Goal: Task Accomplishment & Management: Complete application form

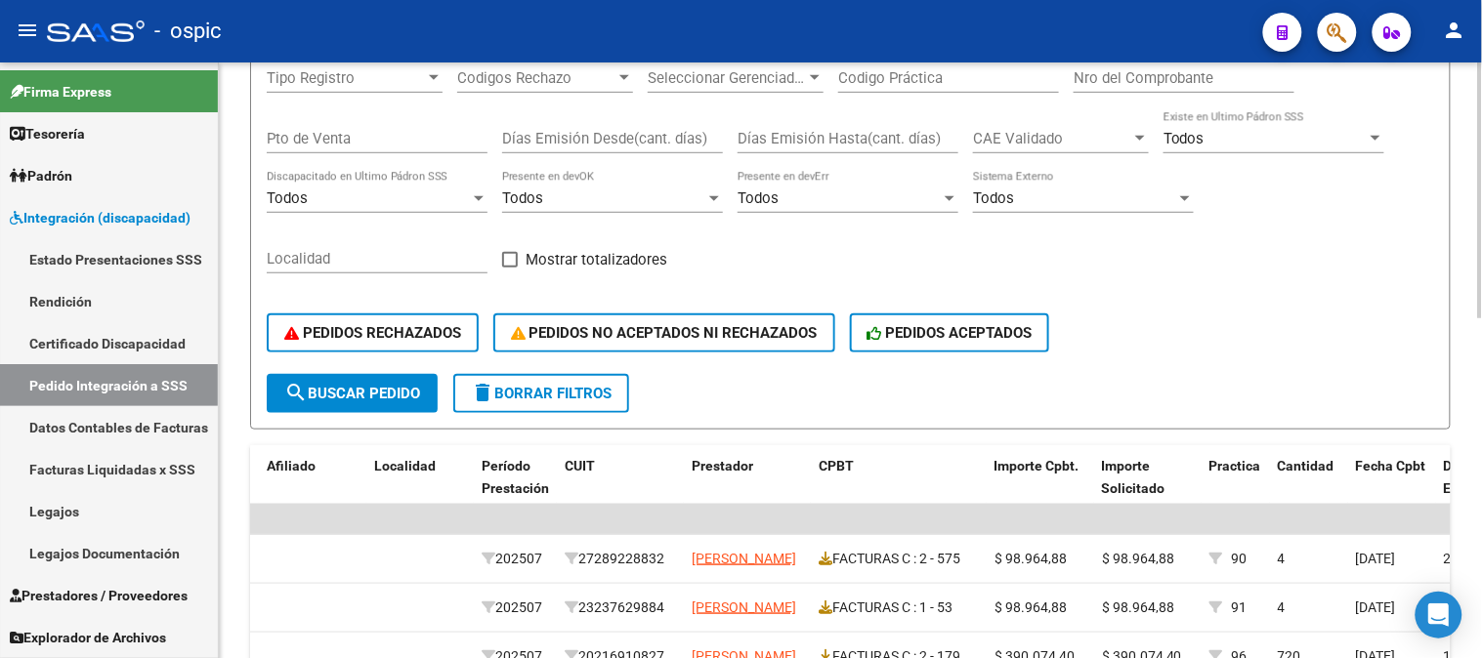
scroll to position [303, 0]
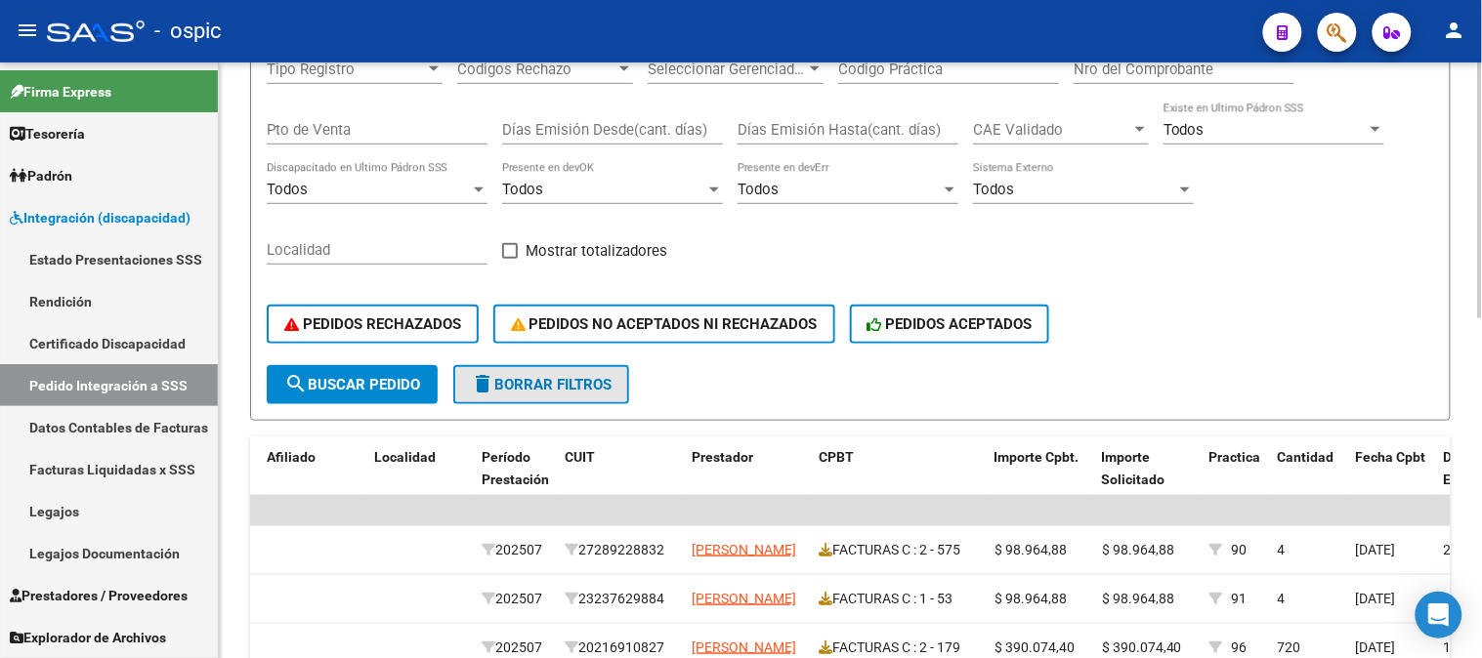
click at [565, 369] on button "delete Borrar Filtros" at bounding box center [541, 384] width 176 height 39
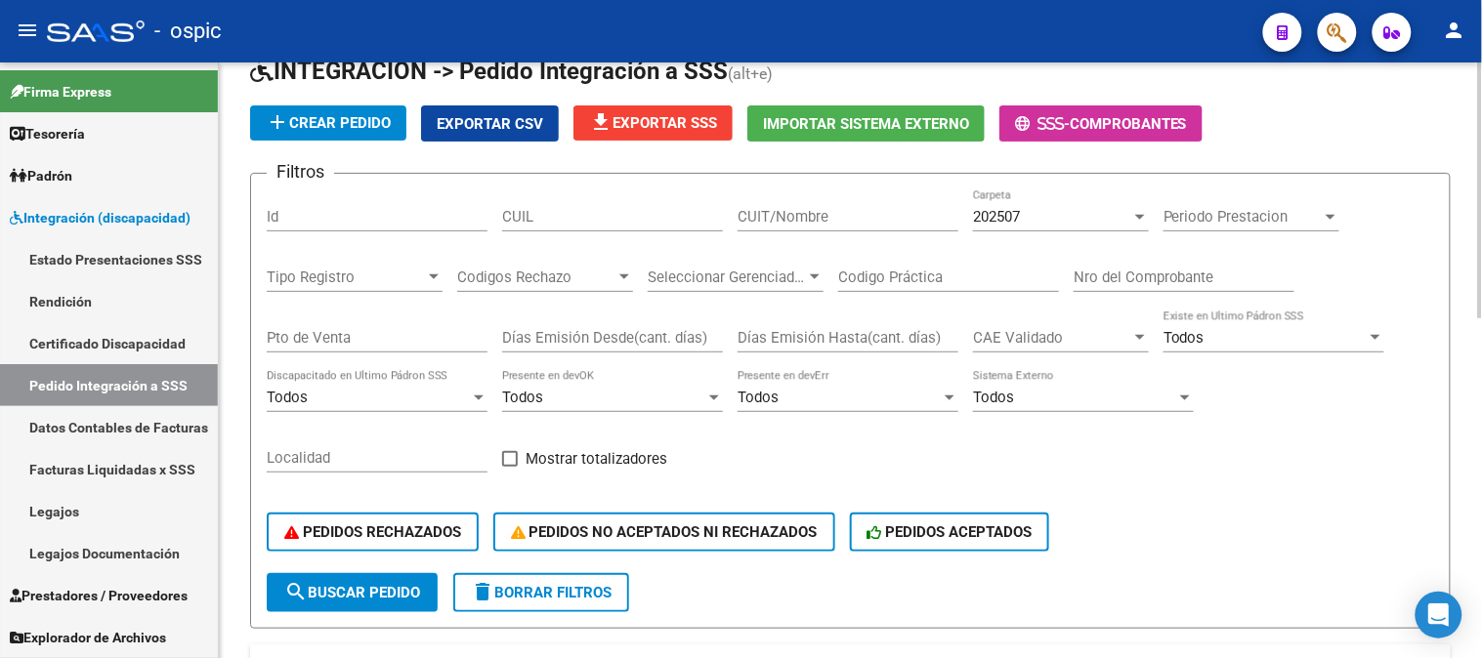
scroll to position [85, 0]
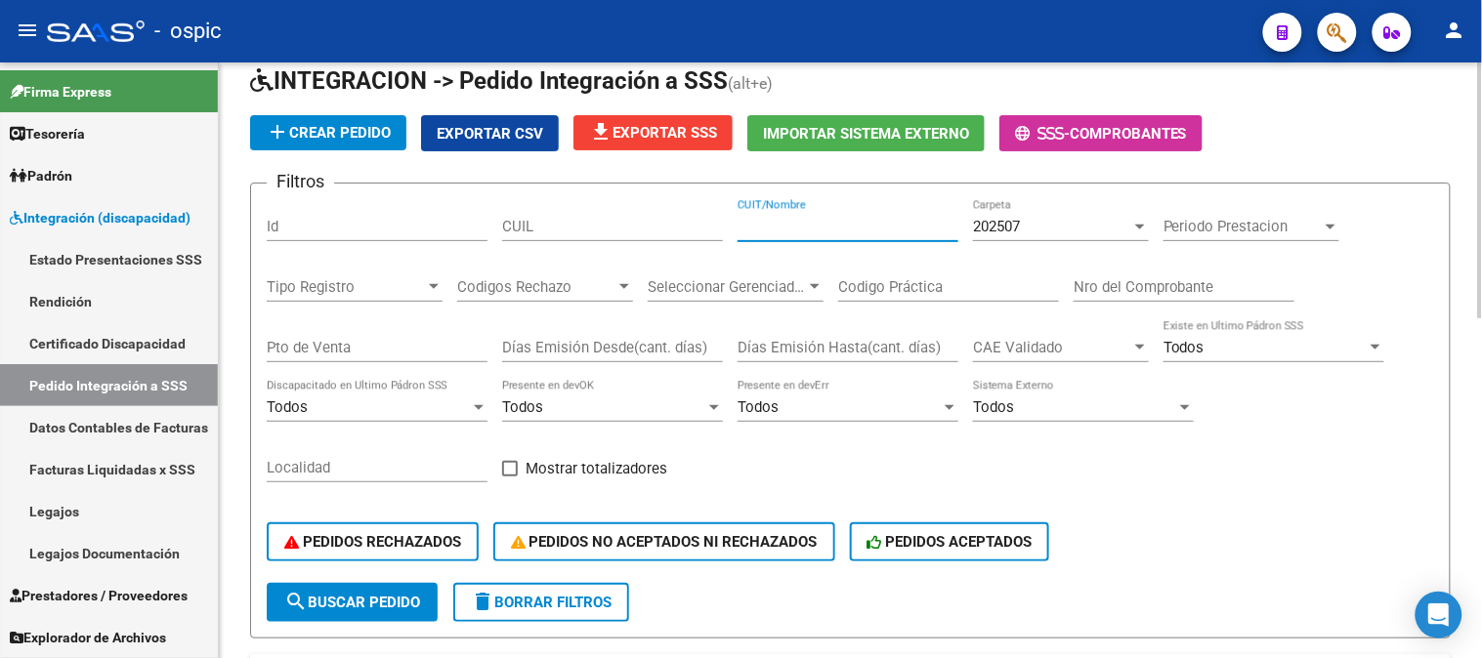
click at [837, 229] on input "CUIT/Nombre" at bounding box center [848, 227] width 221 height 18
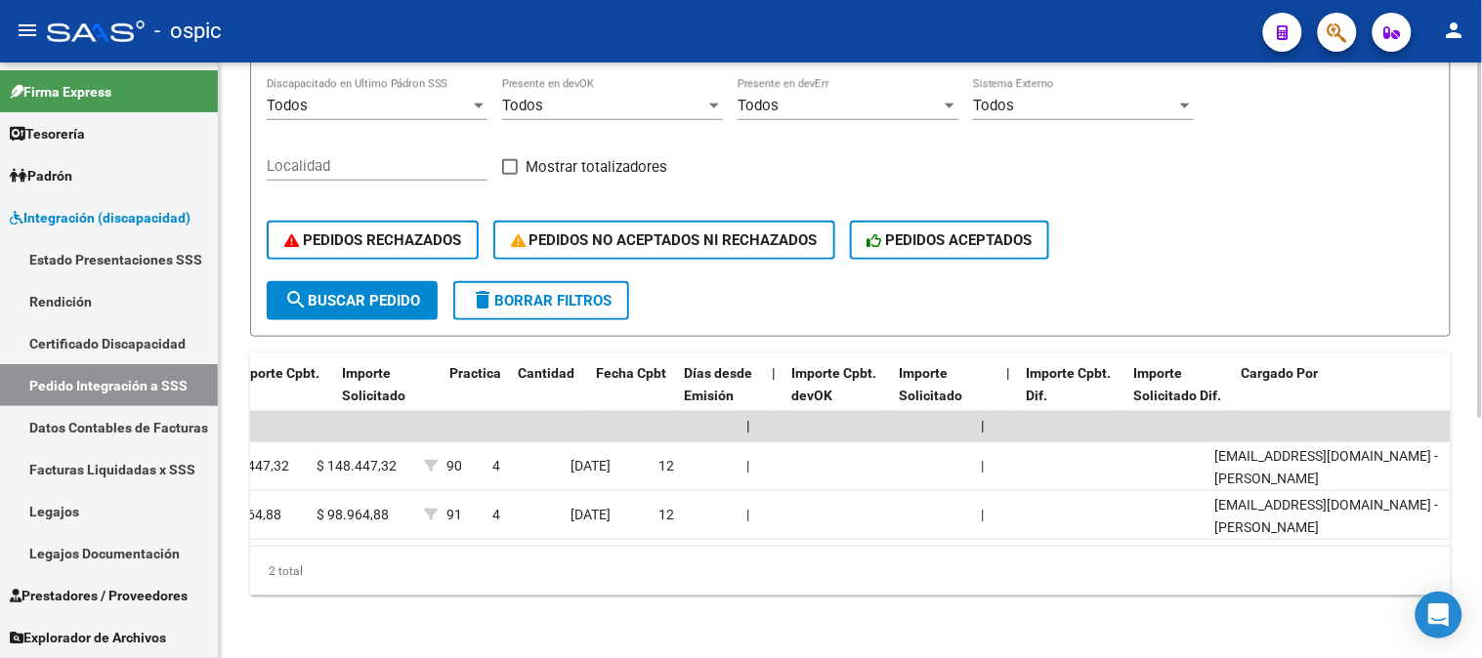
scroll to position [0, 0]
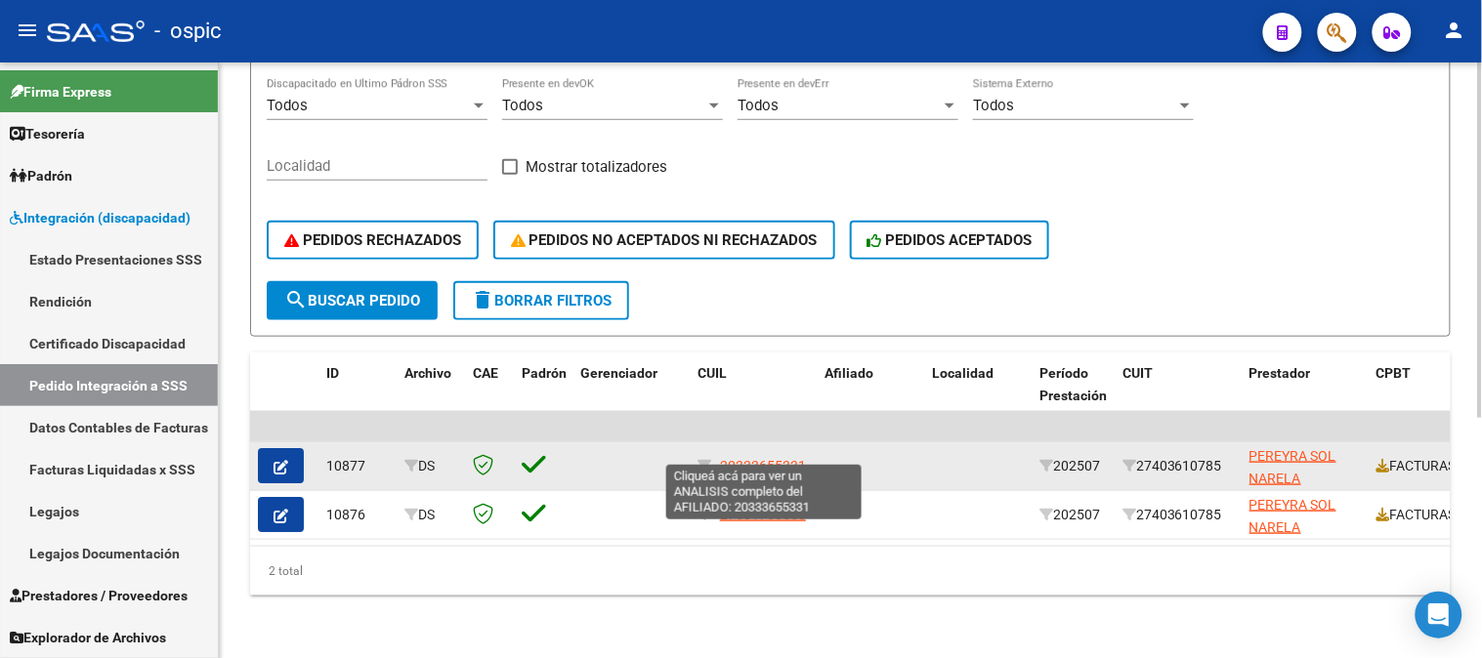
type input "[PERSON_NAME]"
click at [747, 458] on span "20333655331" at bounding box center [763, 466] width 86 height 16
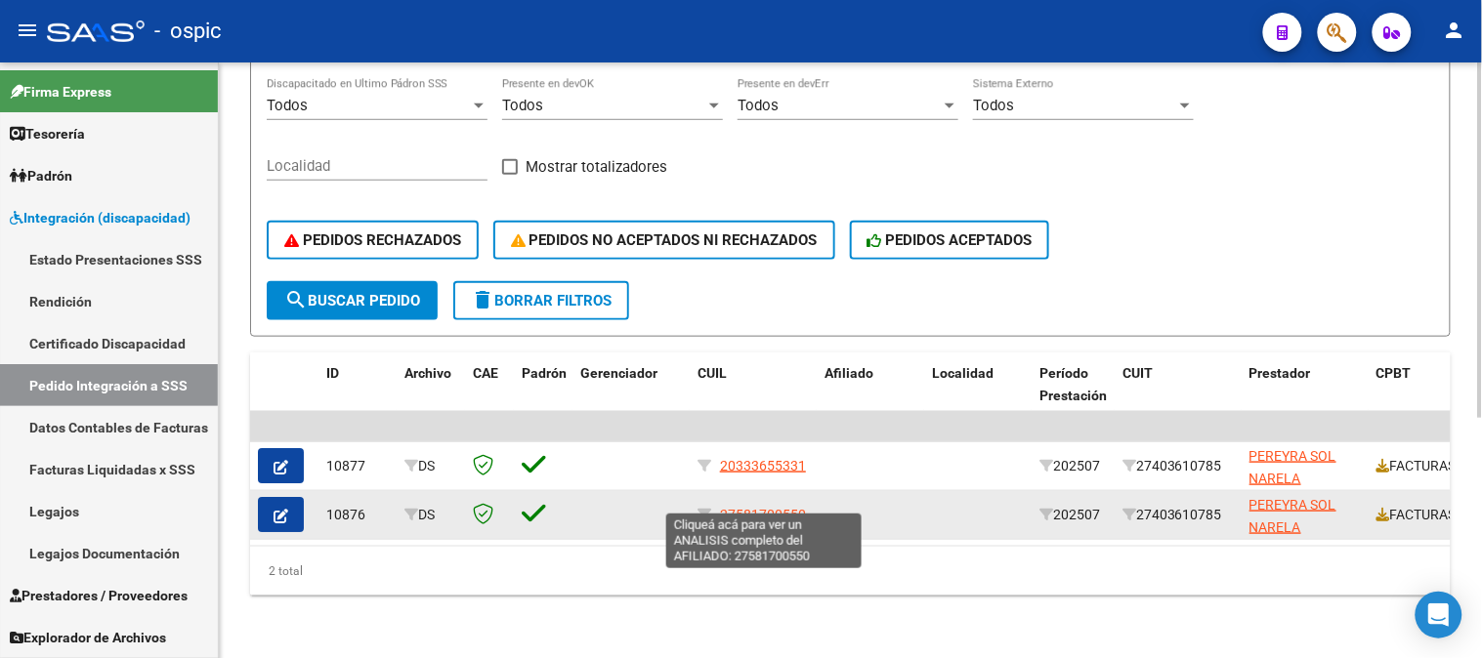
click at [764, 507] on span "27581700550" at bounding box center [763, 515] width 86 height 16
type textarea "27581700550"
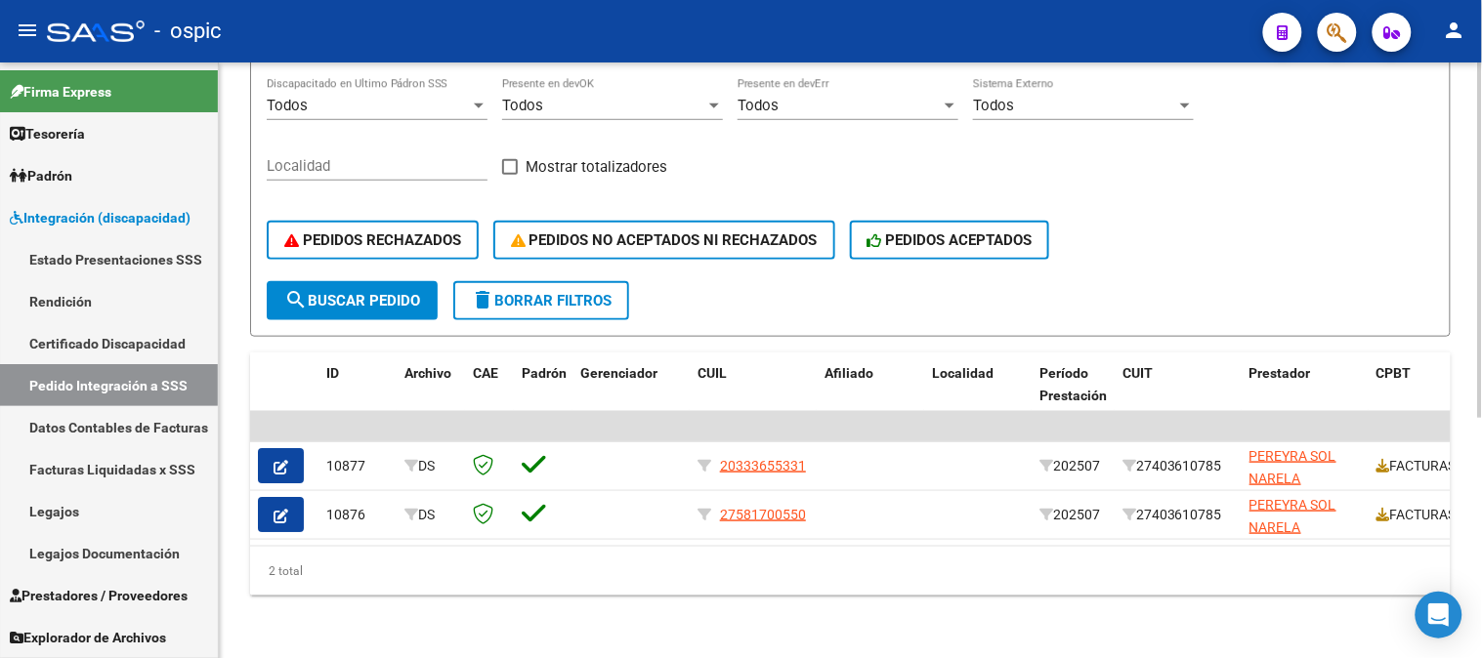
click at [519, 292] on span "delete Borrar Filtros" at bounding box center [541, 301] width 141 height 18
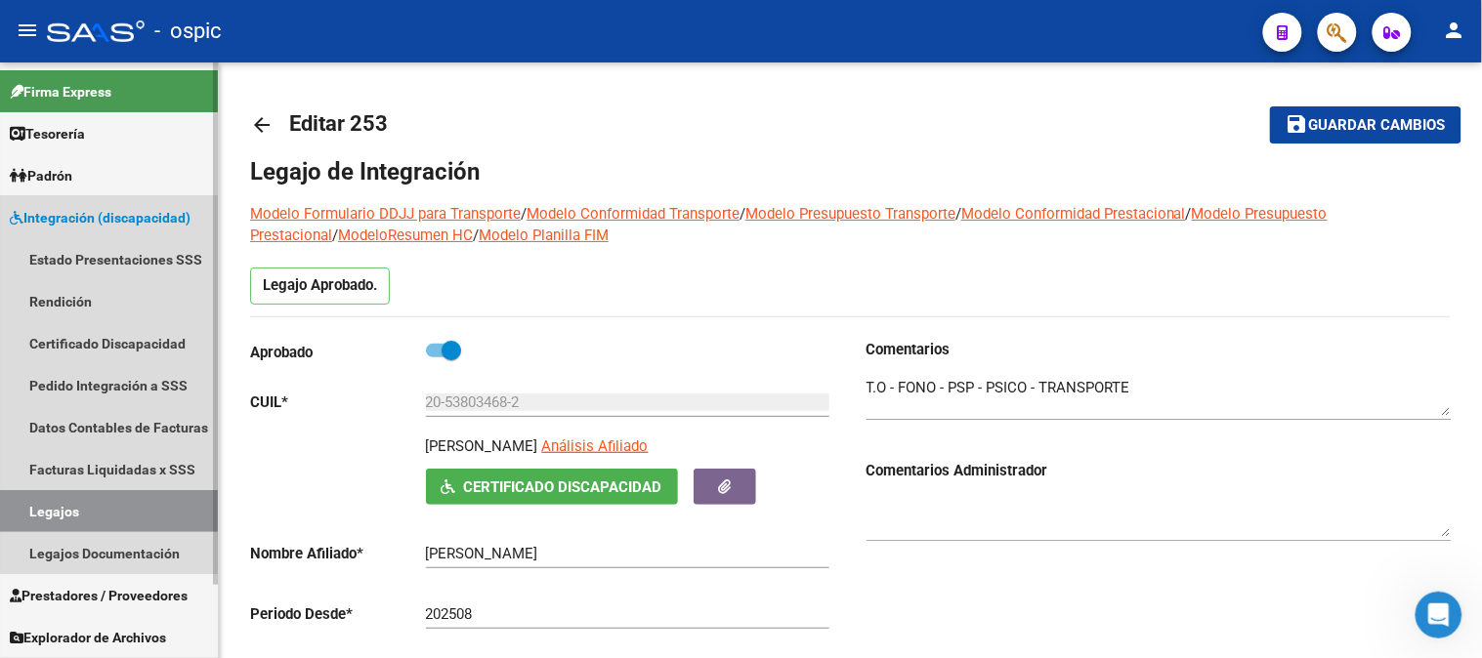
click at [110, 217] on span "Integración (discapacidad)" at bounding box center [100, 217] width 181 height 21
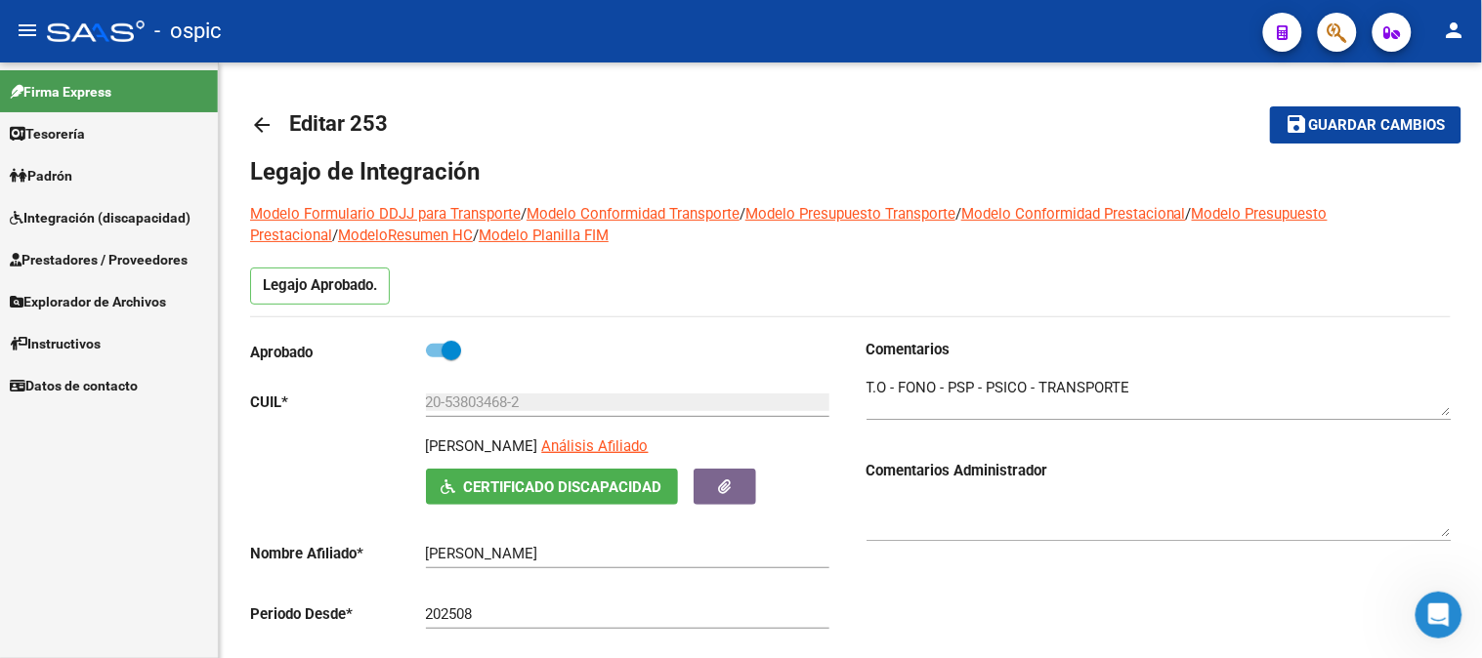
click at [128, 257] on span "Prestadores / Proveedores" at bounding box center [99, 259] width 178 height 21
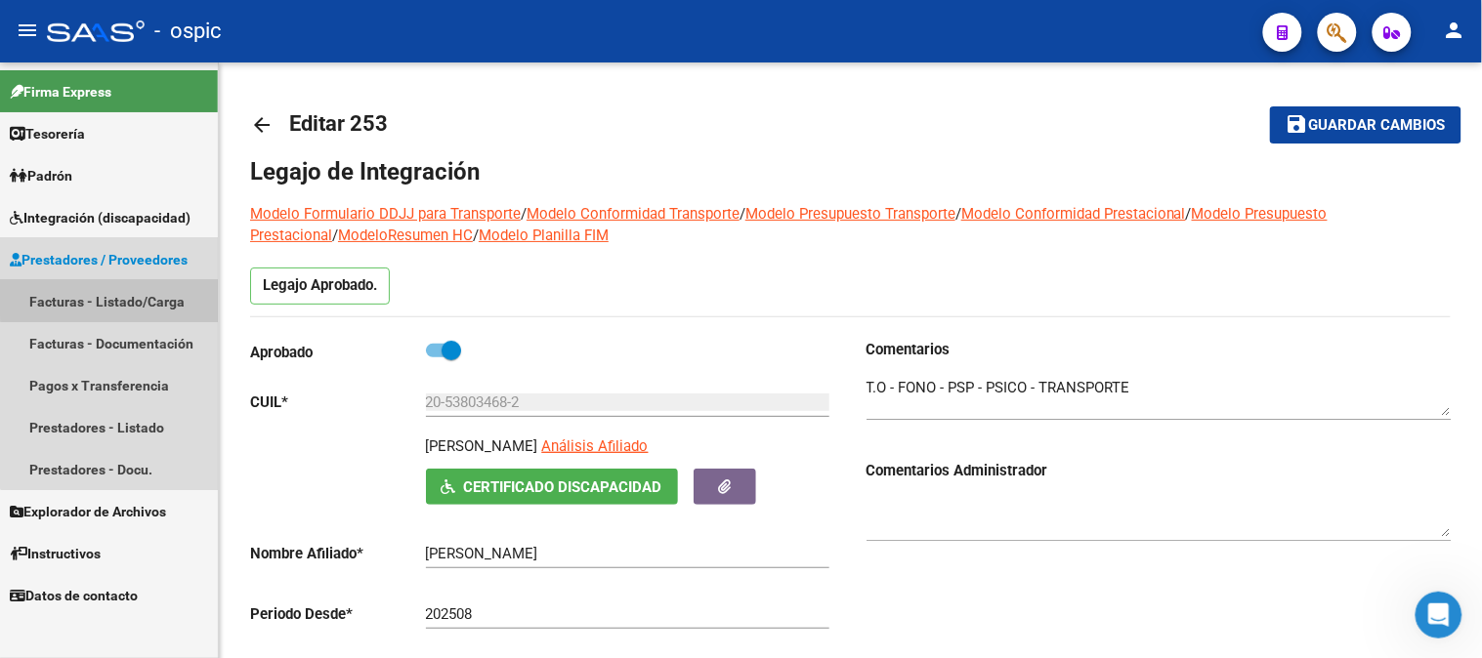
click at [128, 290] on link "Facturas - Listado/Carga" at bounding box center [109, 301] width 218 height 42
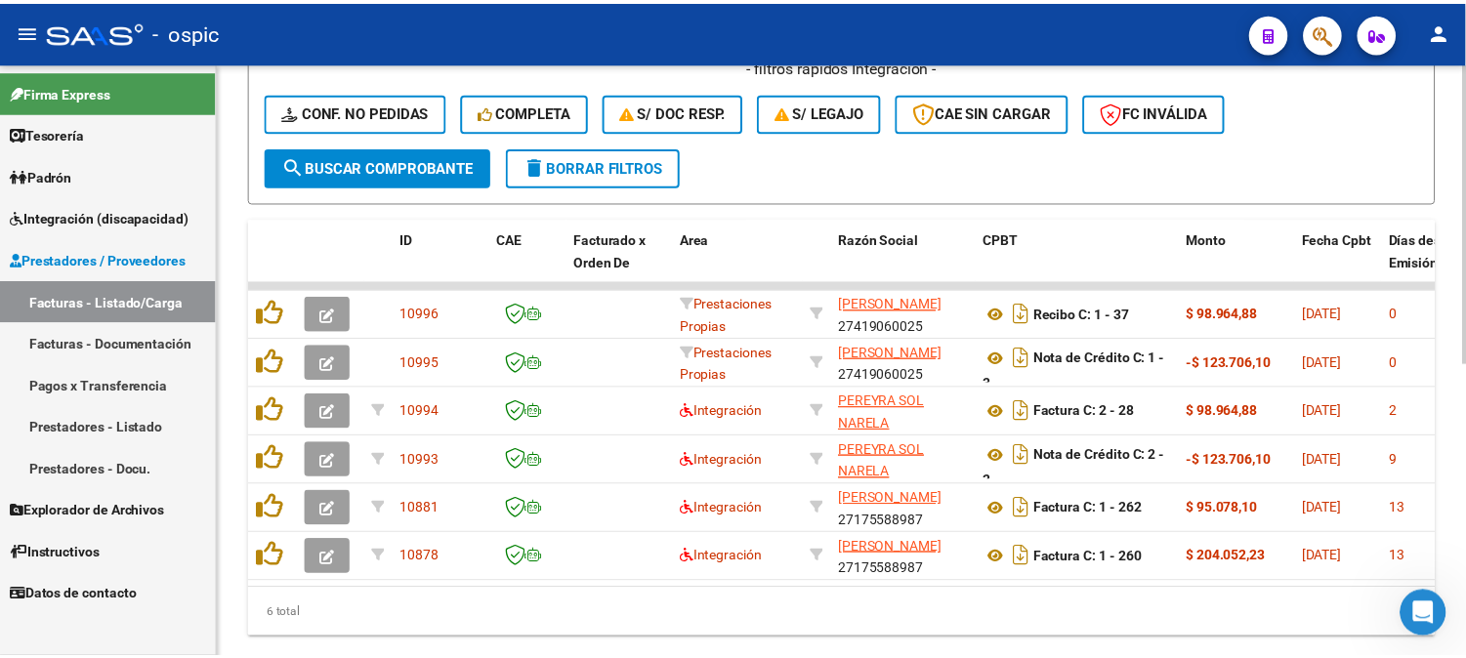
scroll to position [542, 0]
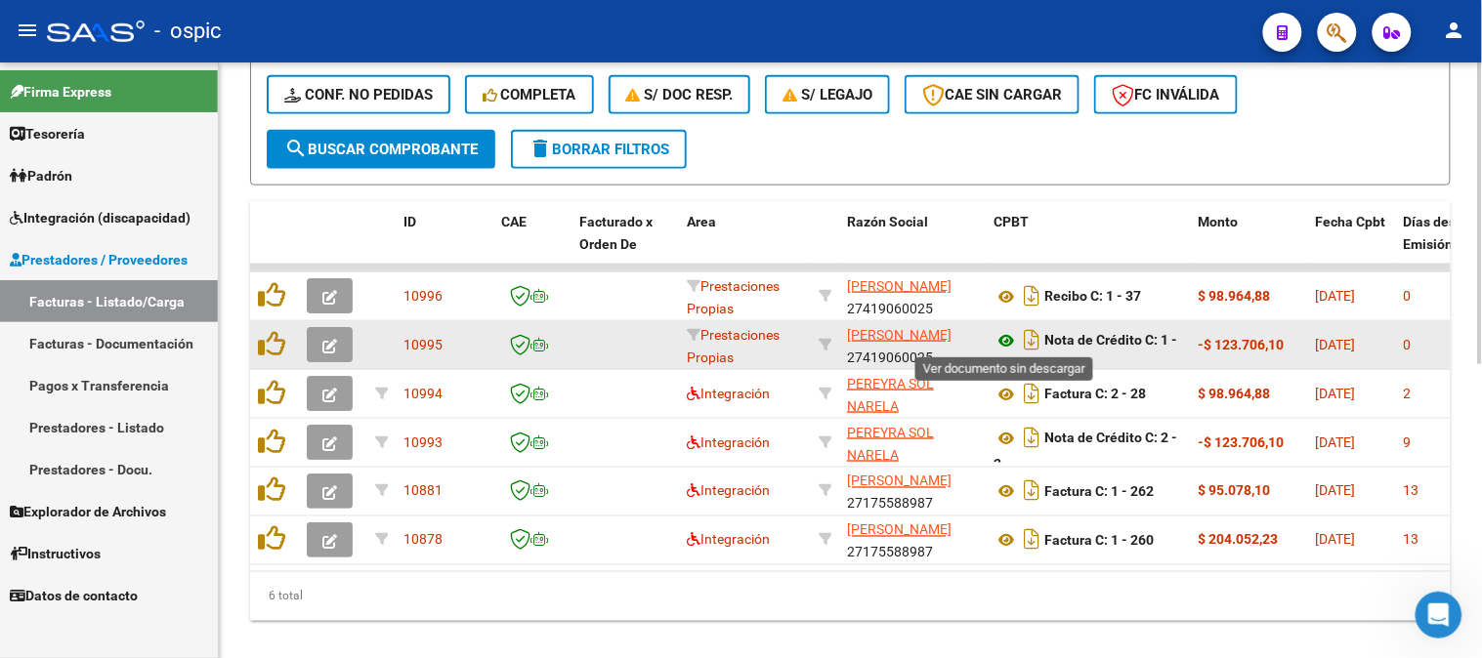
click at [1007, 337] on icon at bounding box center [1006, 340] width 25 height 23
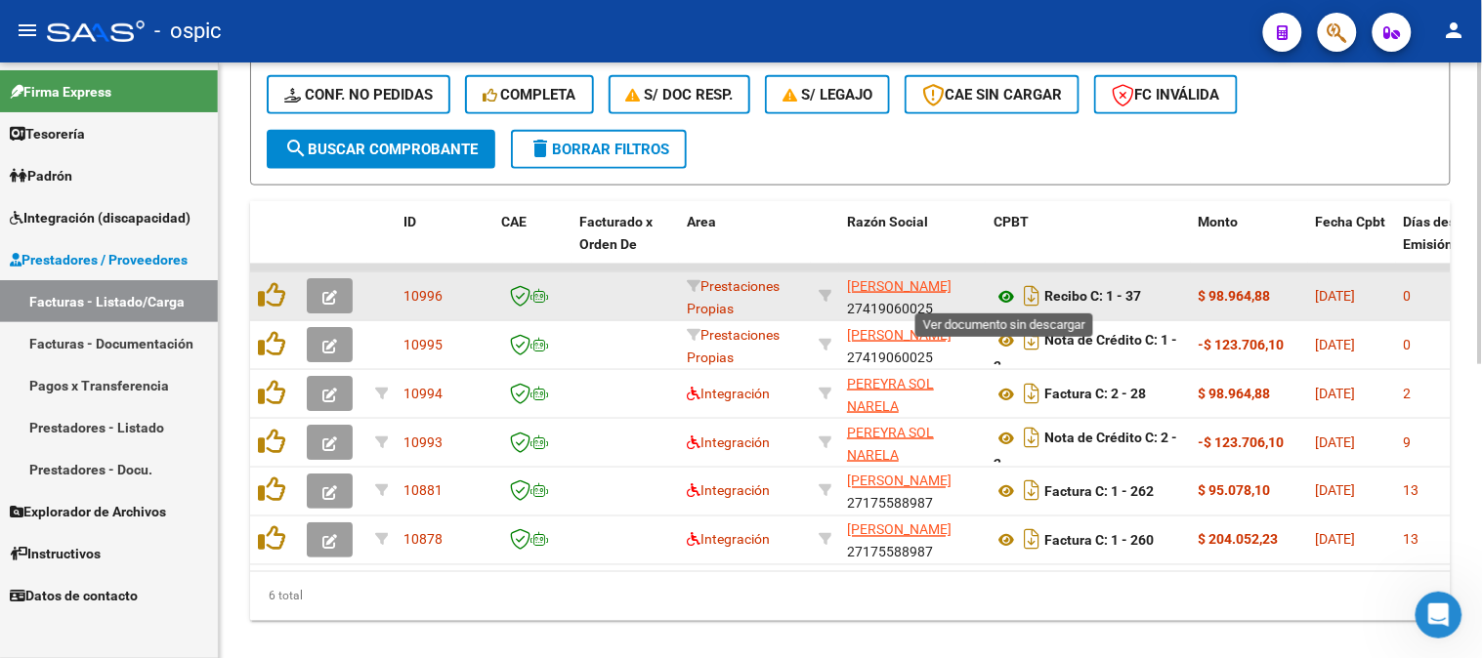
click at [1004, 290] on icon at bounding box center [1006, 296] width 25 height 23
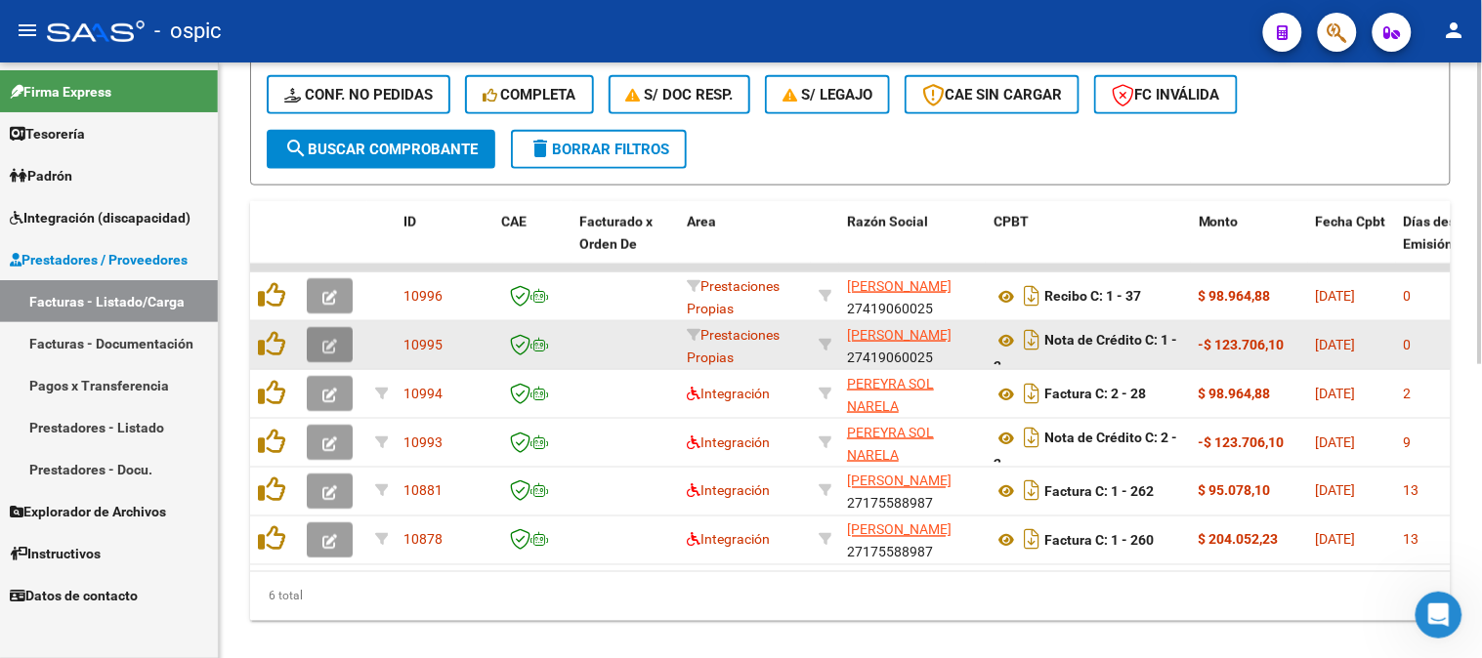
click at [330, 339] on icon "button" at bounding box center [329, 346] width 15 height 15
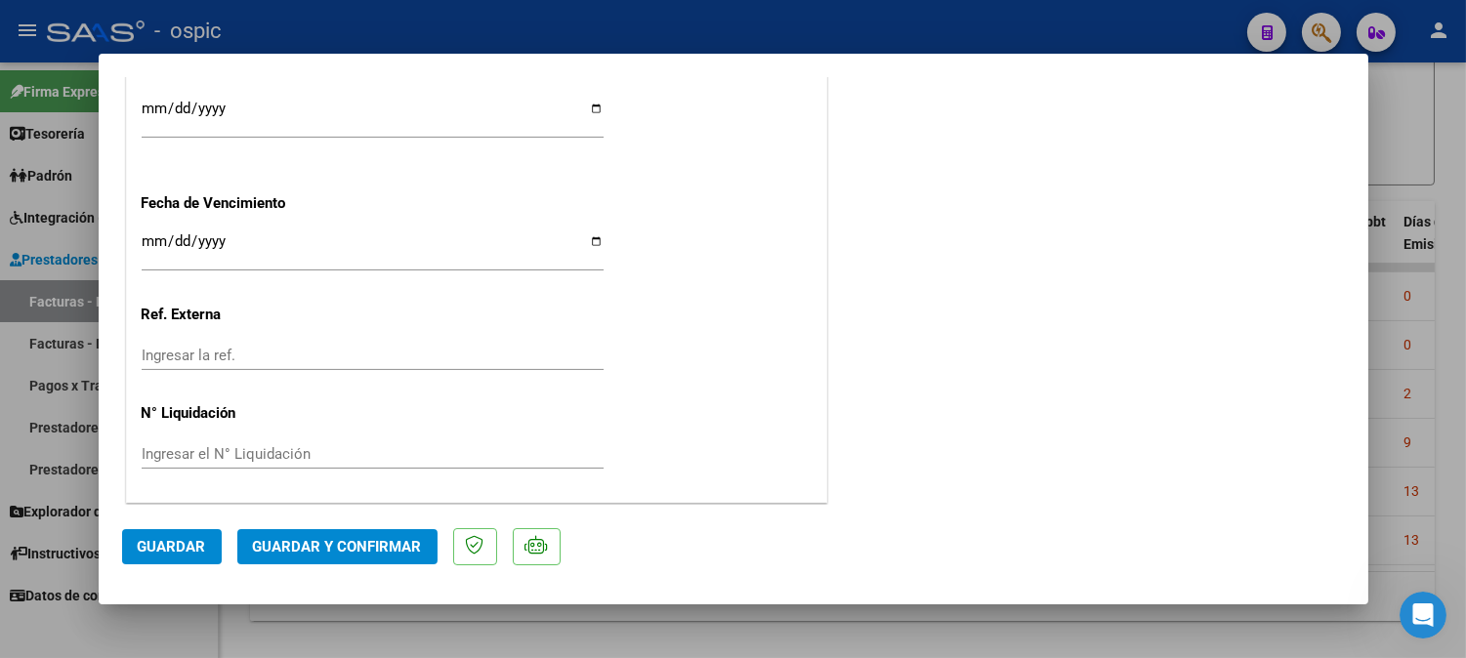
scroll to position [0, 0]
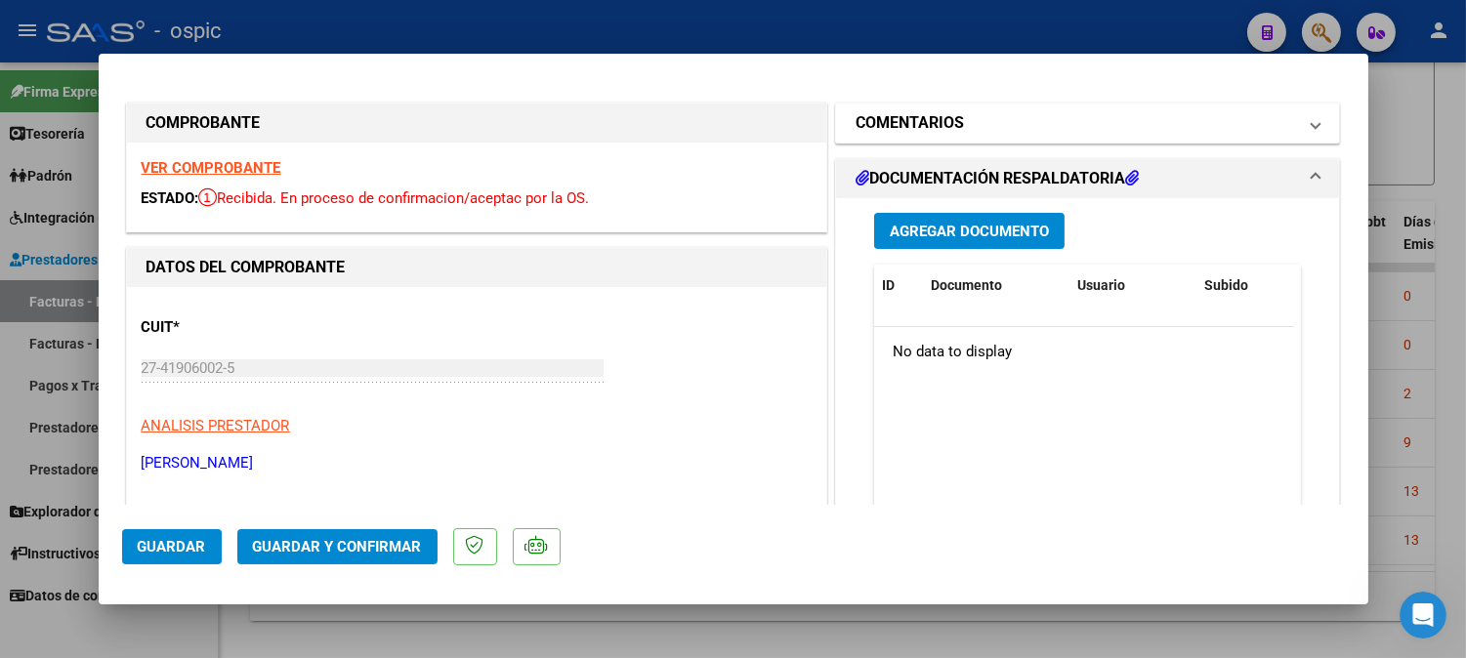
click at [1013, 113] on mat-panel-title "COMENTARIOS" at bounding box center [1077, 122] width 442 height 23
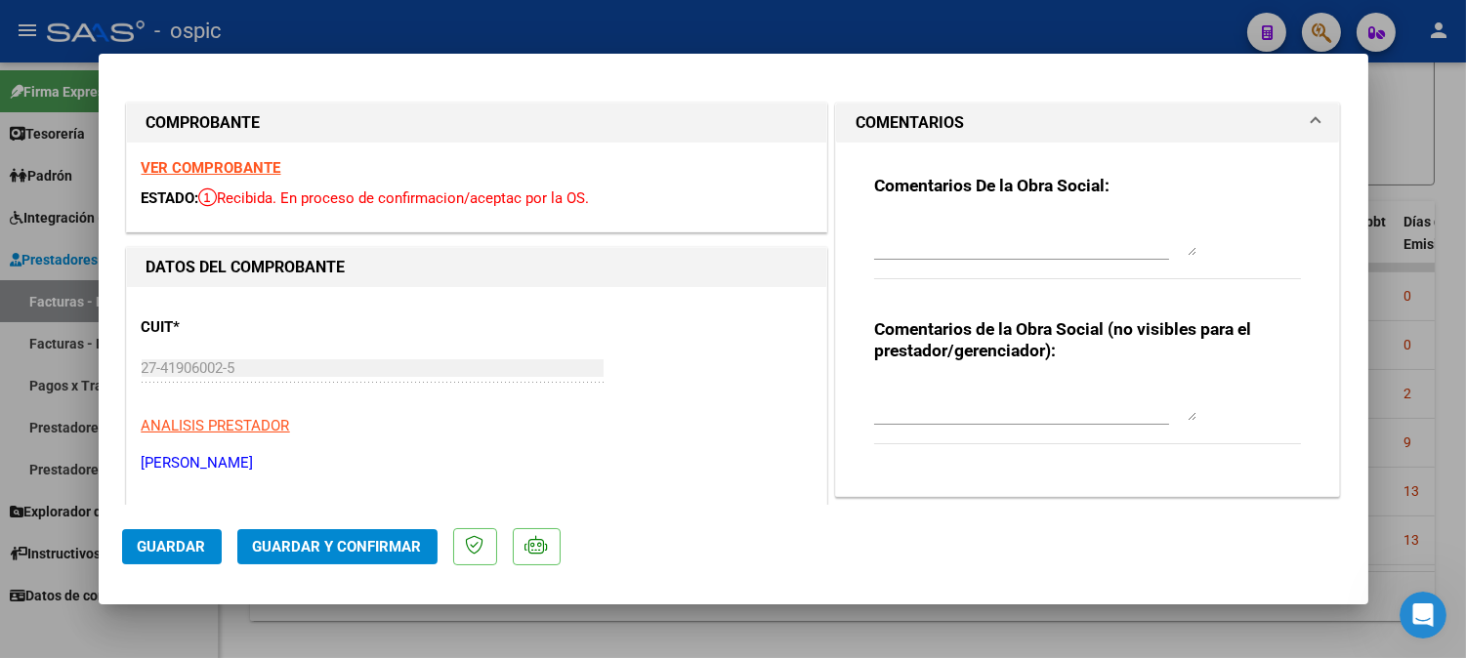
click at [1011, 407] on textarea at bounding box center [1035, 401] width 322 height 39
type textarea "c"
click at [1037, 395] on textarea "CORRESPONDE A RECIBO 1-35" at bounding box center [1035, 401] width 322 height 39
click at [1130, 402] on textarea "CORRESPONDE A RECIBO C 1-35" at bounding box center [1035, 401] width 322 height 39
type textarea "CORRESPONDE A RECIBO C 1-35"
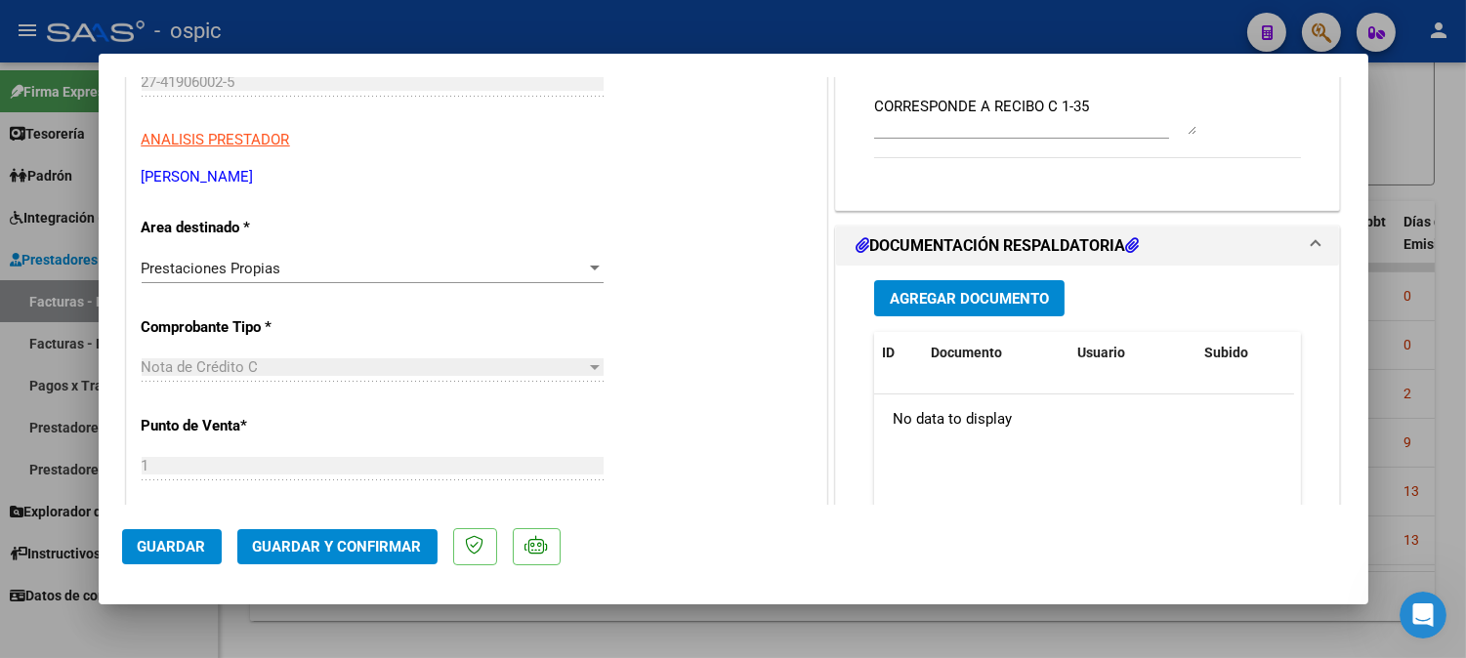
scroll to position [330, 0]
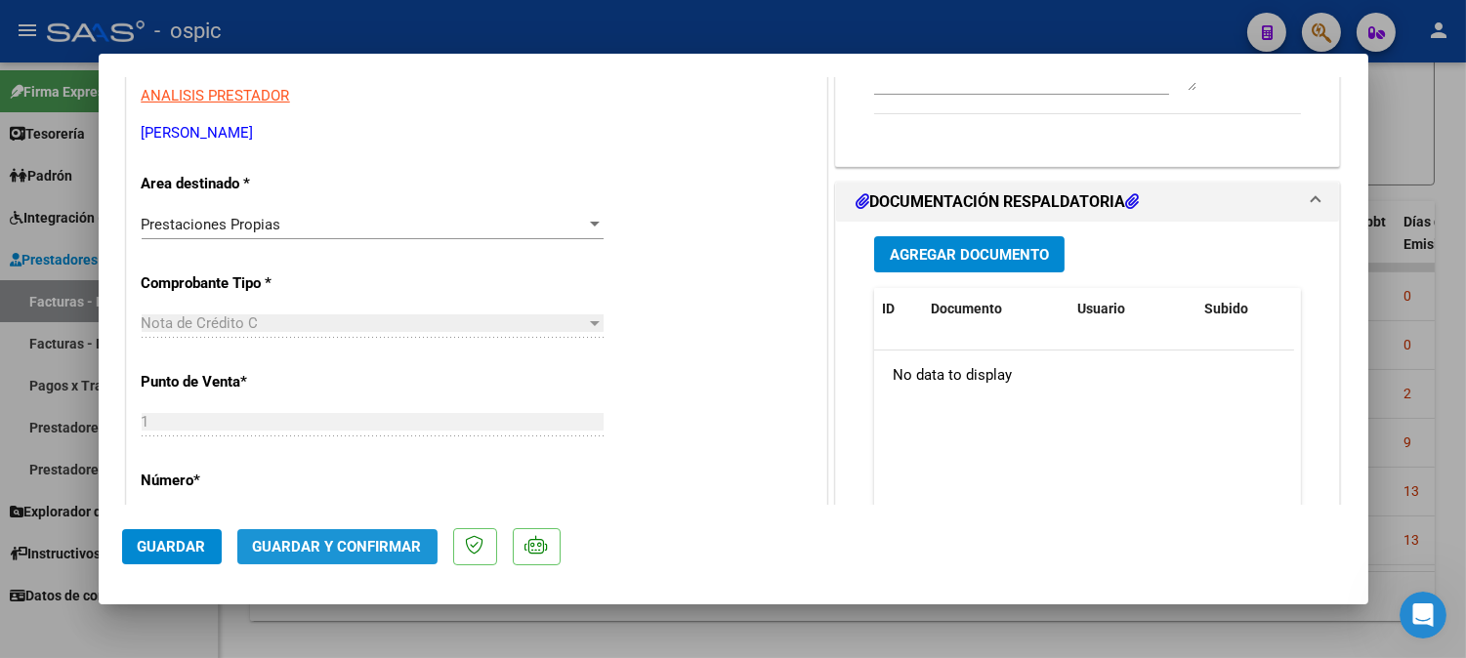
click at [406, 547] on span "Guardar y Confirmar" at bounding box center [337, 547] width 169 height 18
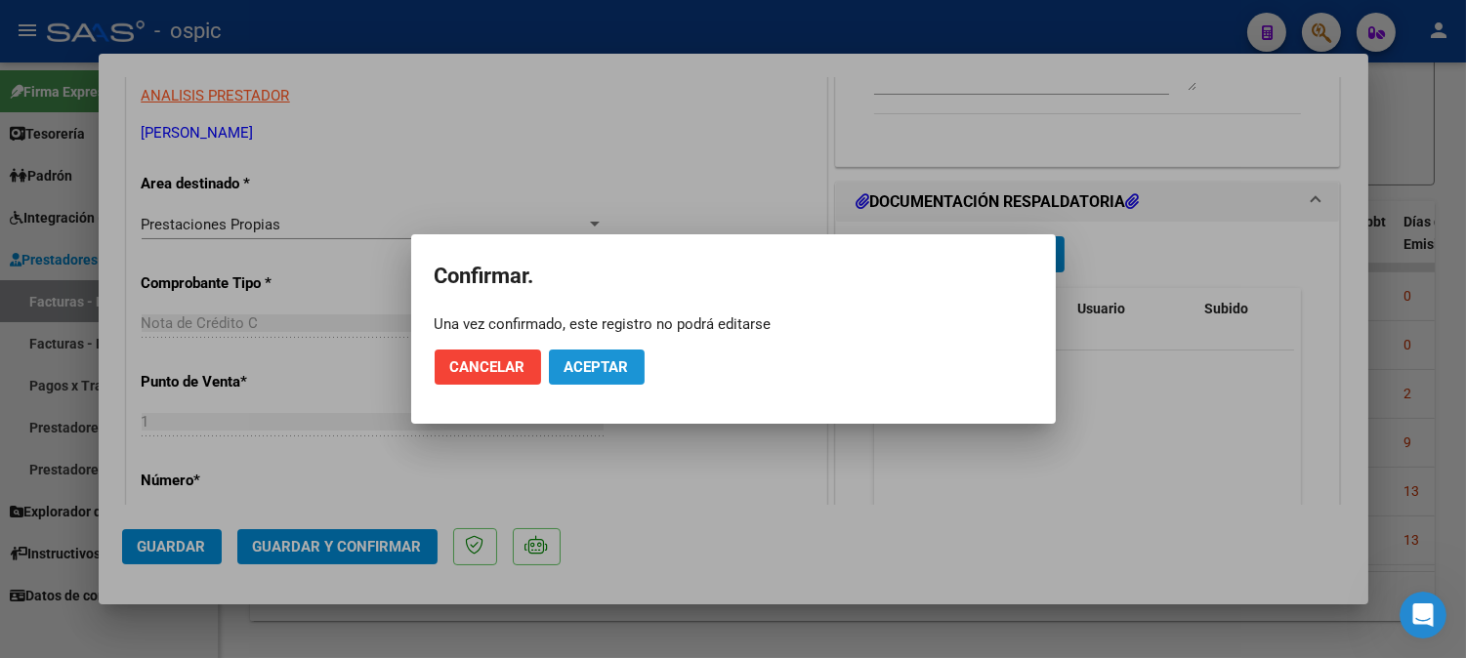
click at [596, 365] on span "Aceptar" at bounding box center [597, 368] width 64 height 18
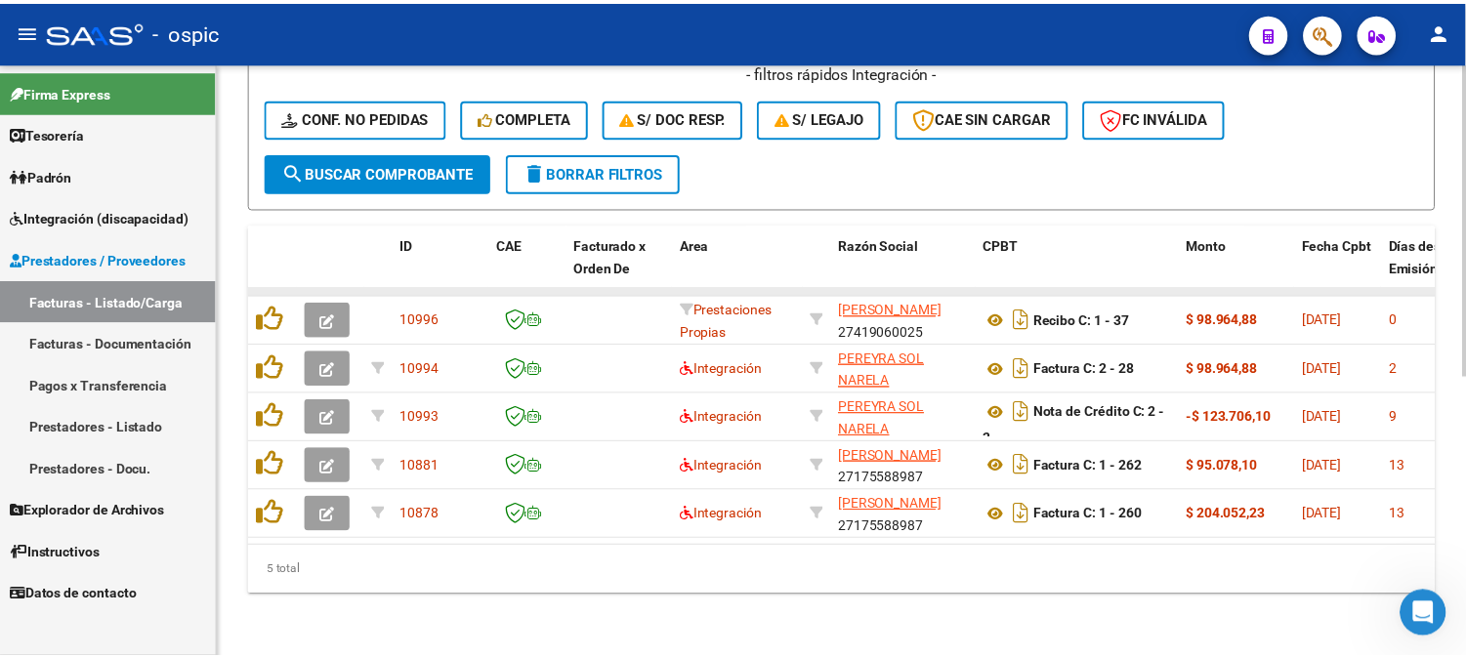
scroll to position [532, 0]
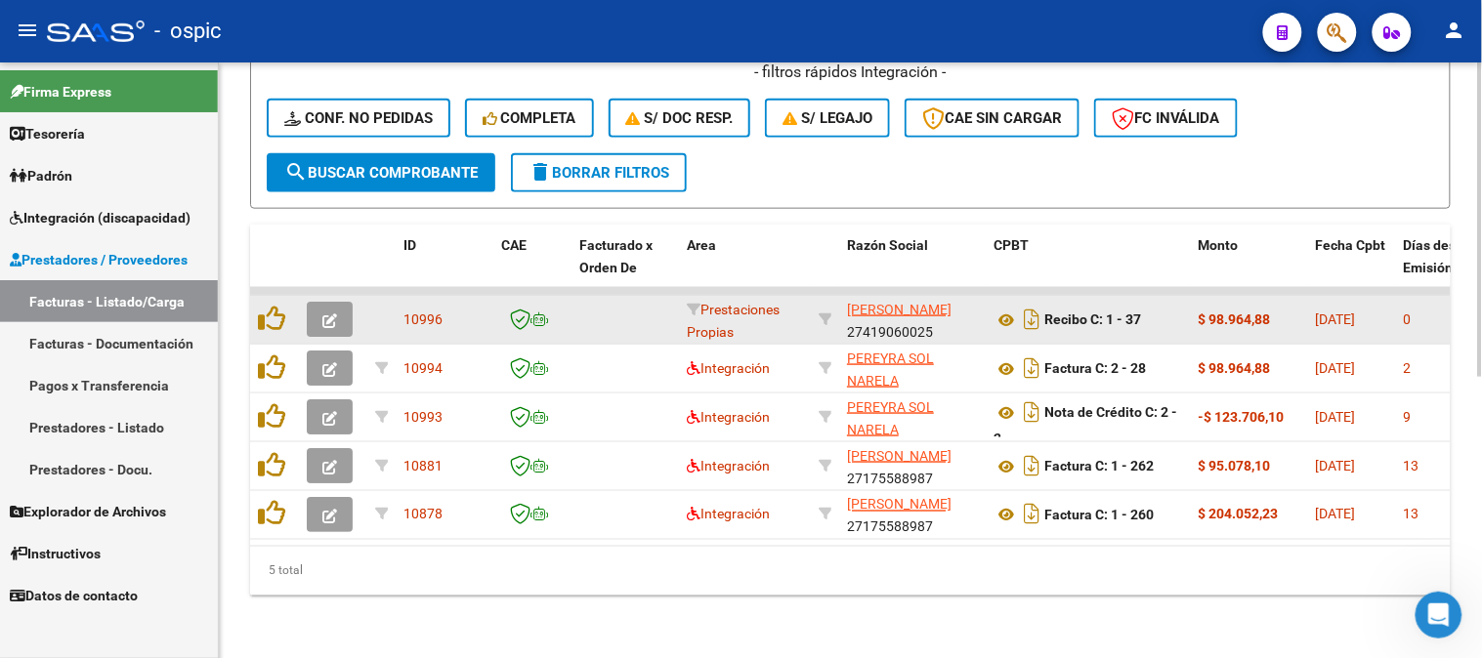
click at [332, 302] on button "button" at bounding box center [330, 319] width 46 height 35
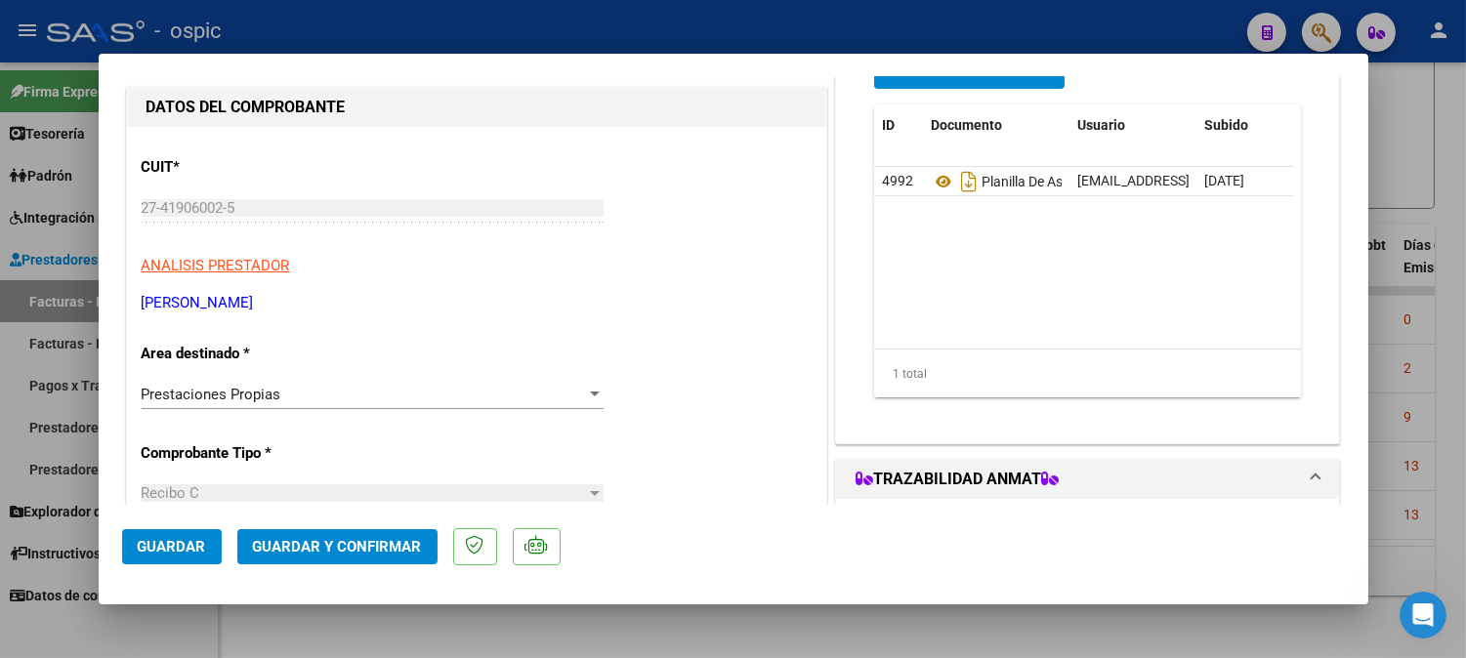
scroll to position [183, 0]
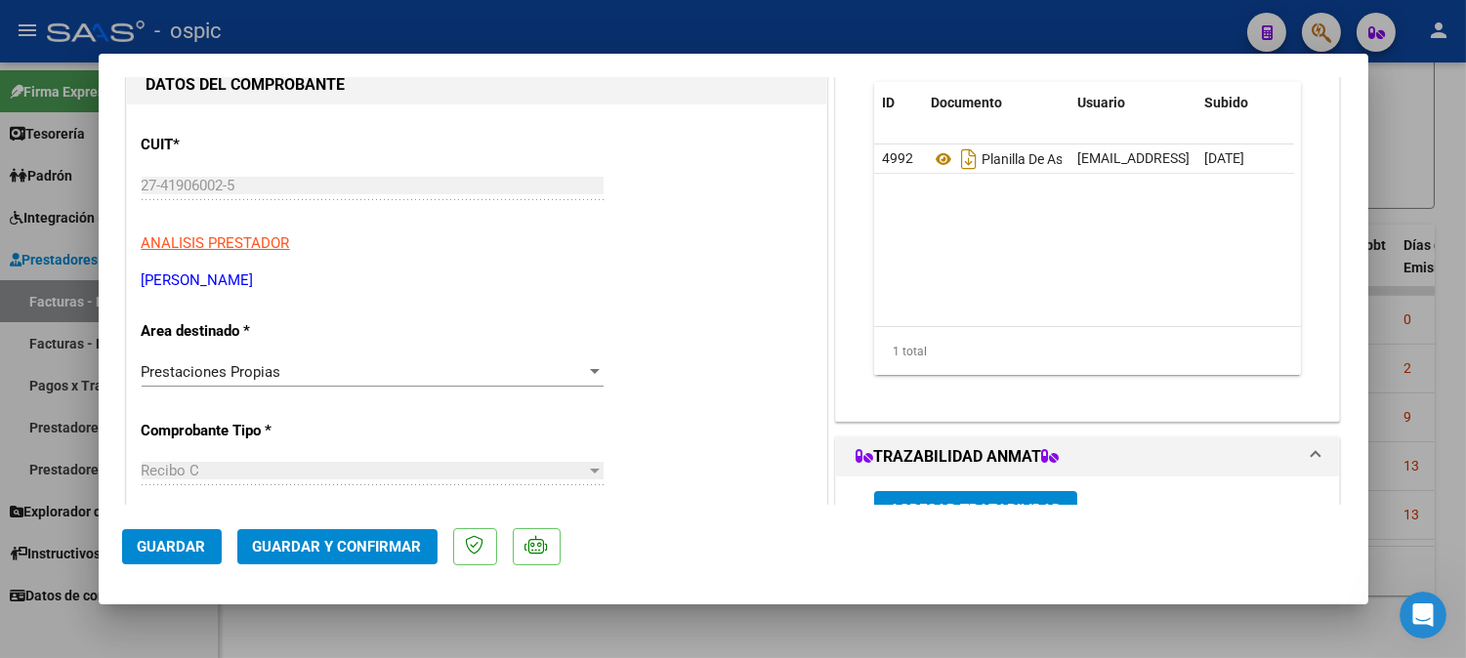
click at [335, 375] on div "Prestaciones Propias" at bounding box center [364, 372] width 445 height 18
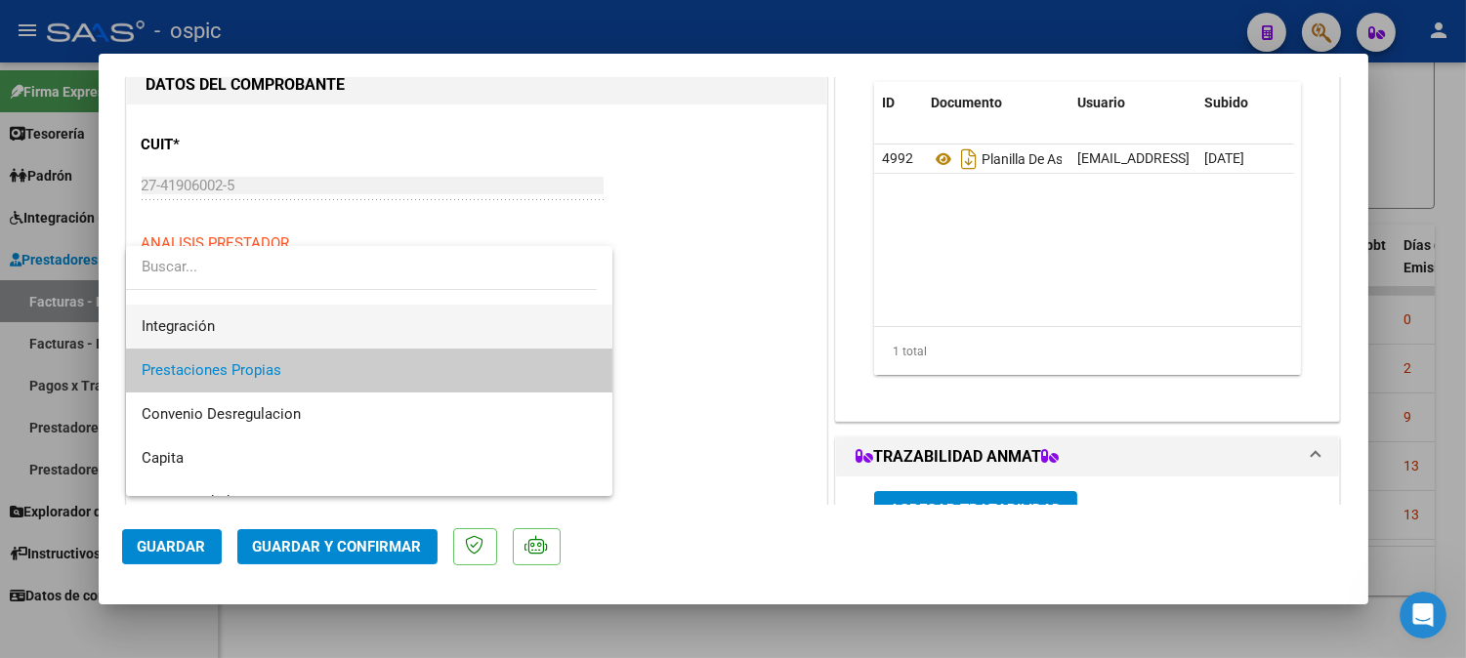
click at [223, 326] on span "Integración" at bounding box center [370, 327] width 456 height 44
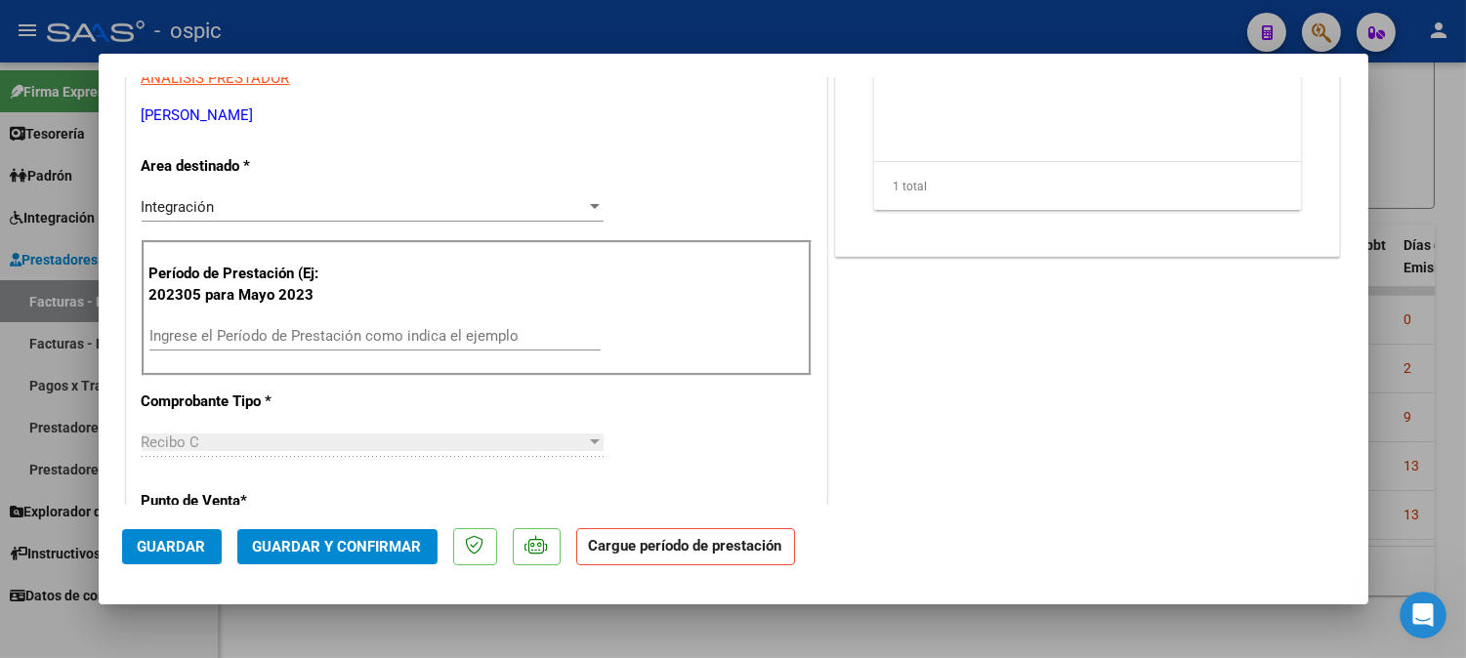
scroll to position [358, 0]
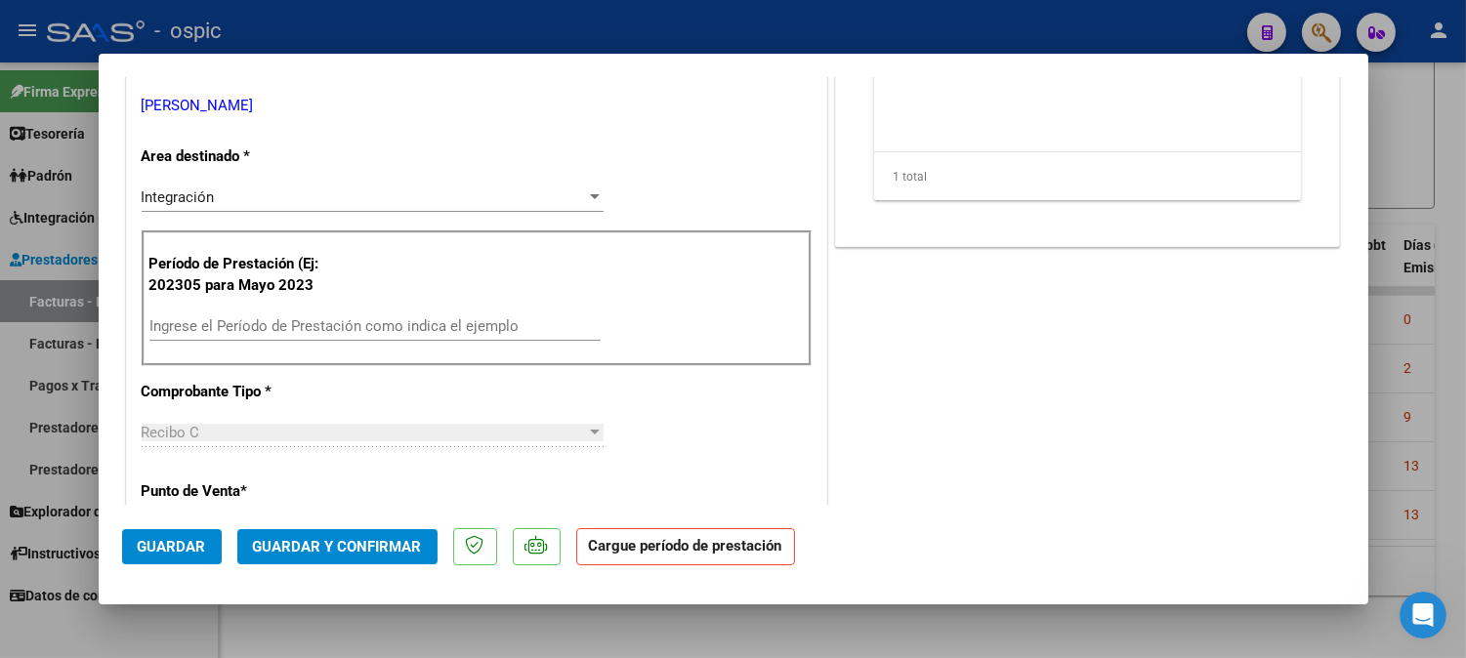
click at [303, 313] on div "Ingrese el Período de Prestación como indica el ejemplo" at bounding box center [374, 326] width 451 height 29
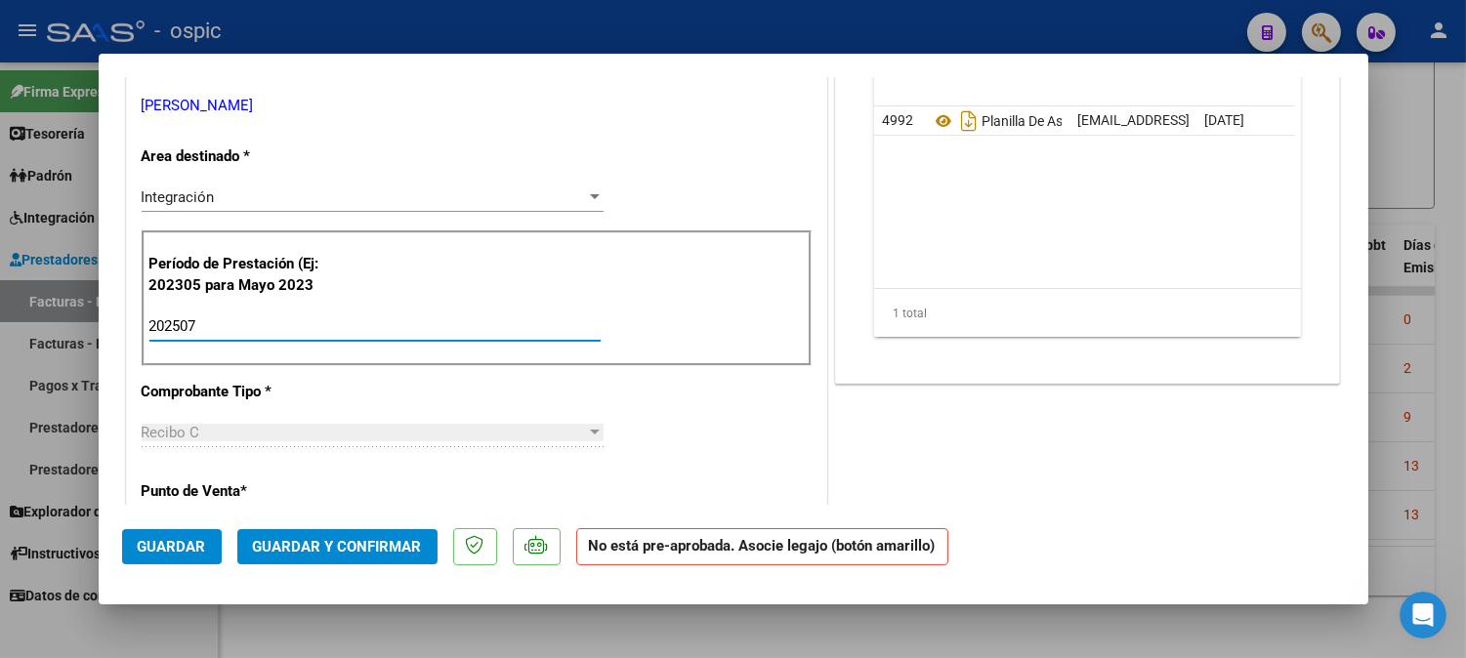
type input "202507"
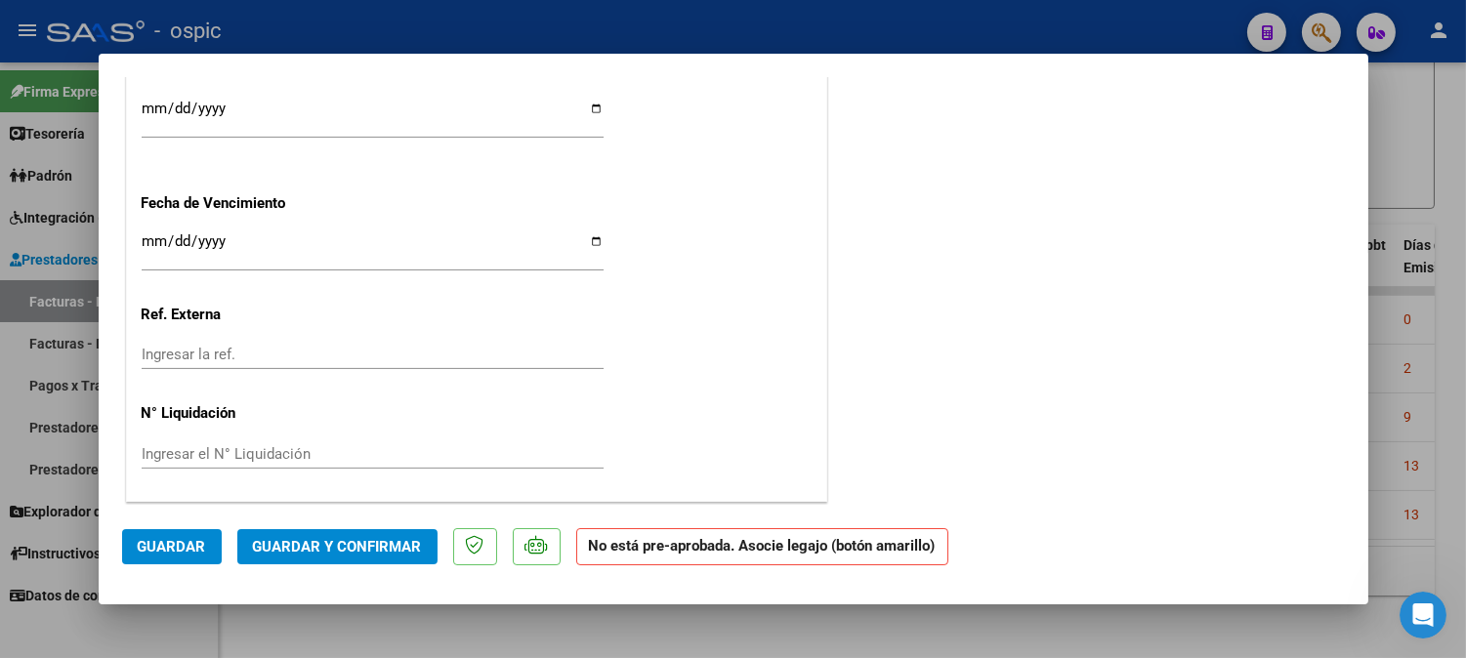
scroll to position [0, 0]
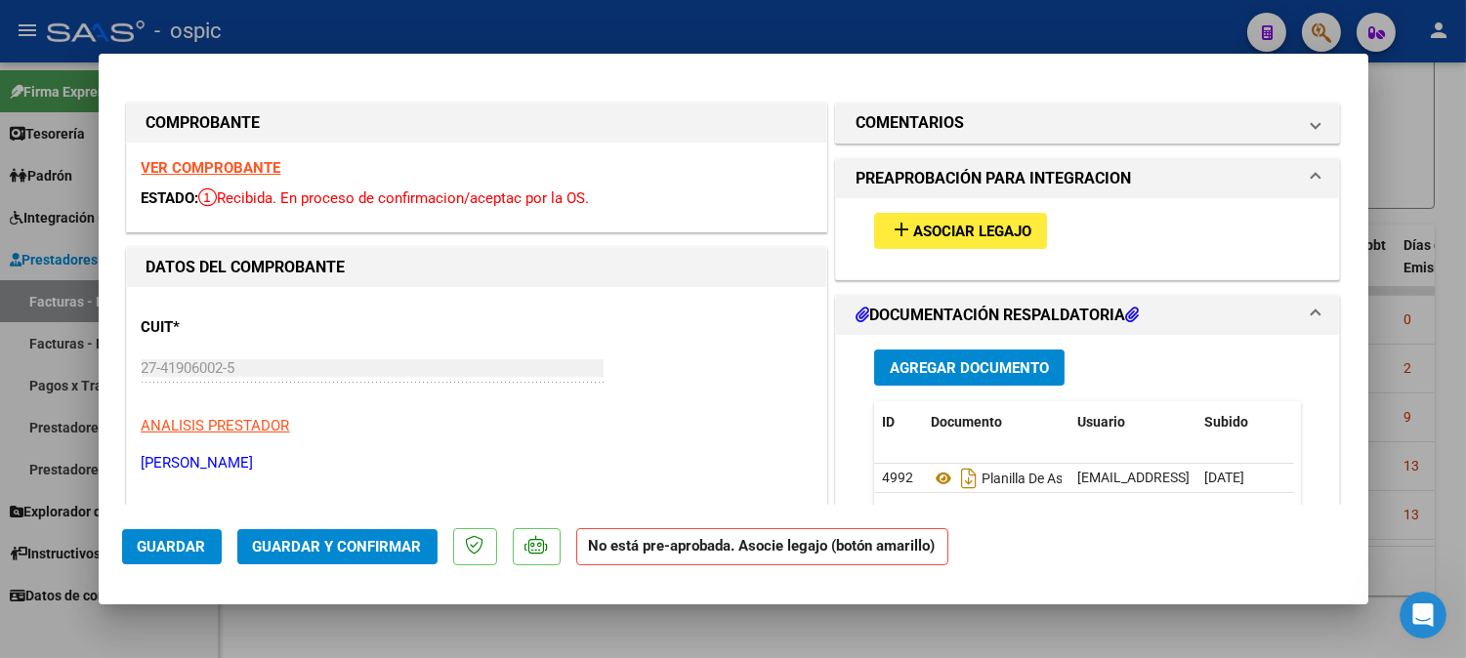
drag, startPoint x: 938, startPoint y: 129, endPoint x: 913, endPoint y: 308, distance: 180.4
click at [936, 129] on h1 "COMENTARIOS" at bounding box center [910, 122] width 108 height 23
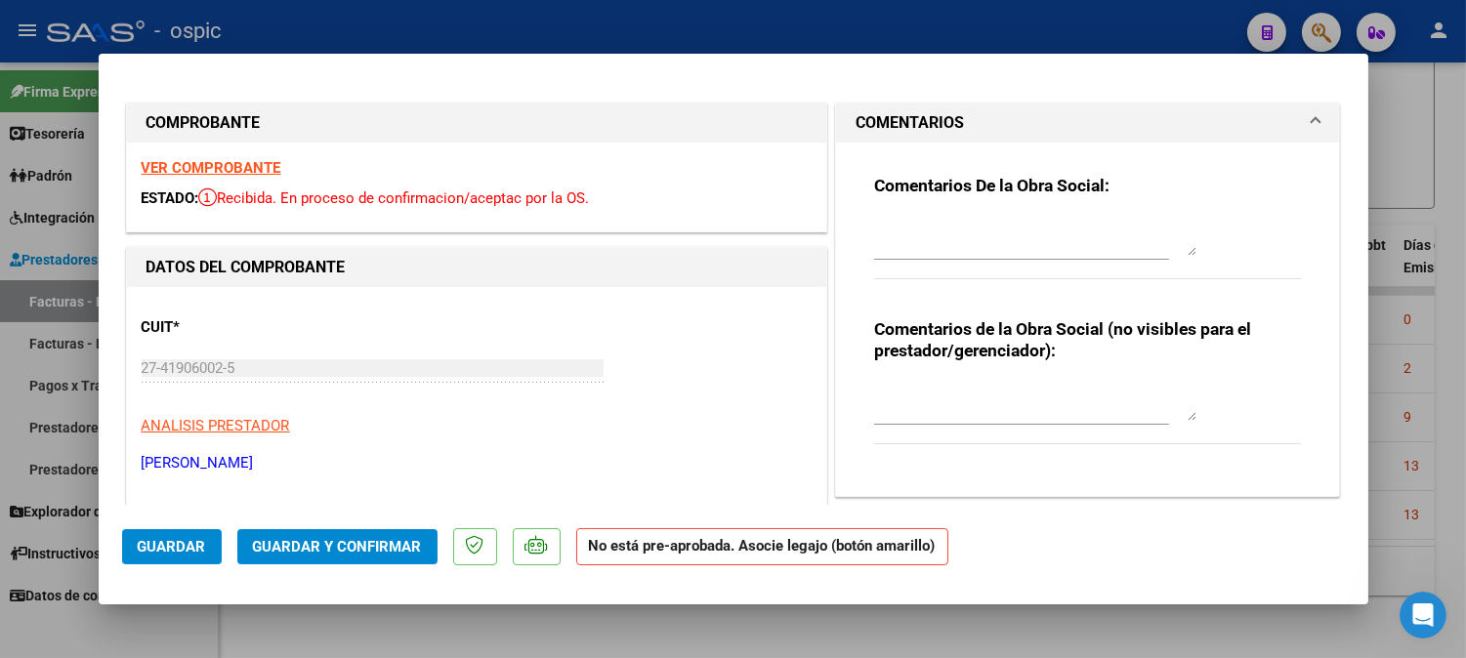
click at [950, 389] on textarea at bounding box center [1035, 401] width 322 height 39
type textarea "PSICO 8 SESIONES"
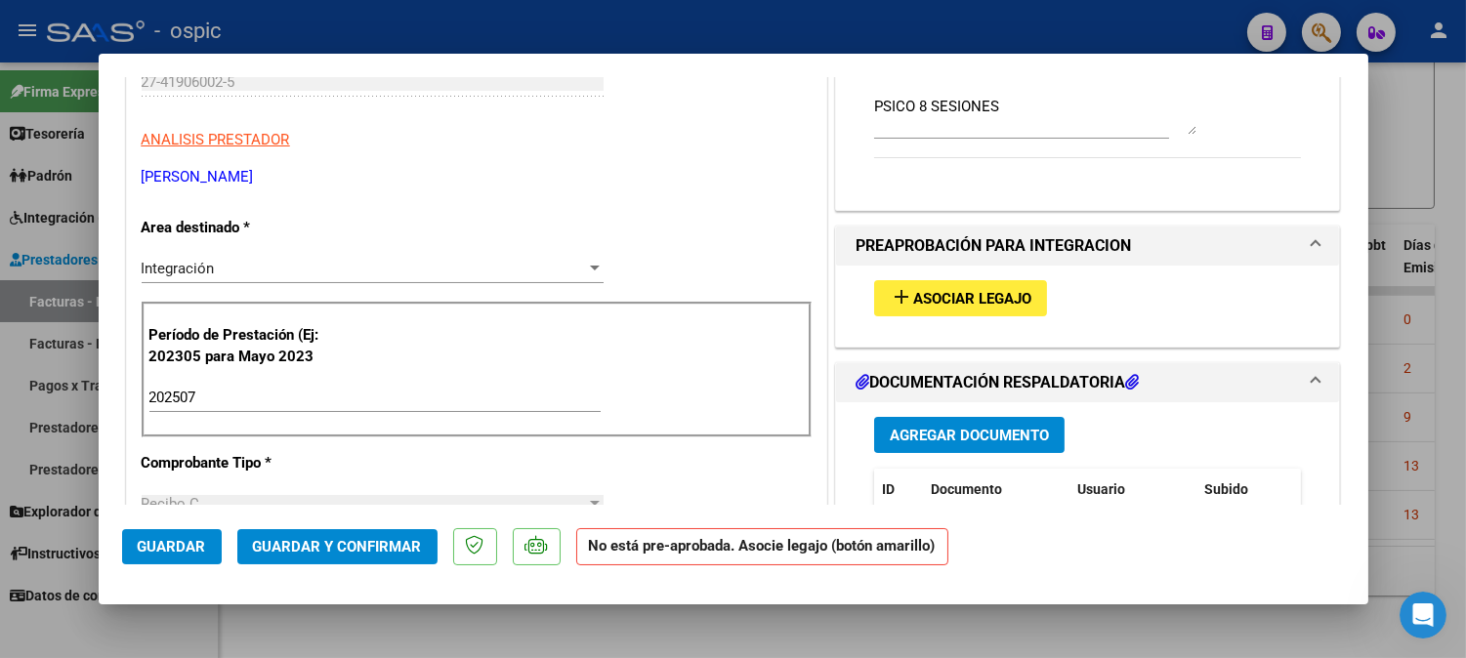
scroll to position [295, 0]
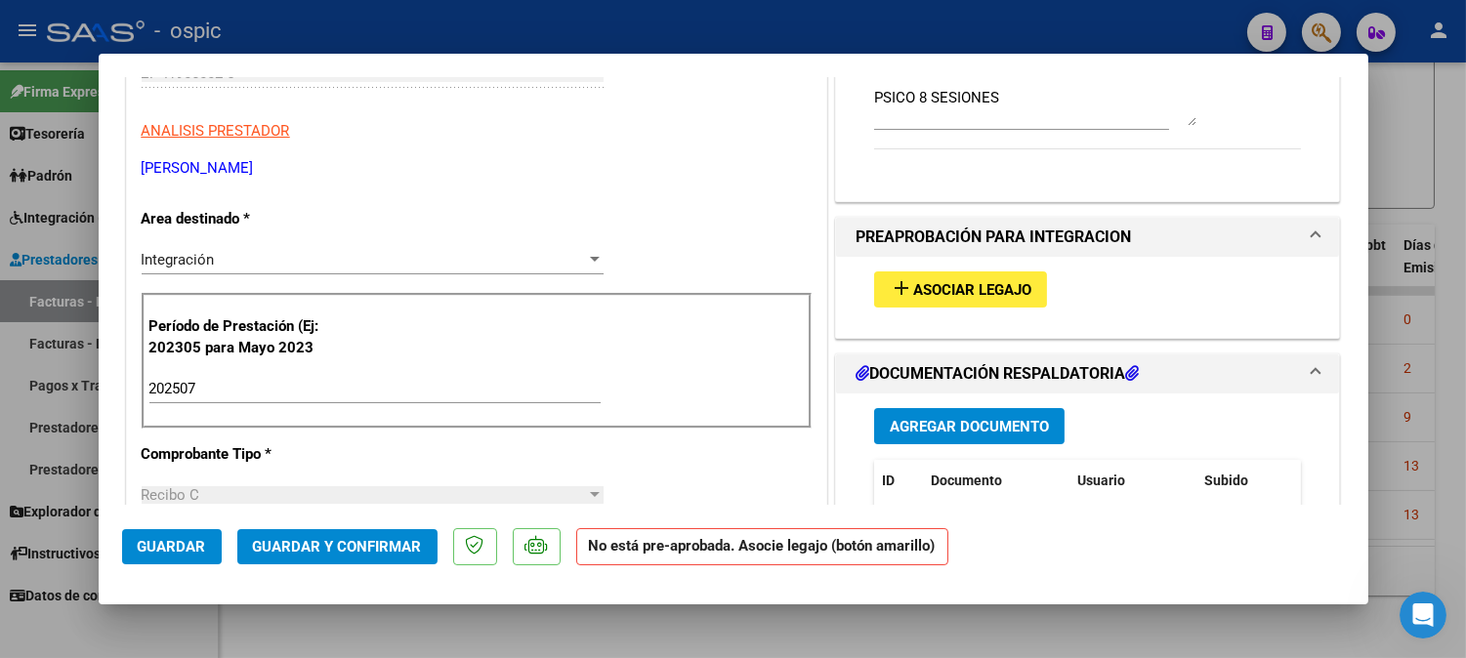
click at [971, 295] on span "Asociar Legajo" at bounding box center [972, 290] width 118 height 18
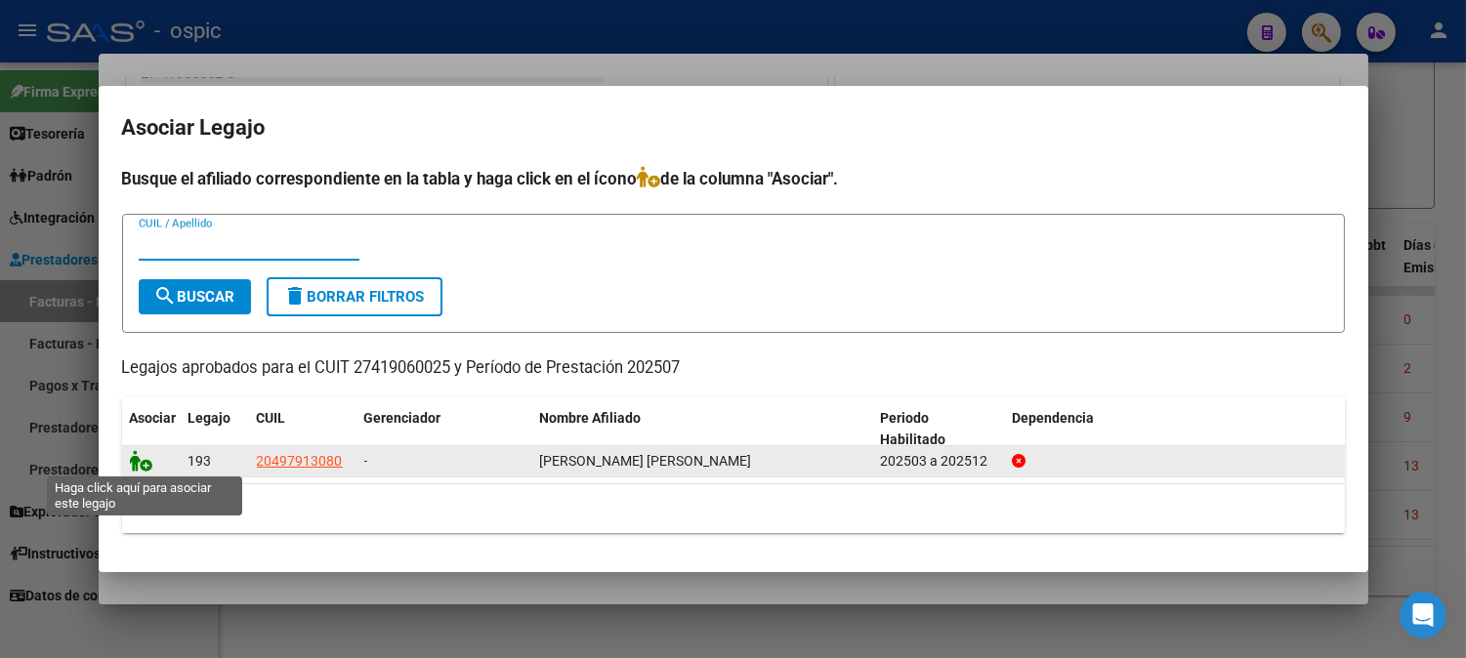
click at [140, 462] on icon at bounding box center [141, 460] width 23 height 21
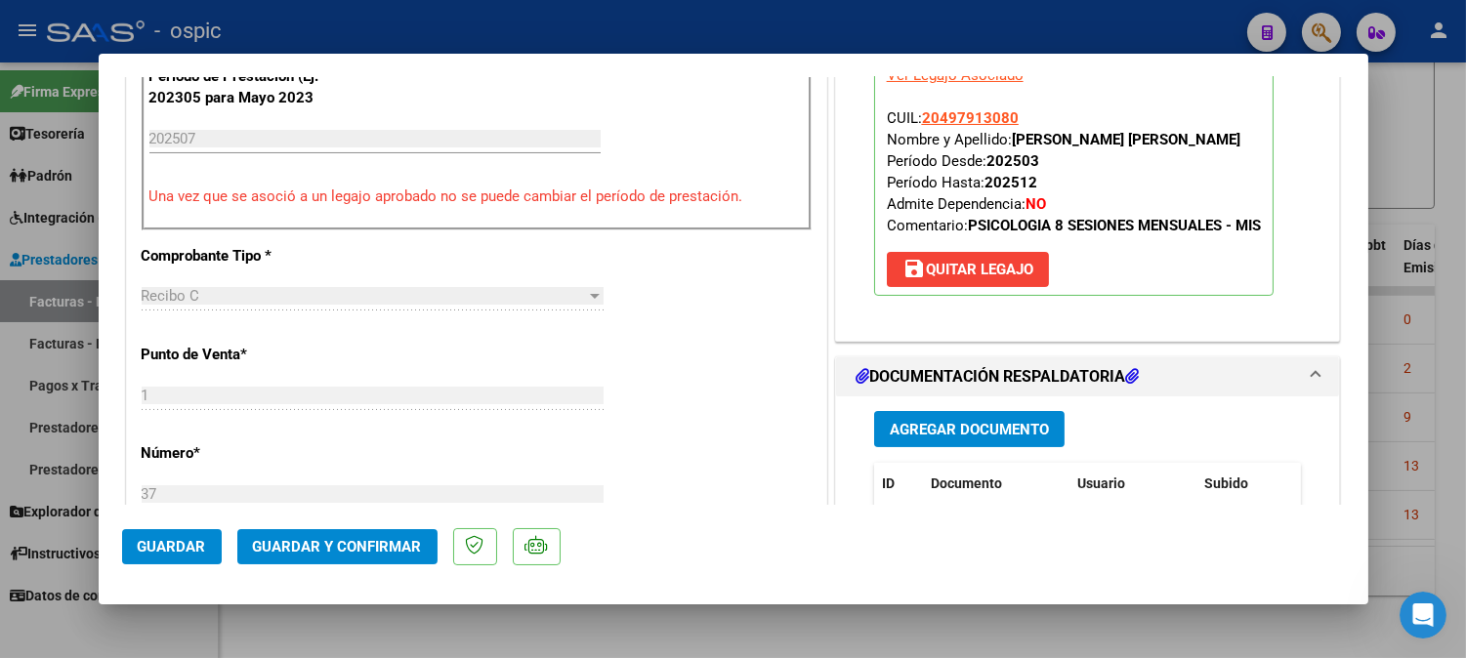
scroll to position [736, 0]
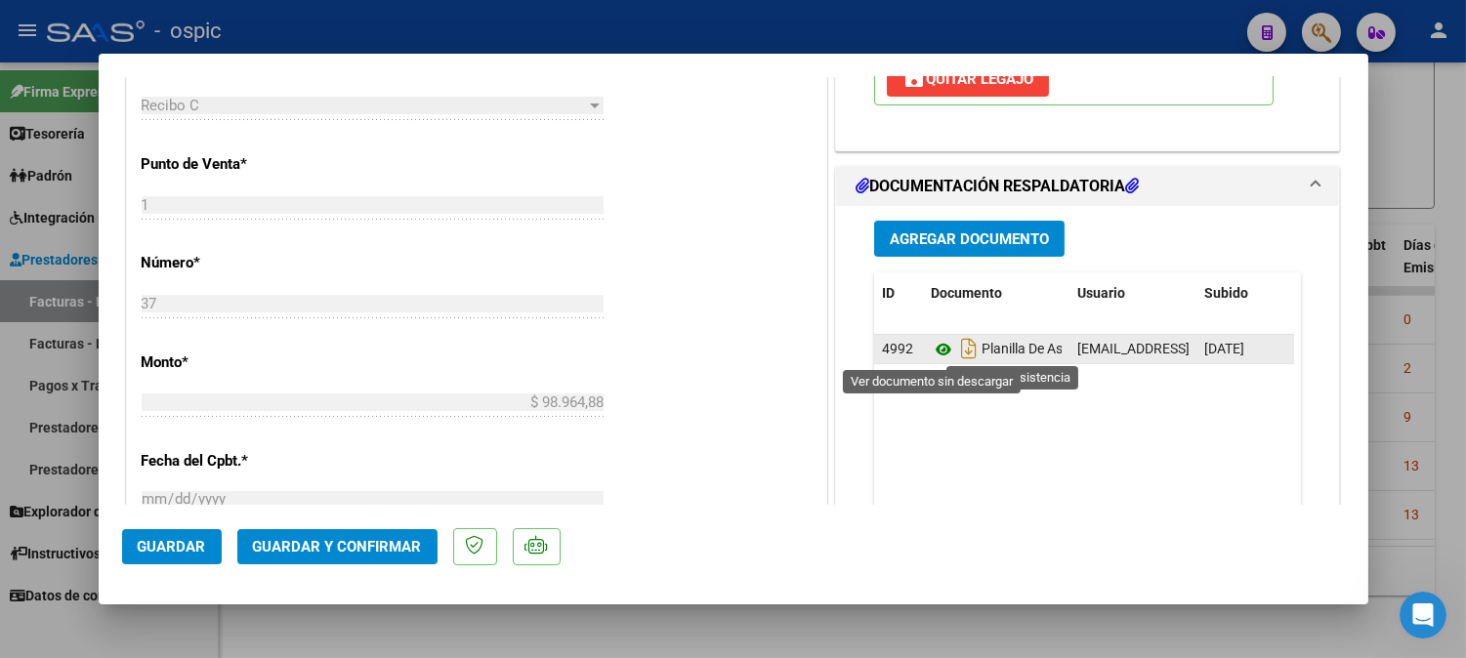
click at [932, 346] on icon at bounding box center [943, 349] width 25 height 23
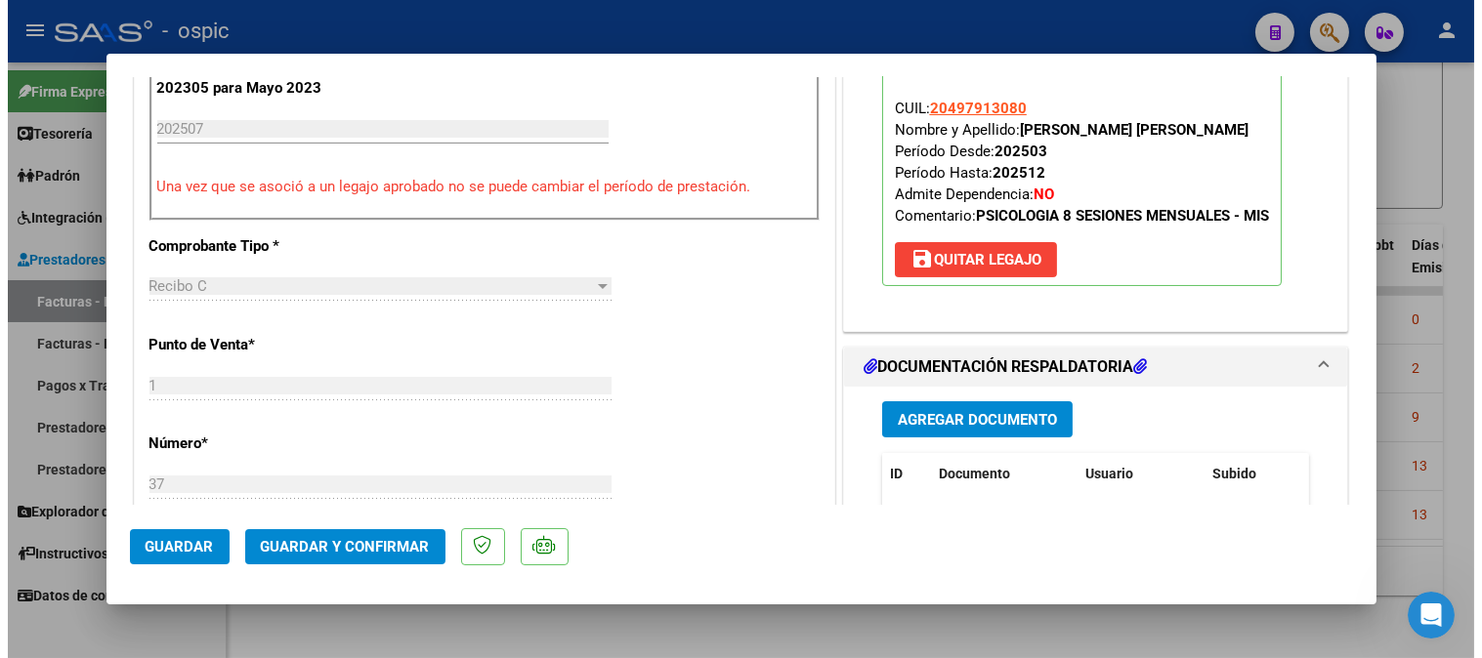
scroll to position [495, 0]
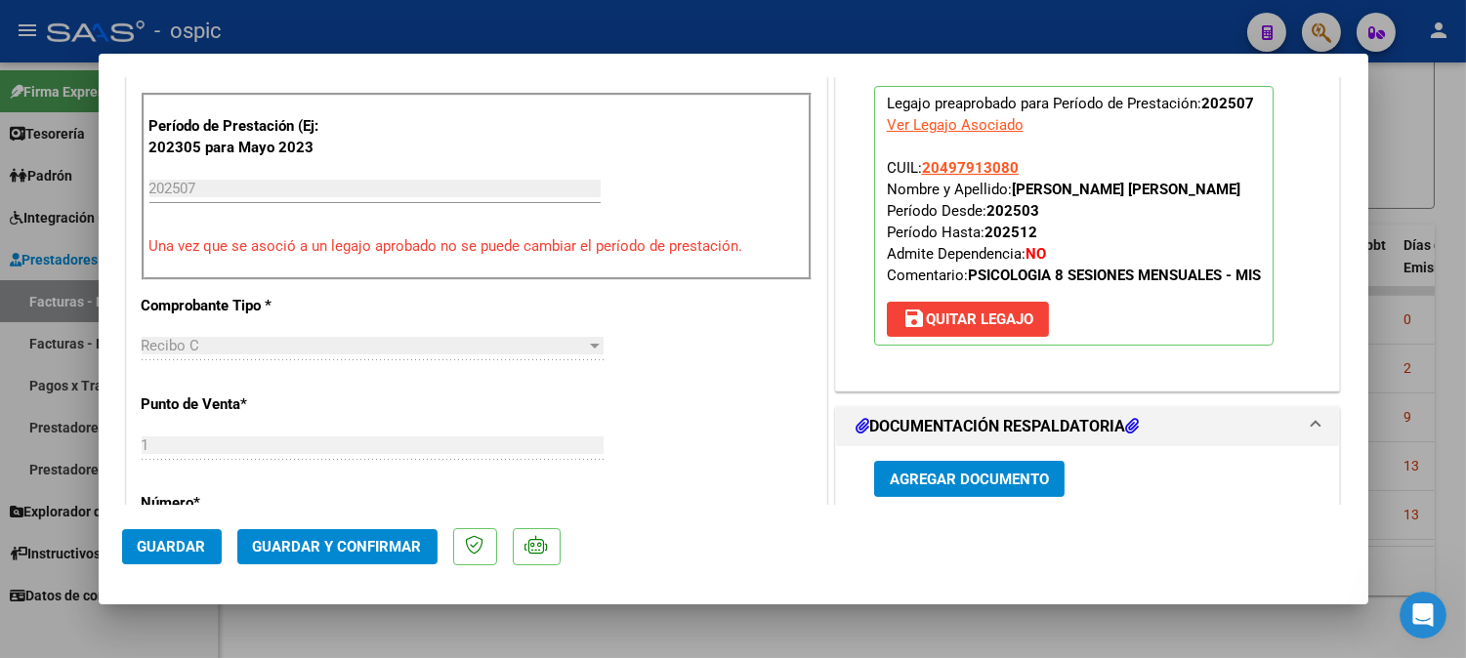
click at [369, 547] on span "Guardar y Confirmar" at bounding box center [337, 547] width 169 height 18
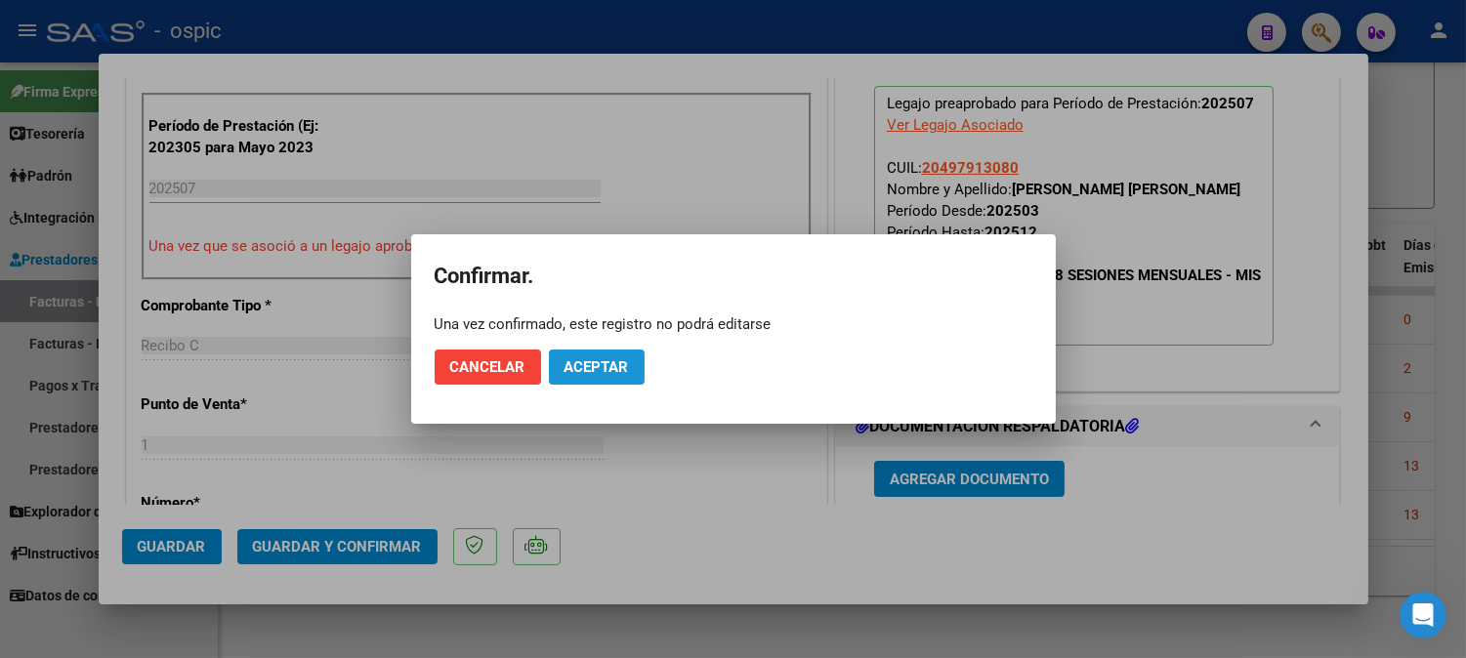
click at [581, 356] on button "Aceptar" at bounding box center [597, 367] width 96 height 35
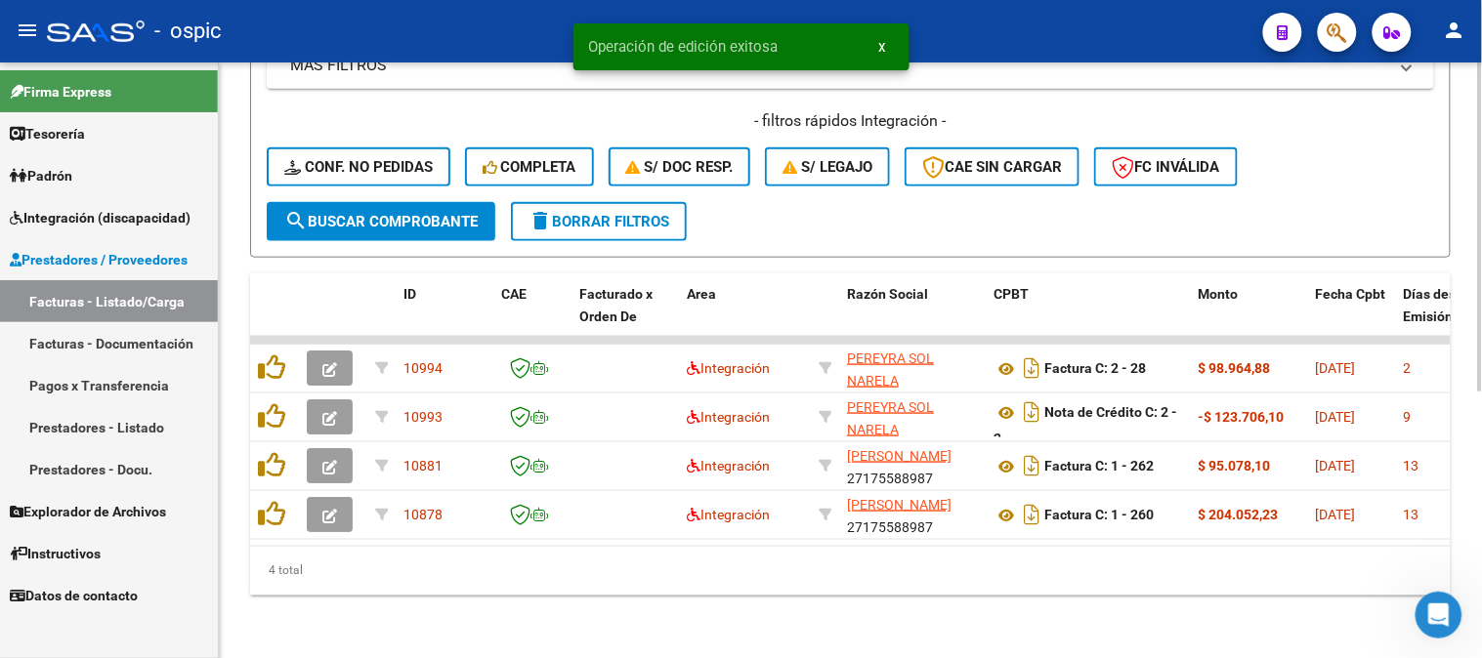
scroll to position [0, 0]
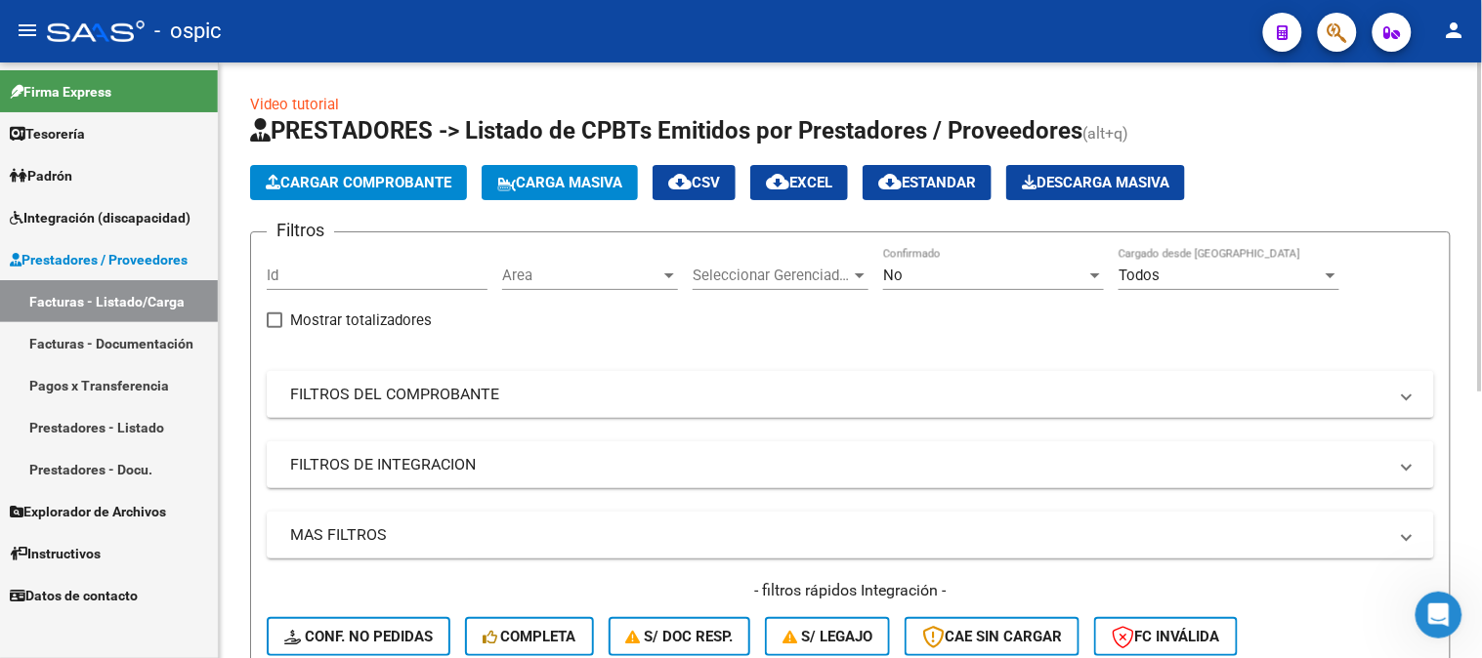
click at [901, 264] on div "No Confirmado" at bounding box center [993, 269] width 221 height 42
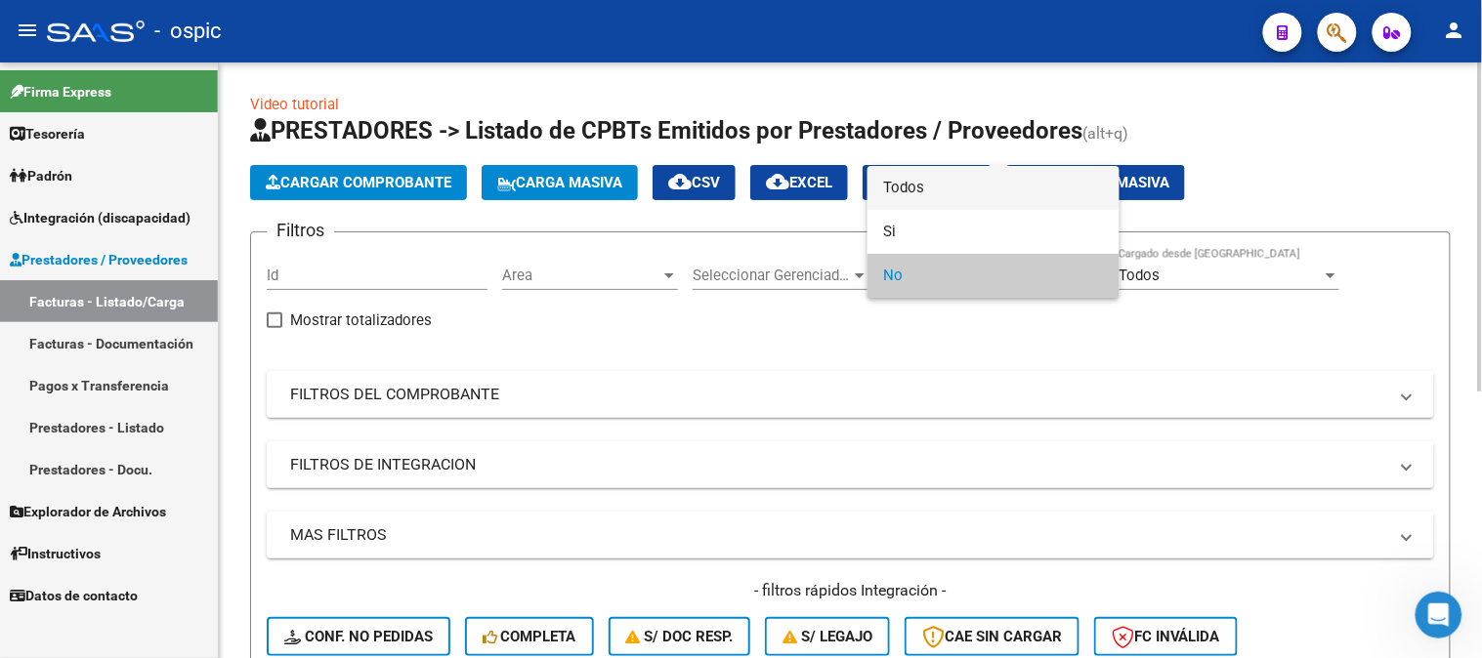
drag, startPoint x: 913, startPoint y: 179, endPoint x: 869, endPoint y: 205, distance: 51.3
click at [912, 179] on span "Todos" at bounding box center [993, 188] width 221 height 44
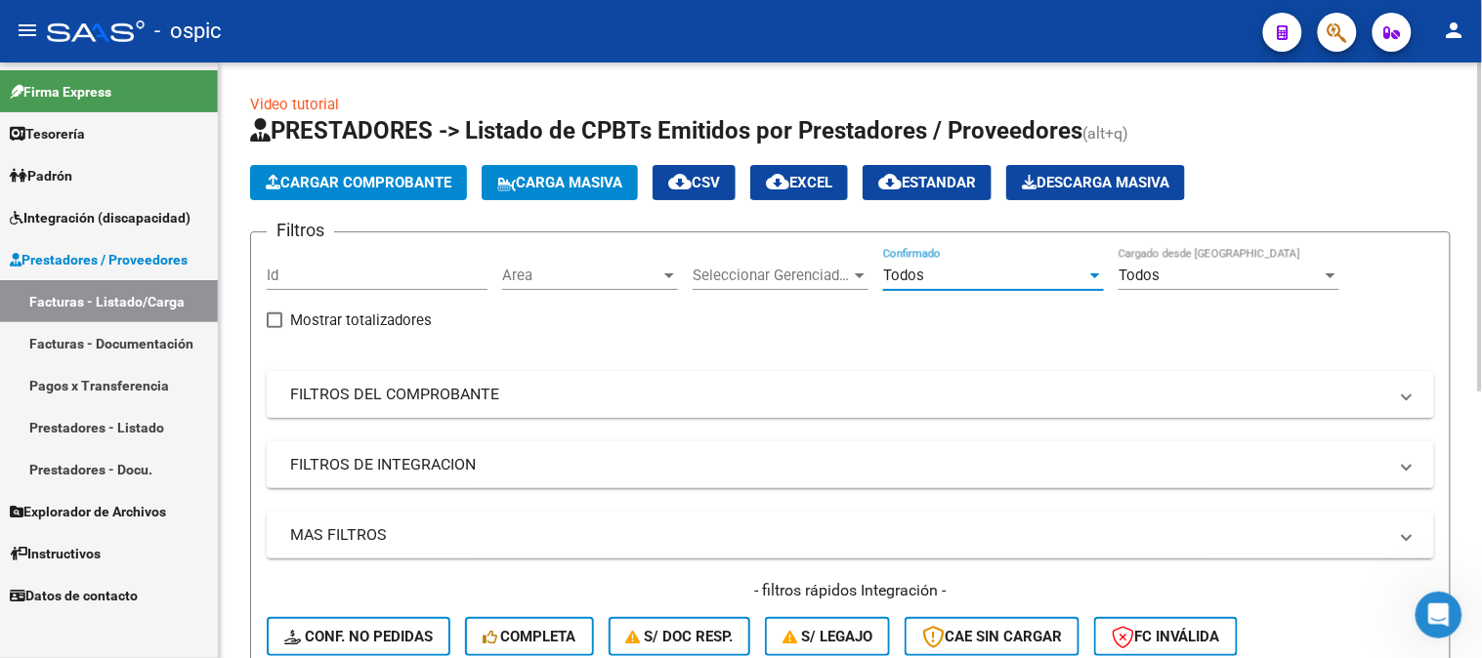
click at [442, 375] on mat-expansion-panel-header "FILTROS DEL COMPROBANTE" at bounding box center [850, 394] width 1167 height 47
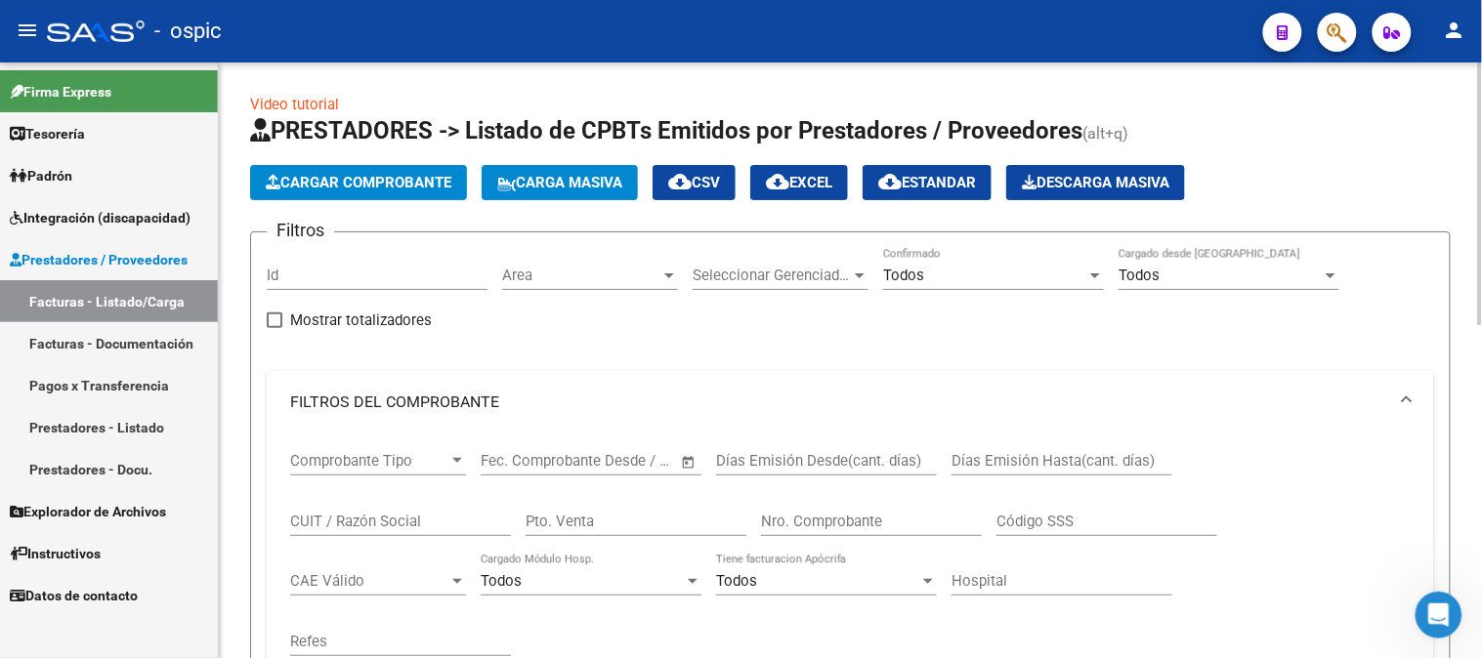
click at [657, 518] on input "Pto. Venta" at bounding box center [636, 522] width 221 height 18
type input "1"
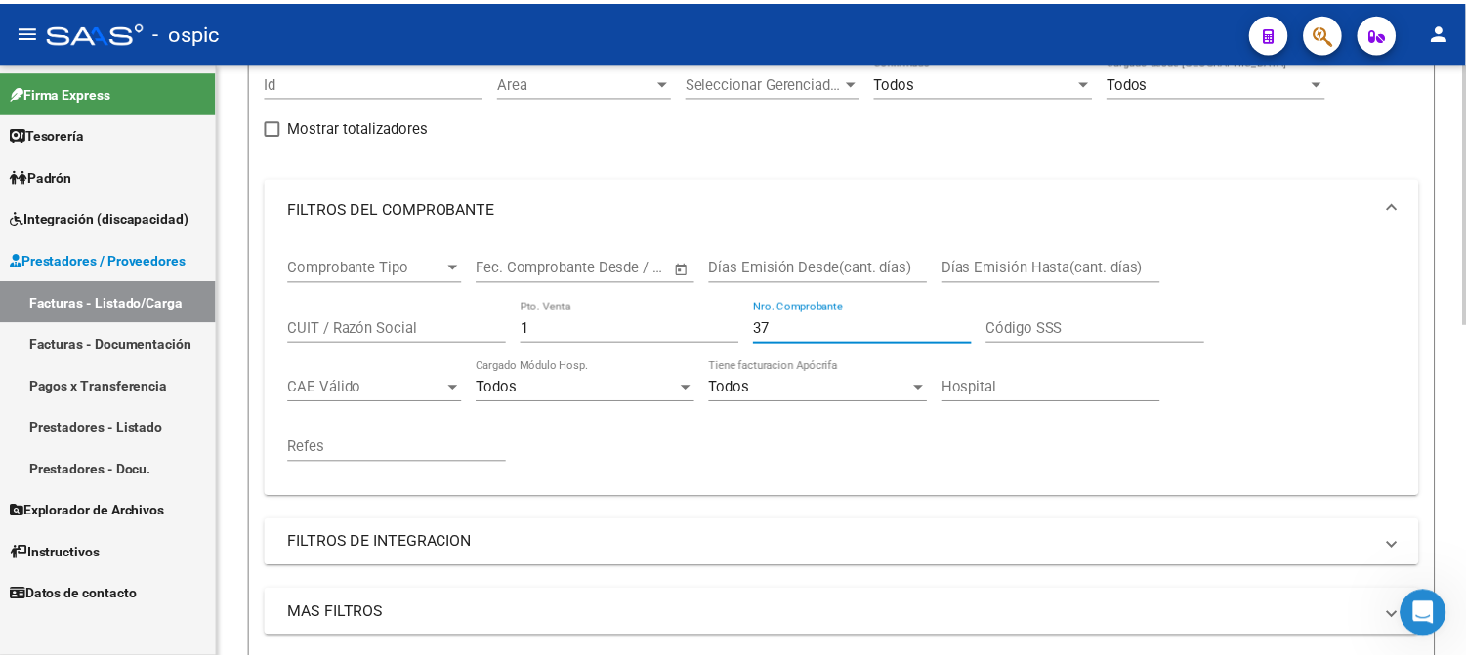
scroll to position [542, 0]
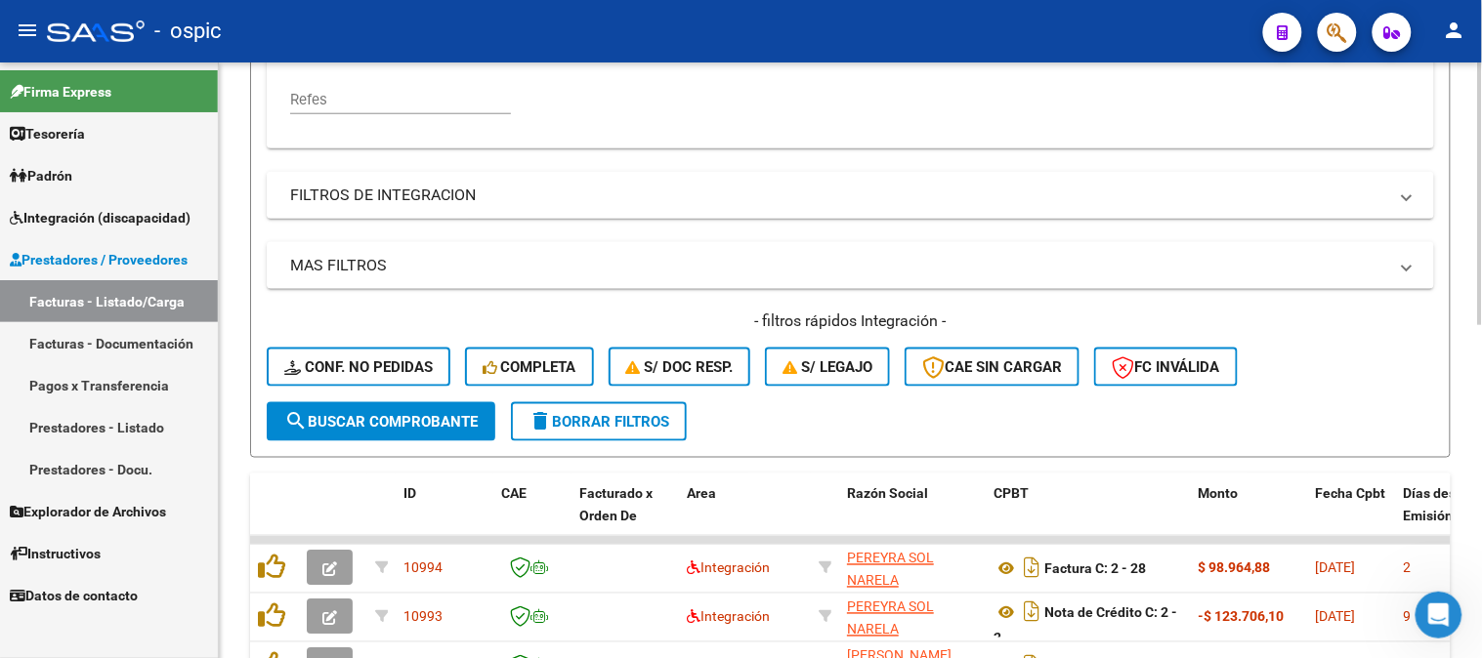
type input "37"
click at [433, 420] on span "search Buscar Comprobante" at bounding box center [380, 422] width 193 height 18
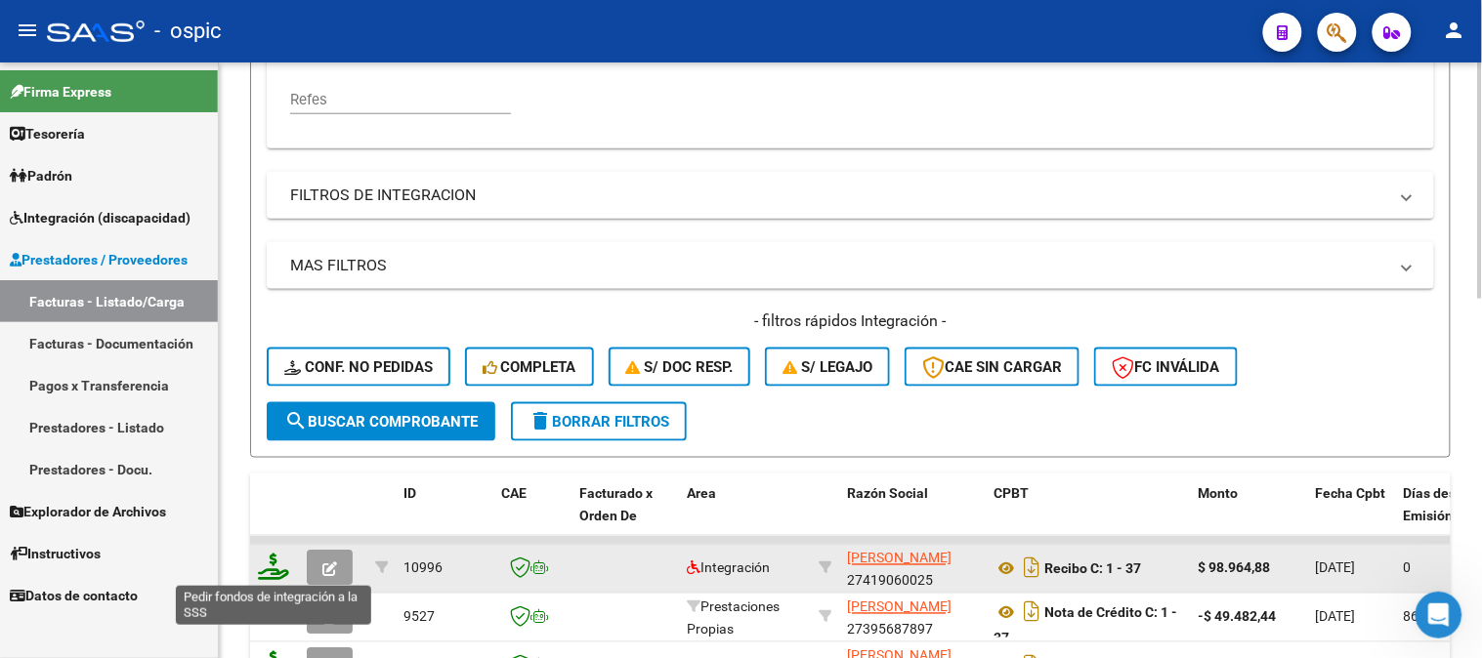
click at [271, 563] on icon at bounding box center [273, 567] width 31 height 27
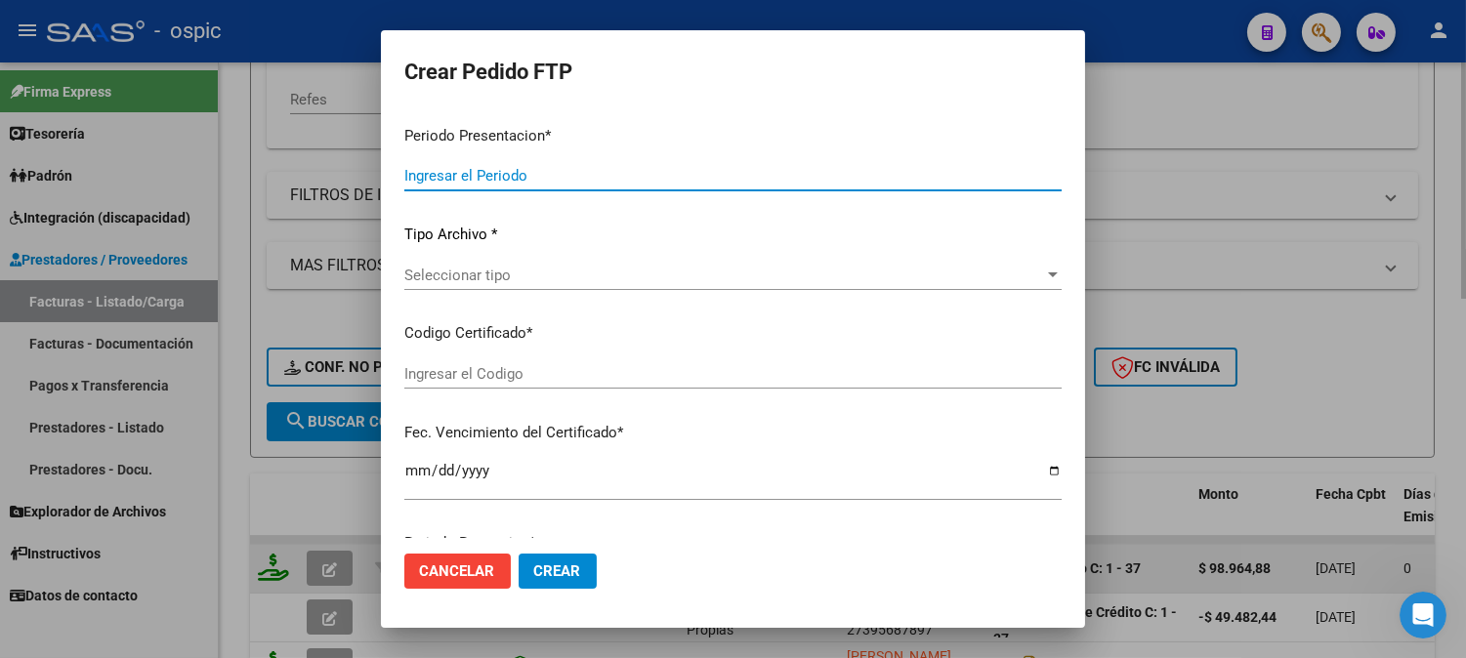
type input "202507"
type input "$ 98.964,88"
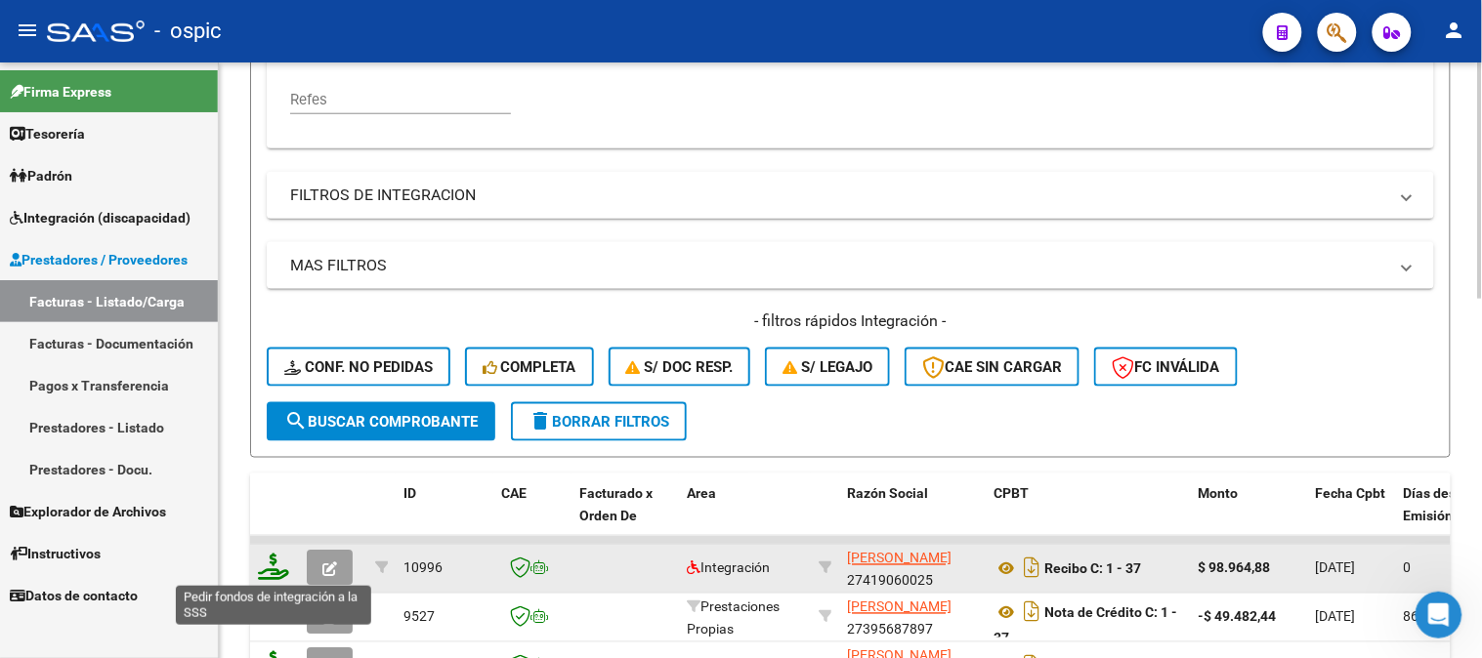
click at [271, 563] on icon at bounding box center [273, 567] width 31 height 27
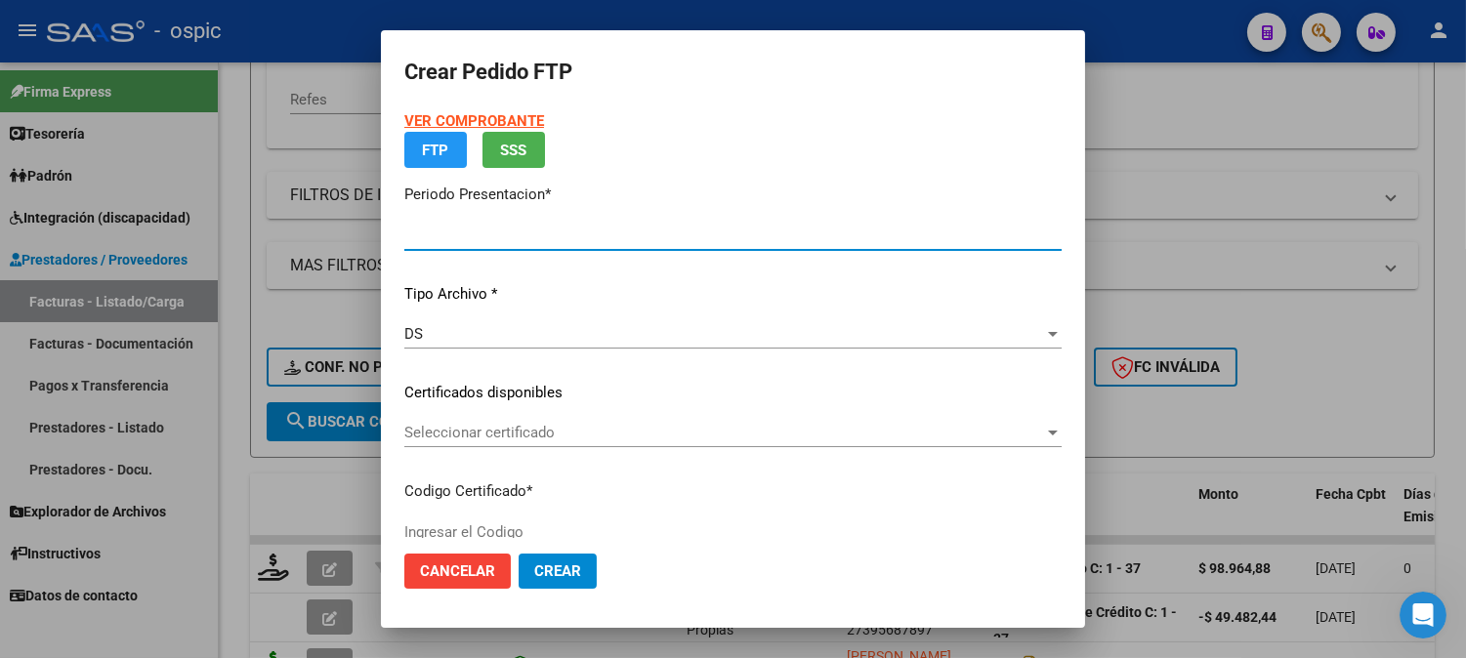
type input "202507"
type input "$ 98.964,88"
type input "3730734368"
type input "[DATE]"
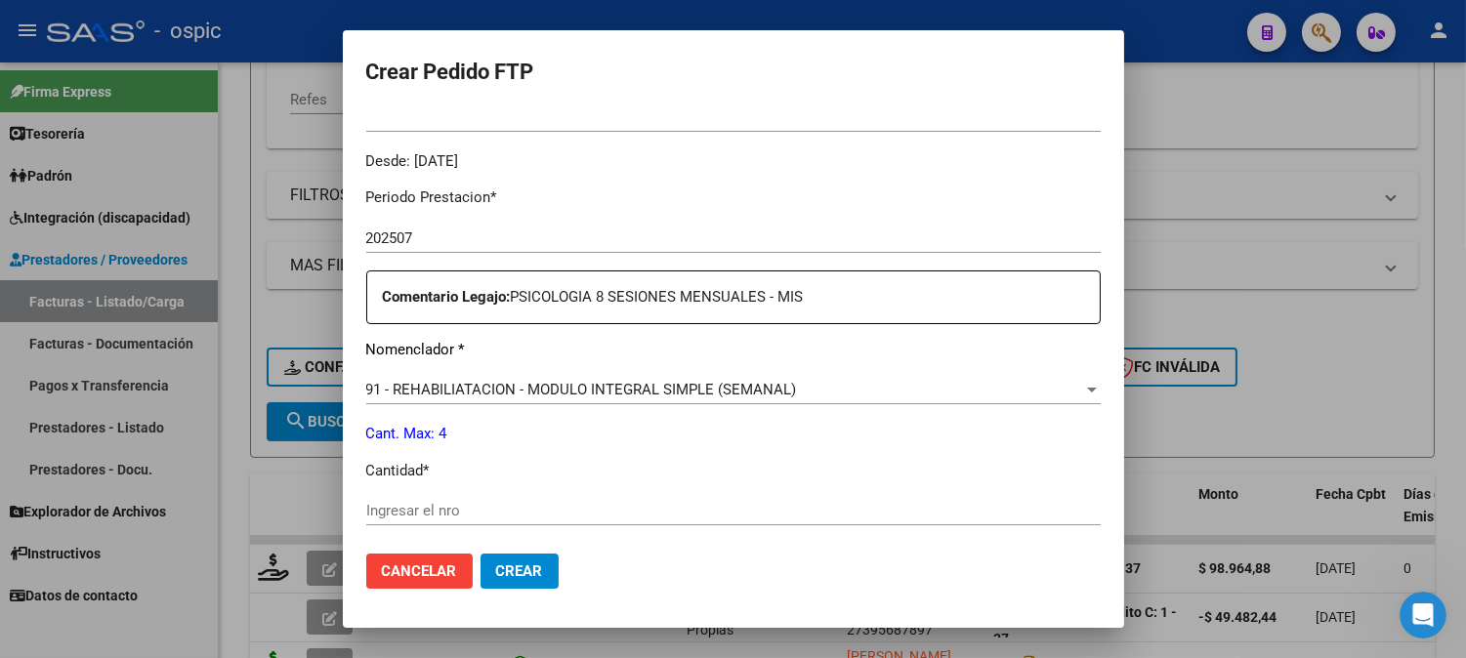
scroll to position [620, 0]
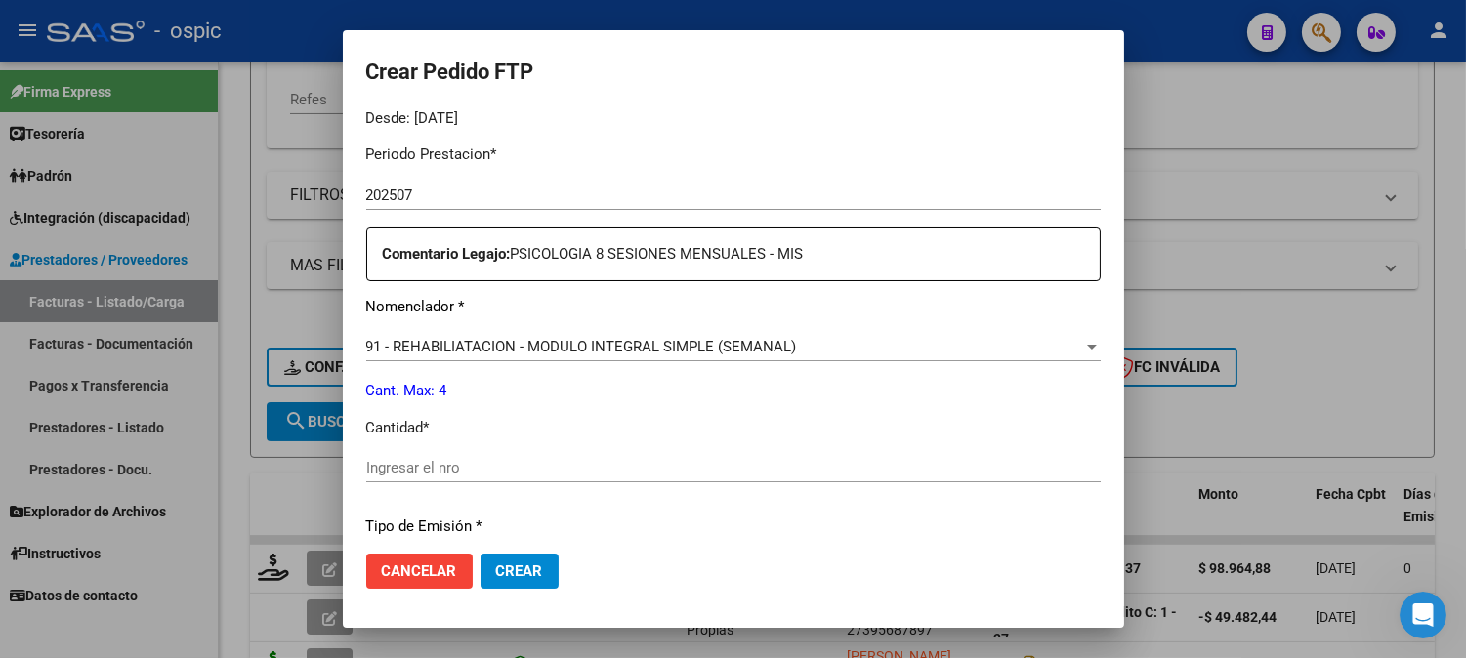
click at [703, 456] on div "Ingresar el nro" at bounding box center [733, 467] width 735 height 29
type input "4"
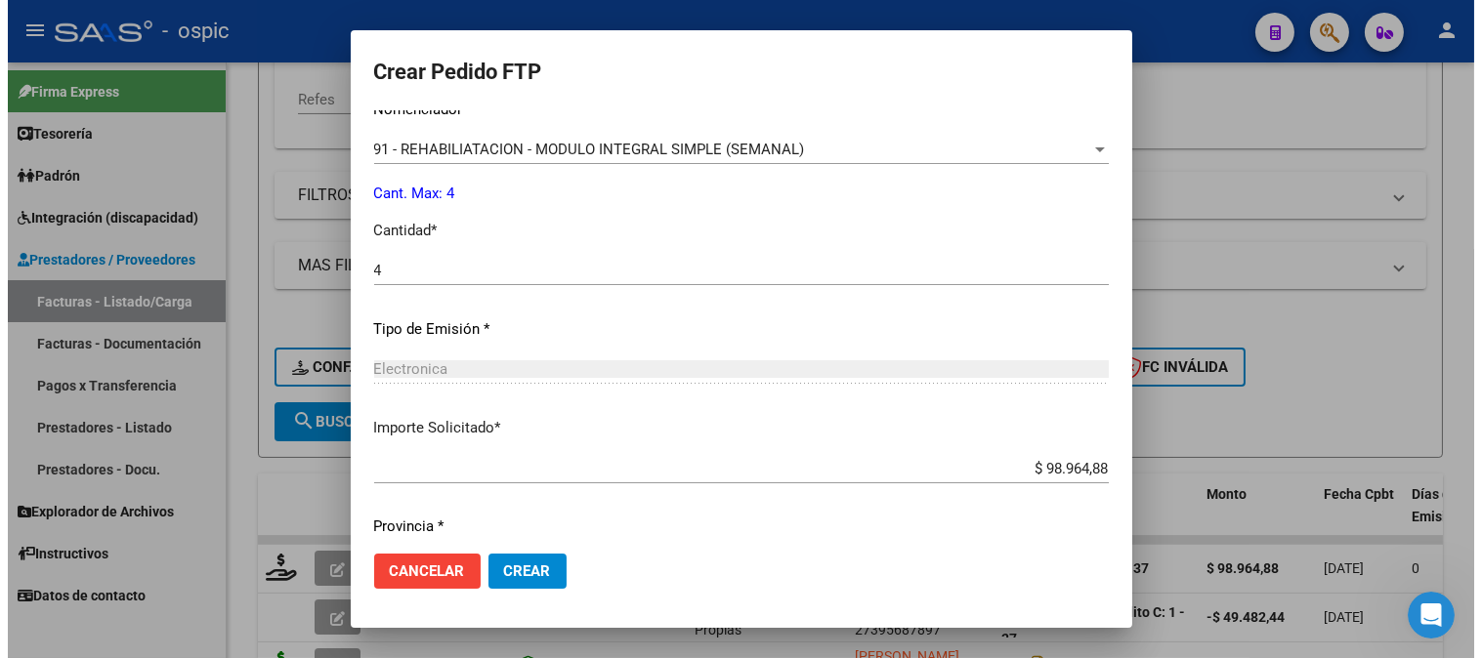
scroll to position [879, 0]
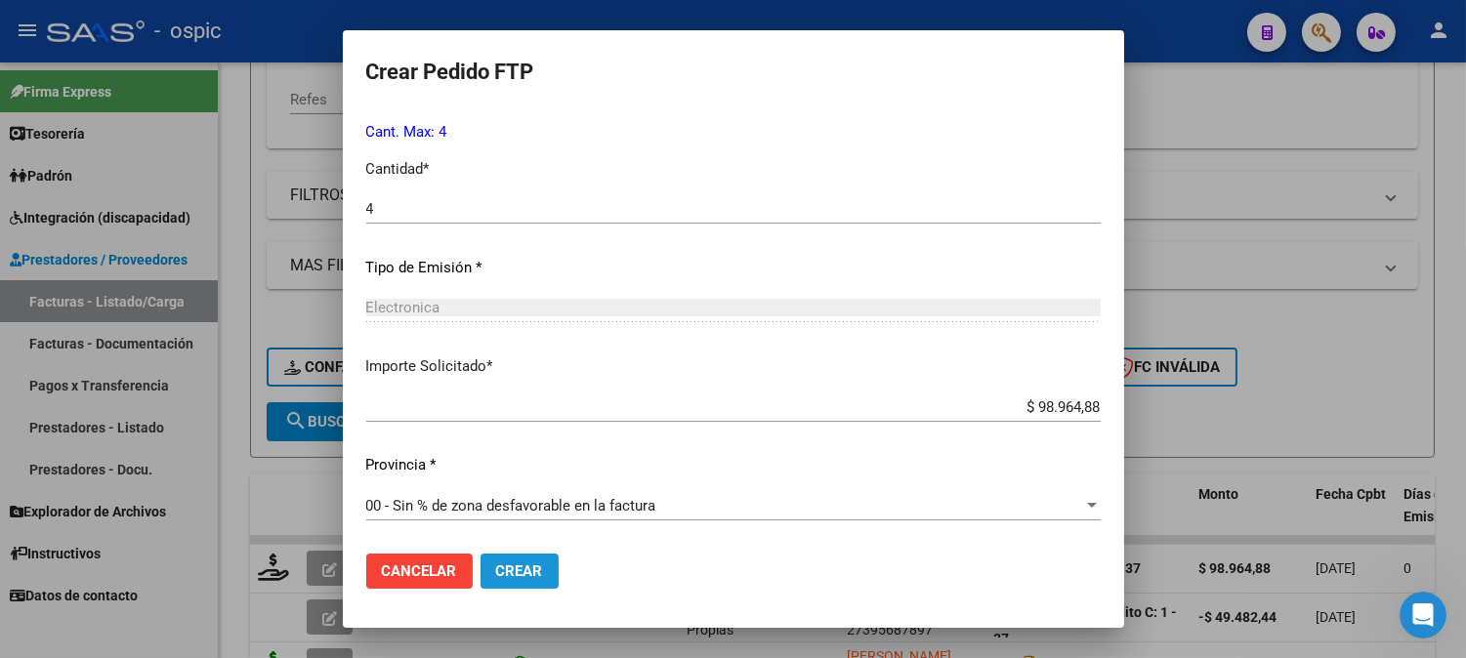
click at [548, 569] on button "Crear" at bounding box center [520, 571] width 78 height 35
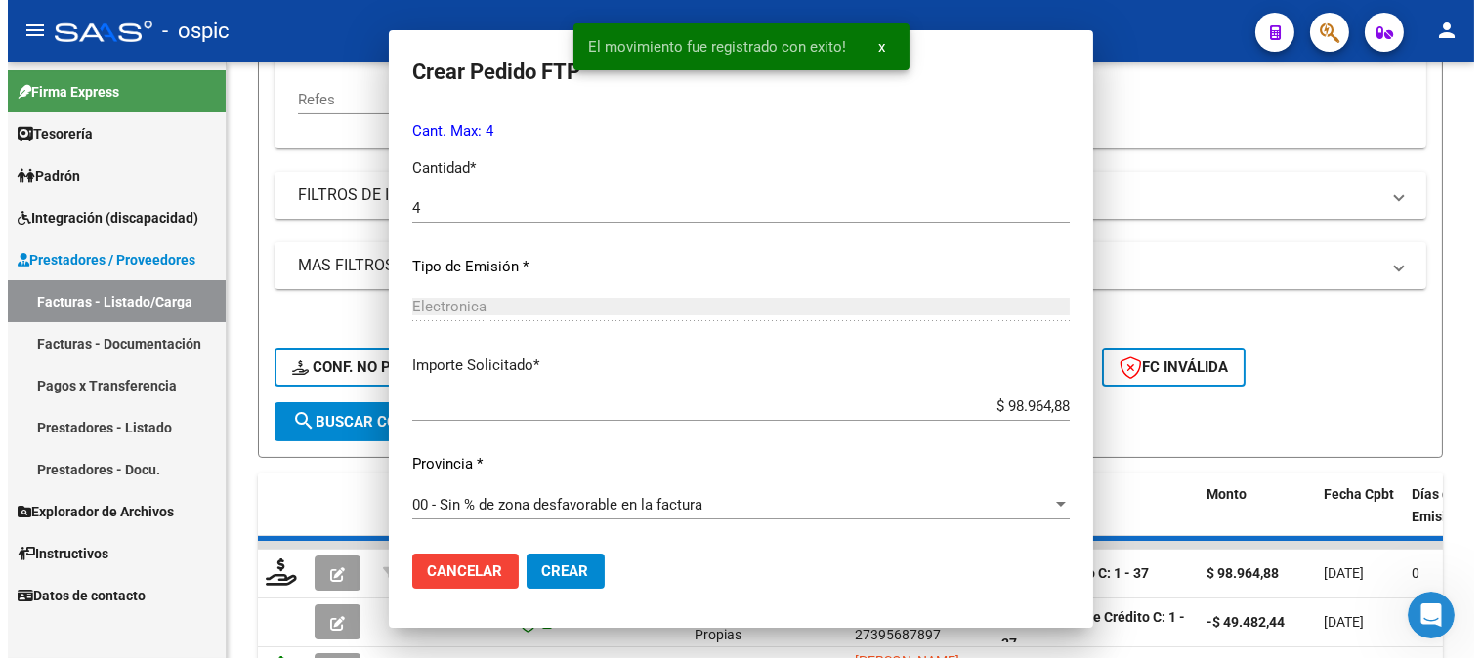
scroll to position [0, 0]
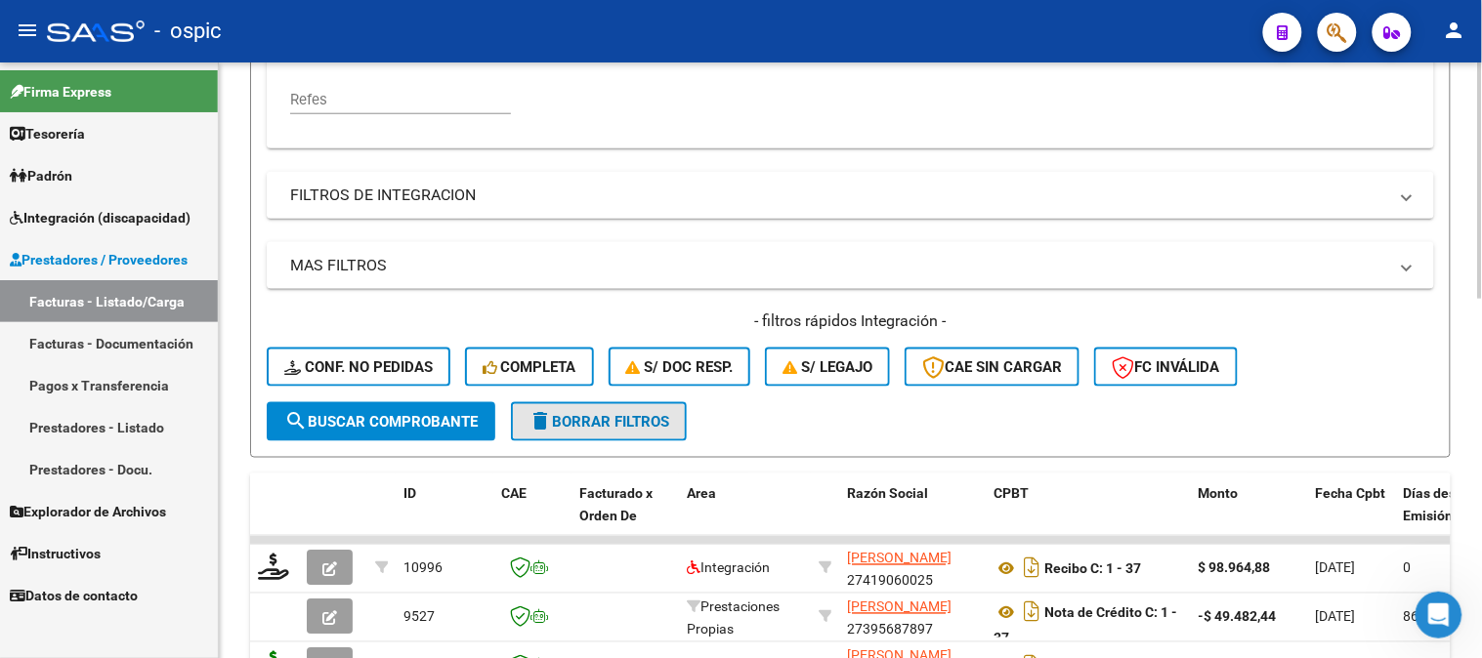
click at [621, 417] on span "delete Borrar Filtros" at bounding box center [599, 422] width 141 height 18
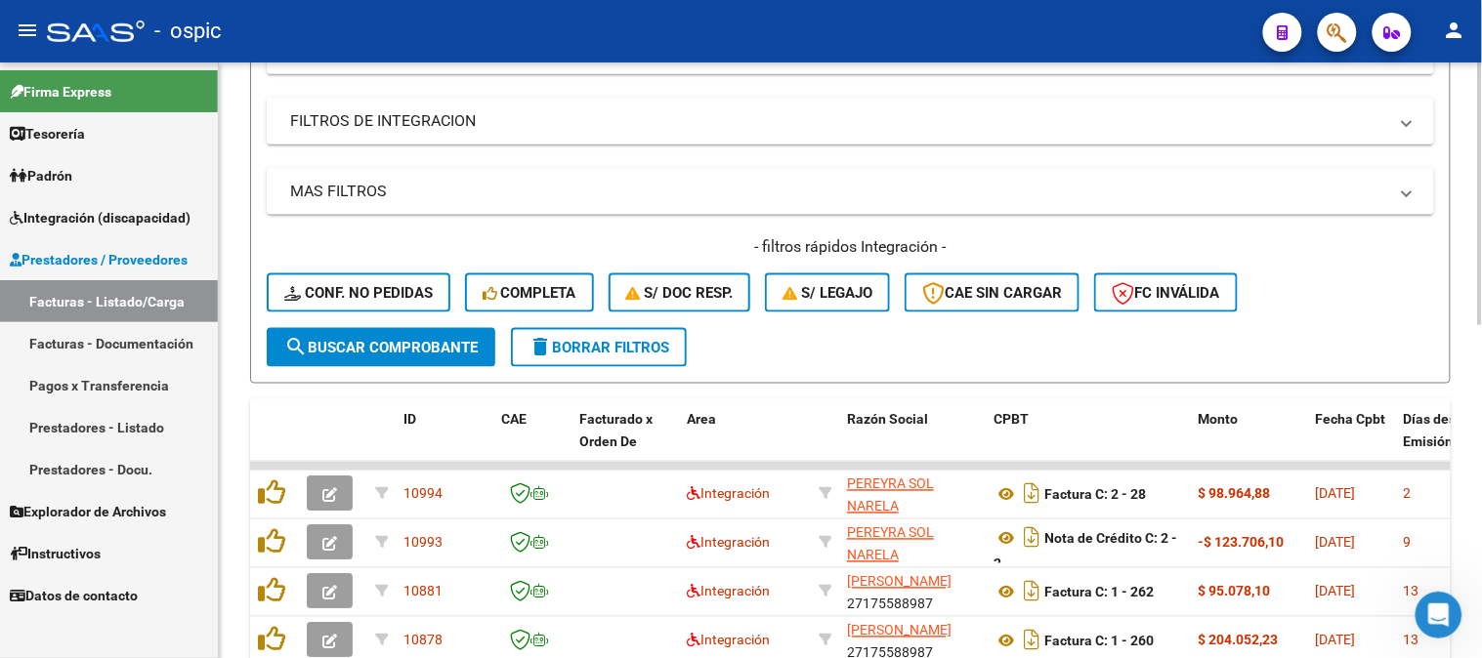
scroll to position [756, 0]
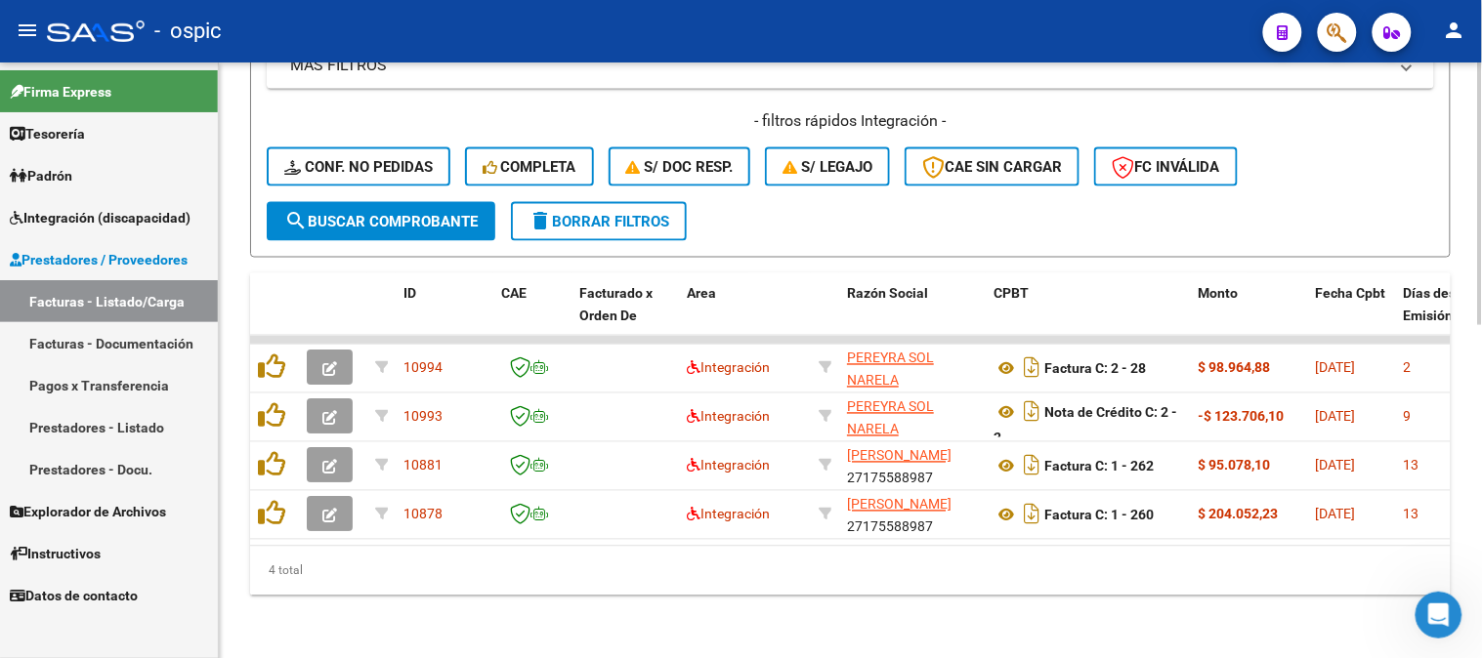
click at [622, 213] on span "delete Borrar Filtros" at bounding box center [599, 222] width 141 height 18
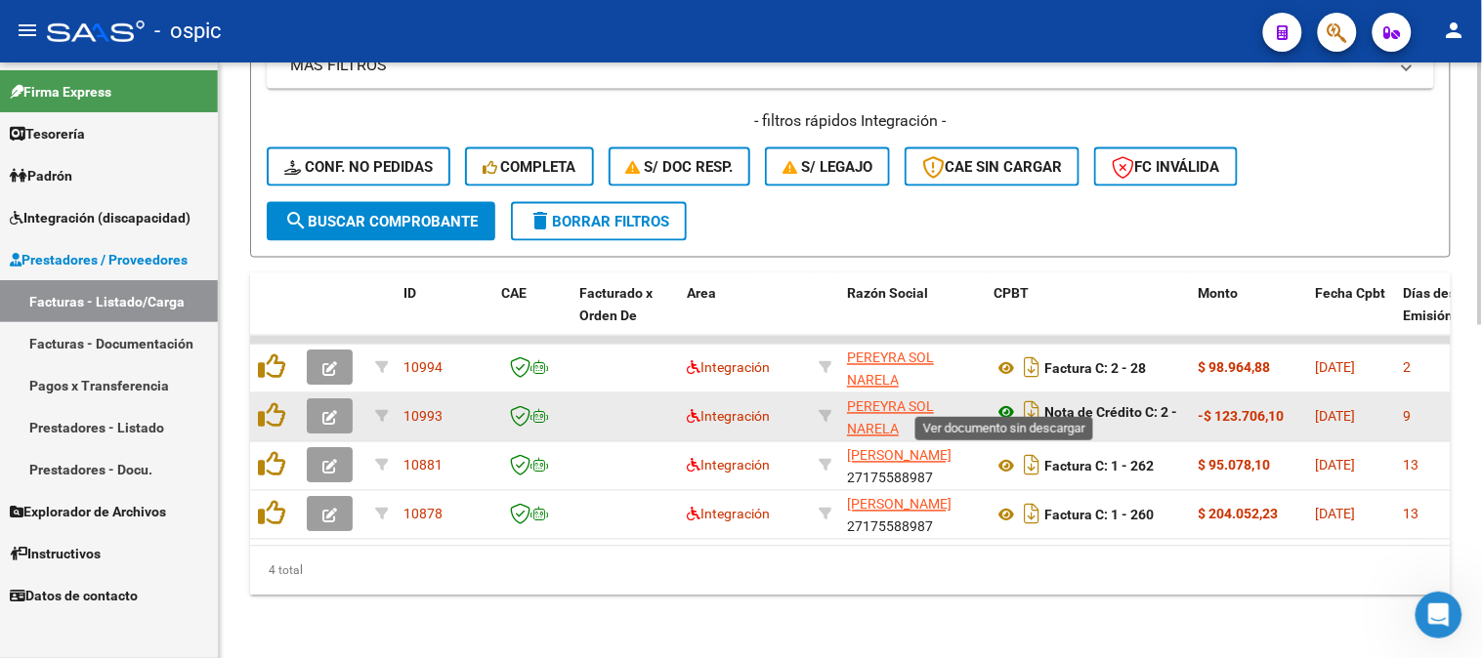
click at [1007, 402] on icon at bounding box center [1006, 413] width 25 height 23
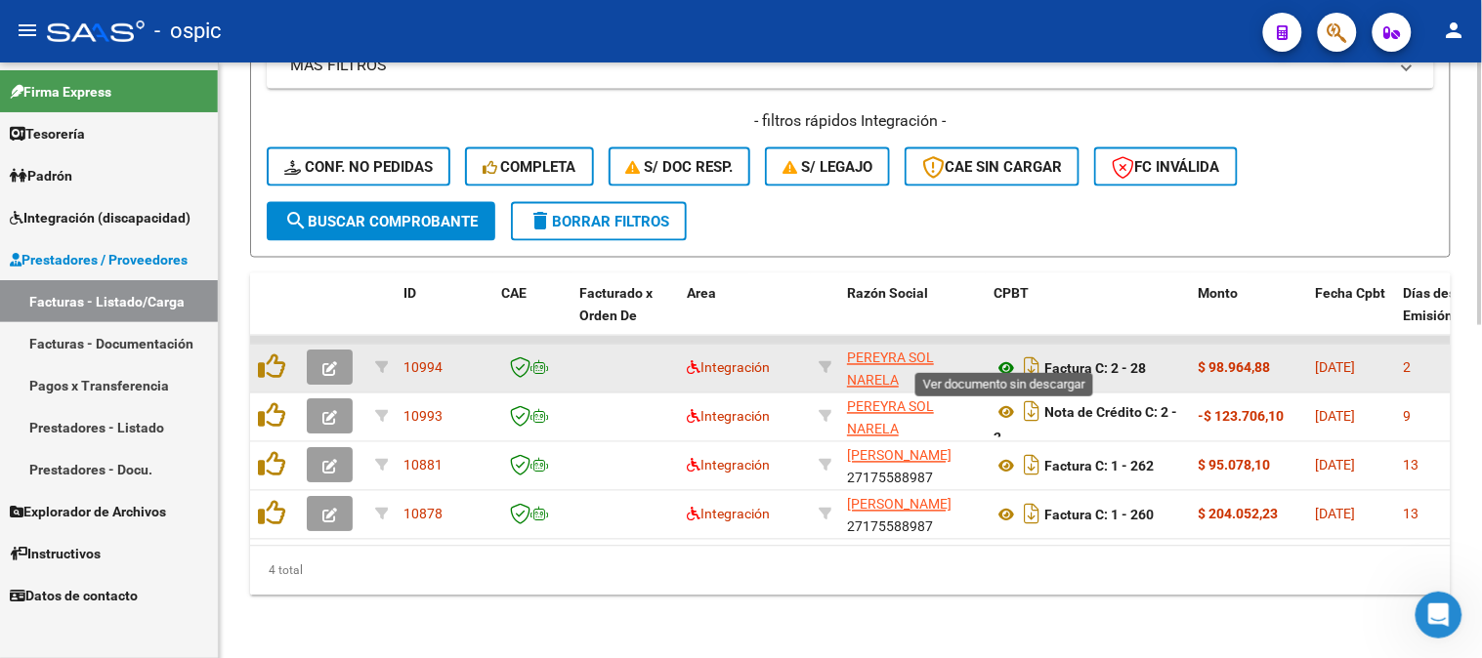
click at [1006, 358] on icon at bounding box center [1006, 369] width 25 height 23
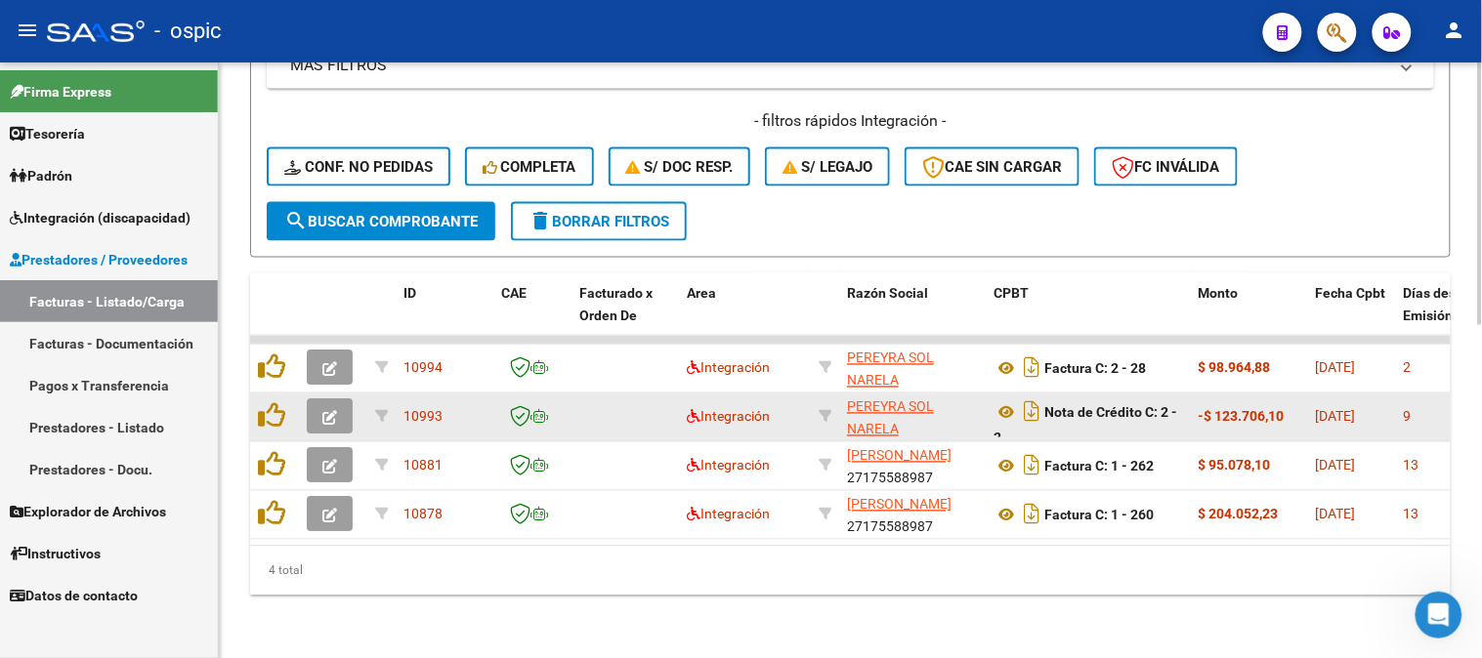
click at [336, 411] on icon "button" at bounding box center [329, 418] width 15 height 15
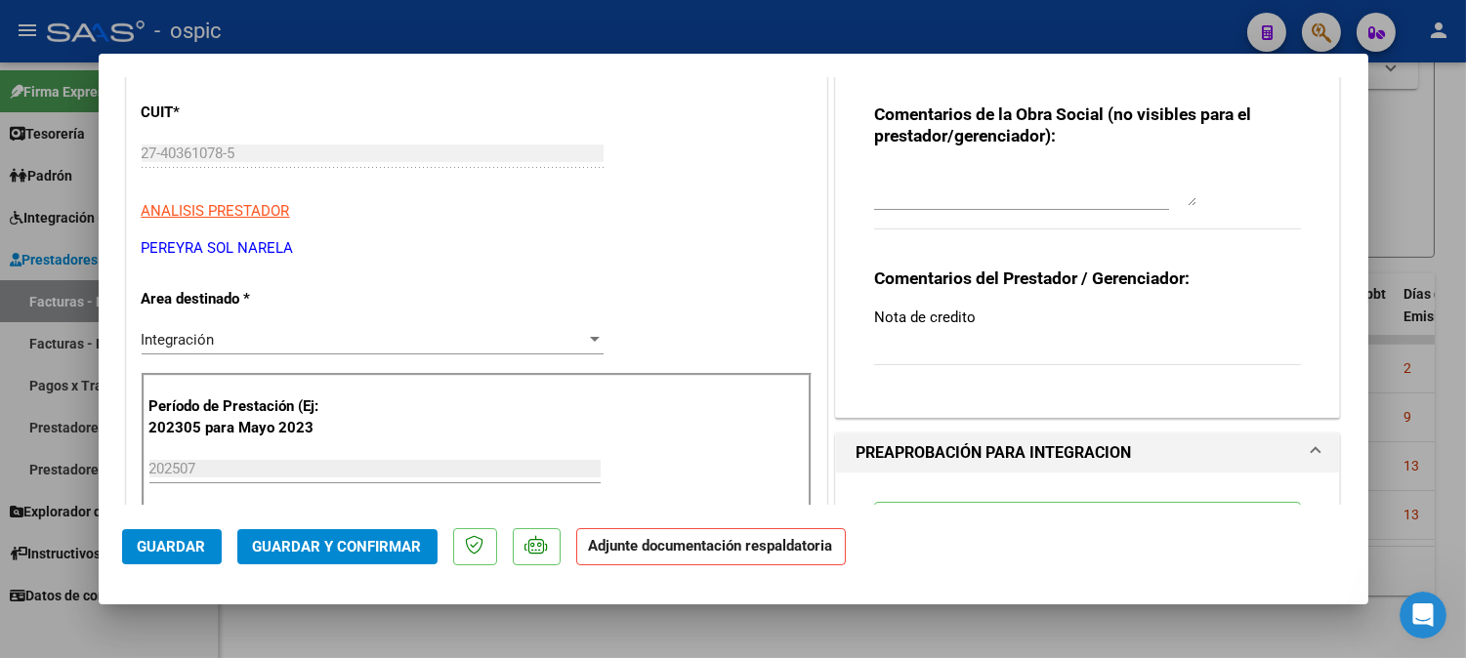
scroll to position [217, 0]
click at [255, 329] on div "Integración" at bounding box center [364, 338] width 445 height 18
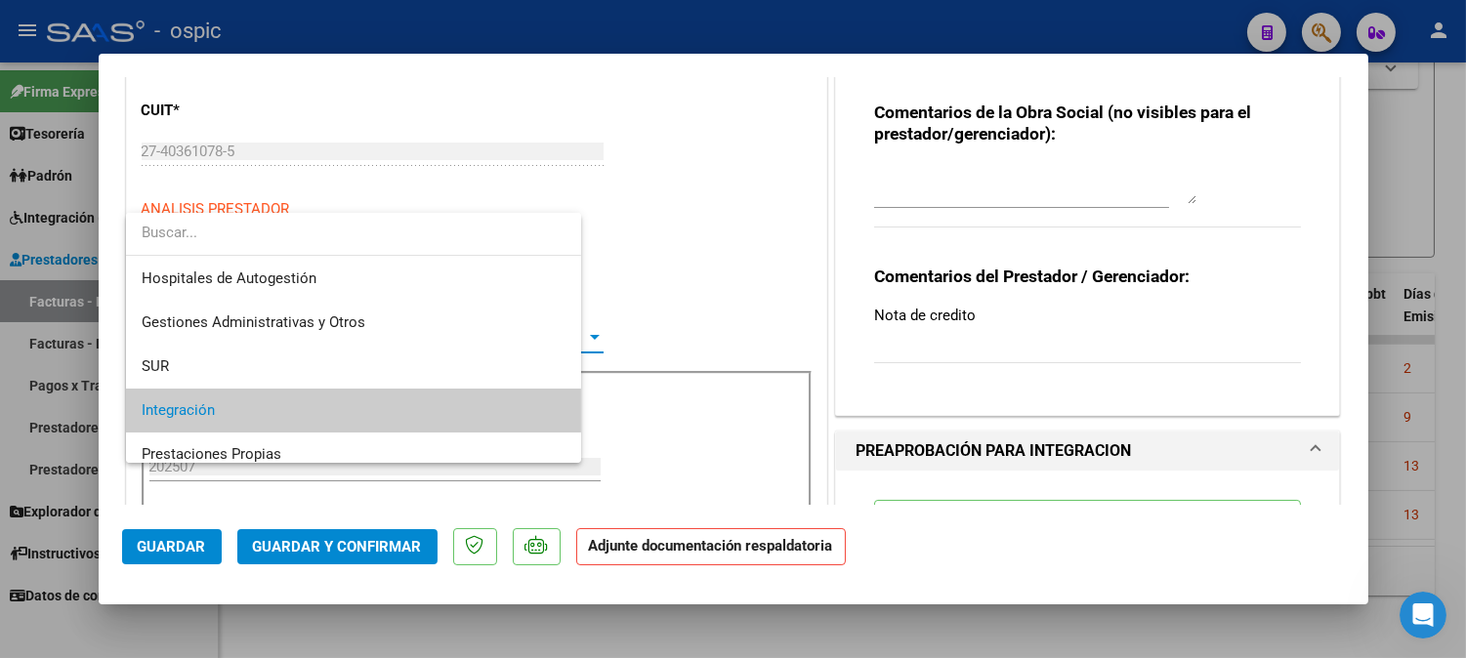
scroll to position [72, 0]
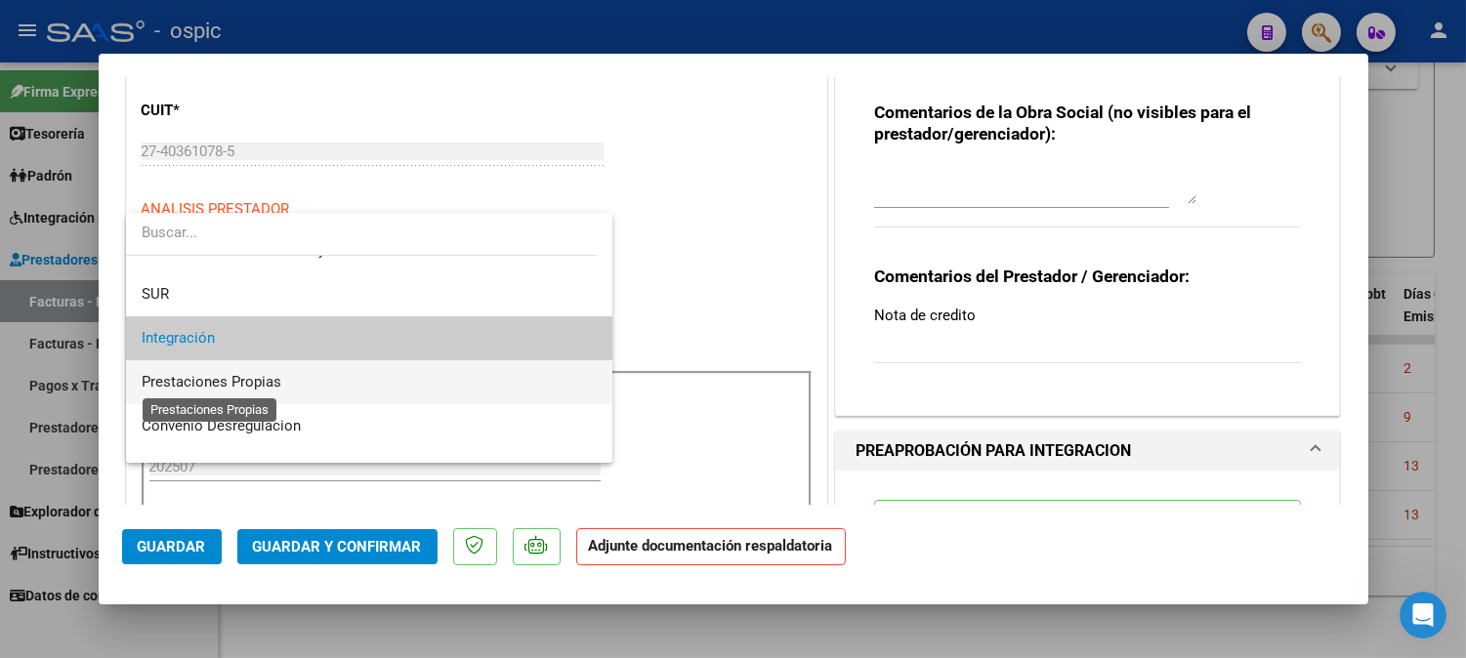
click at [242, 373] on span "Prestaciones Propias" at bounding box center [212, 382] width 140 height 18
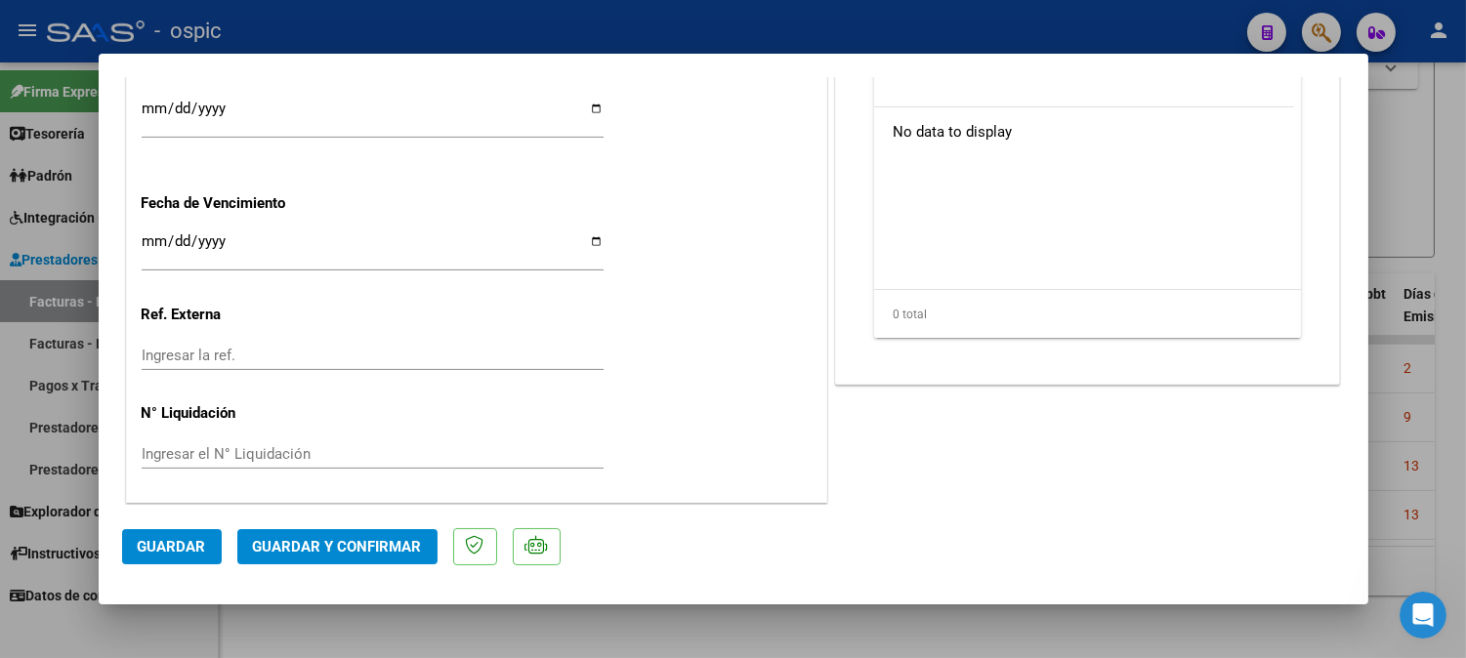
scroll to position [0, 0]
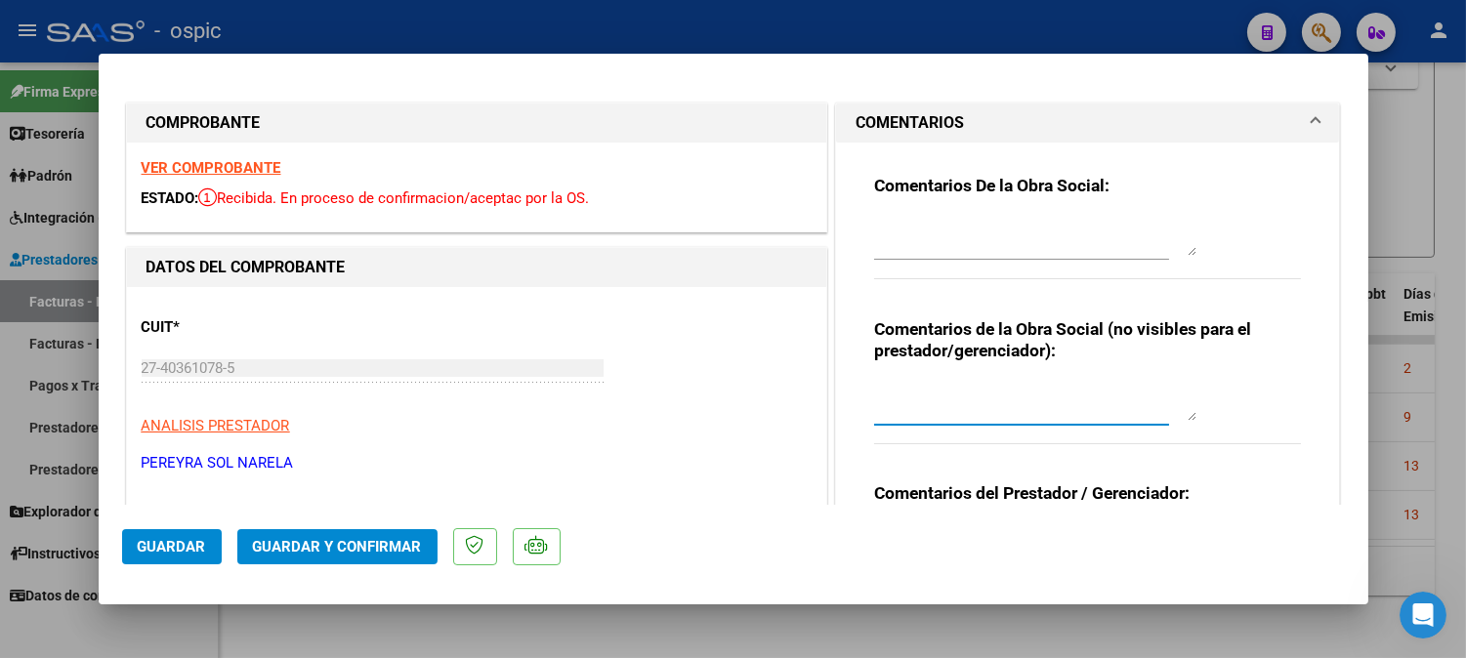
click at [926, 383] on textarea at bounding box center [1035, 401] width 322 height 39
type textarea "CORRESPONDE A FC 2-25"
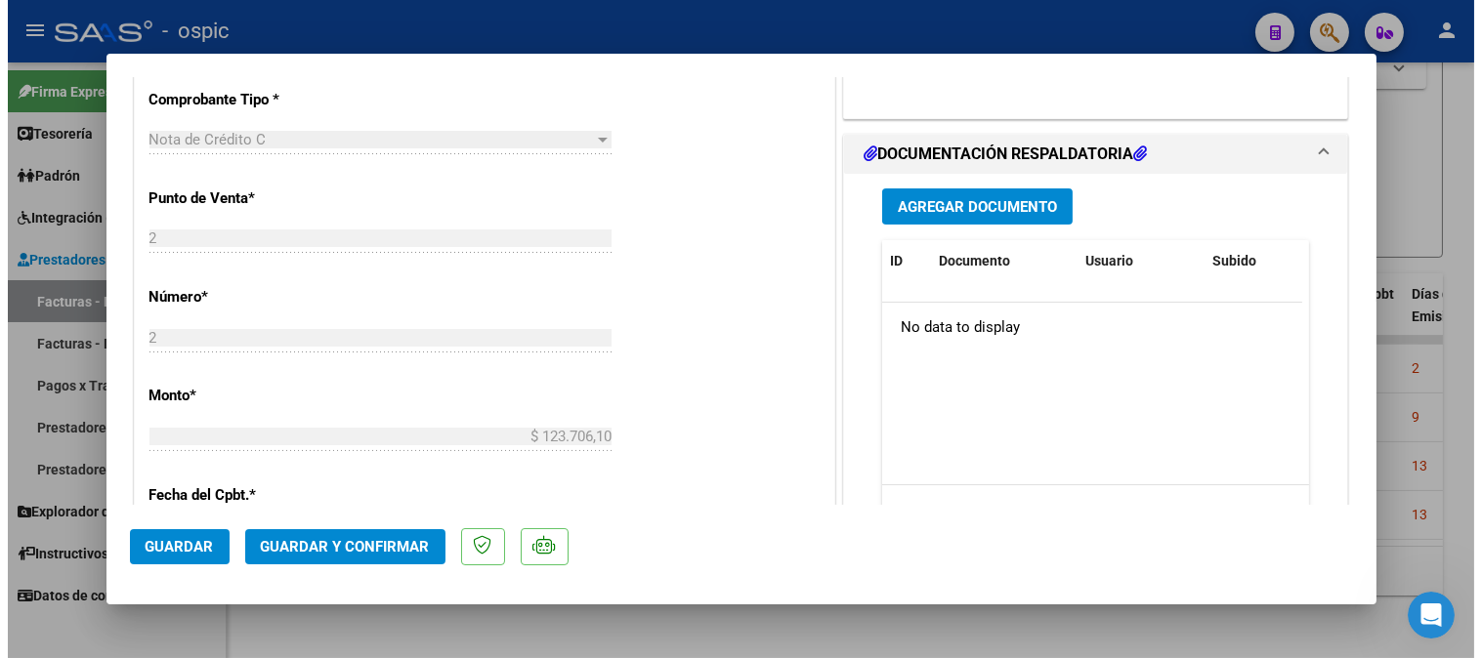
scroll to position [541, 0]
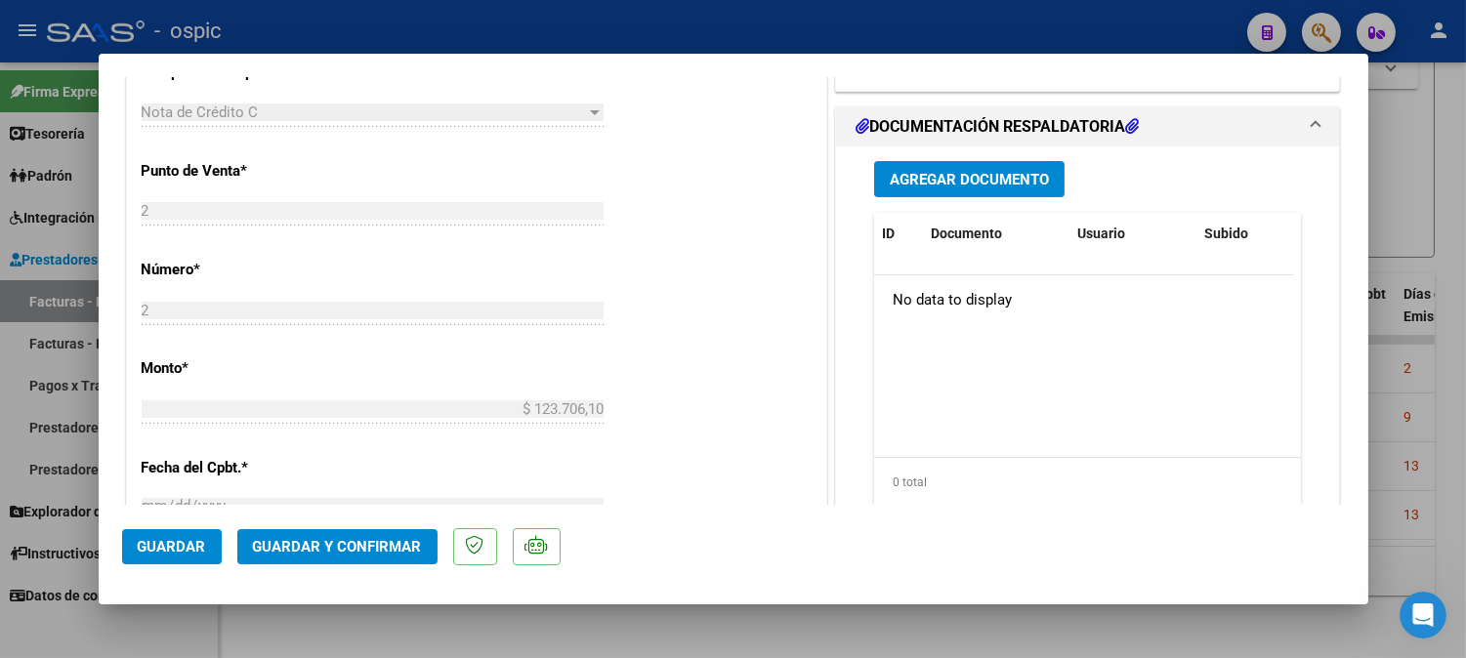
click at [365, 542] on span "Guardar y Confirmar" at bounding box center [337, 547] width 169 height 18
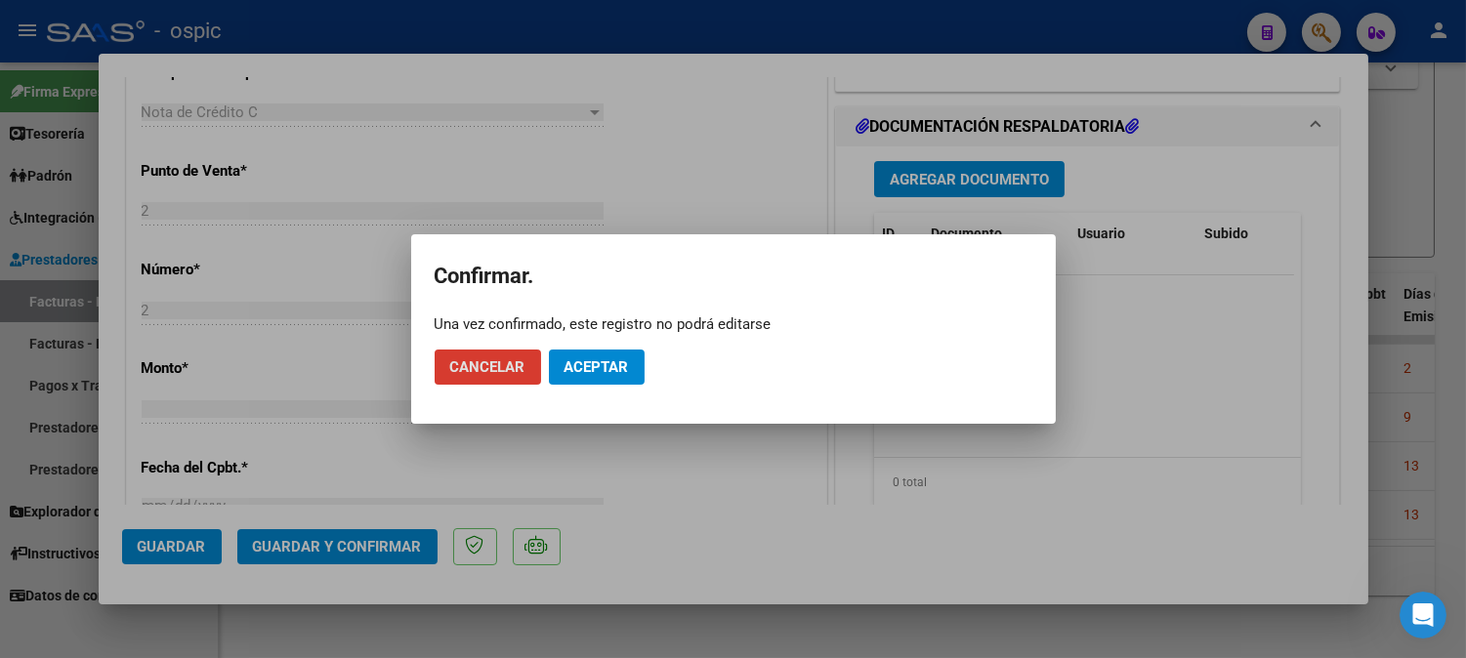
click at [612, 364] on span "Aceptar" at bounding box center [597, 368] width 64 height 18
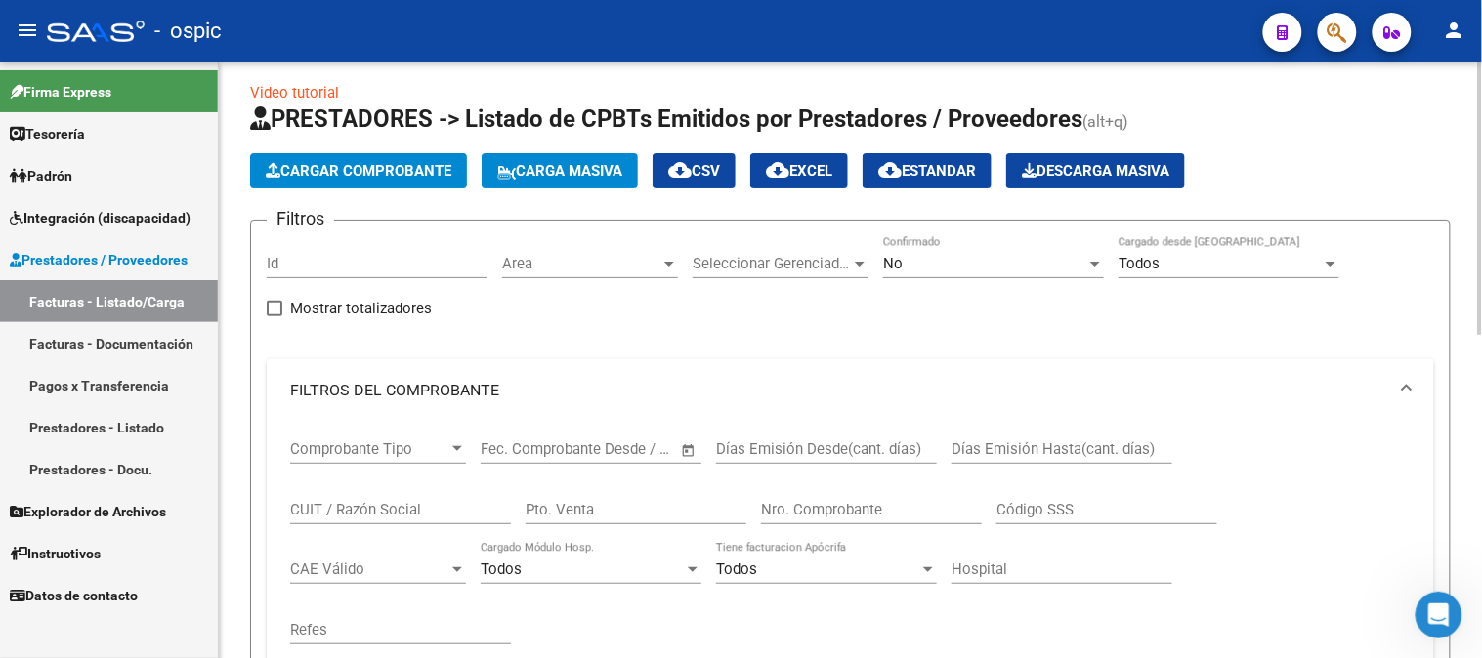
scroll to position [0, 0]
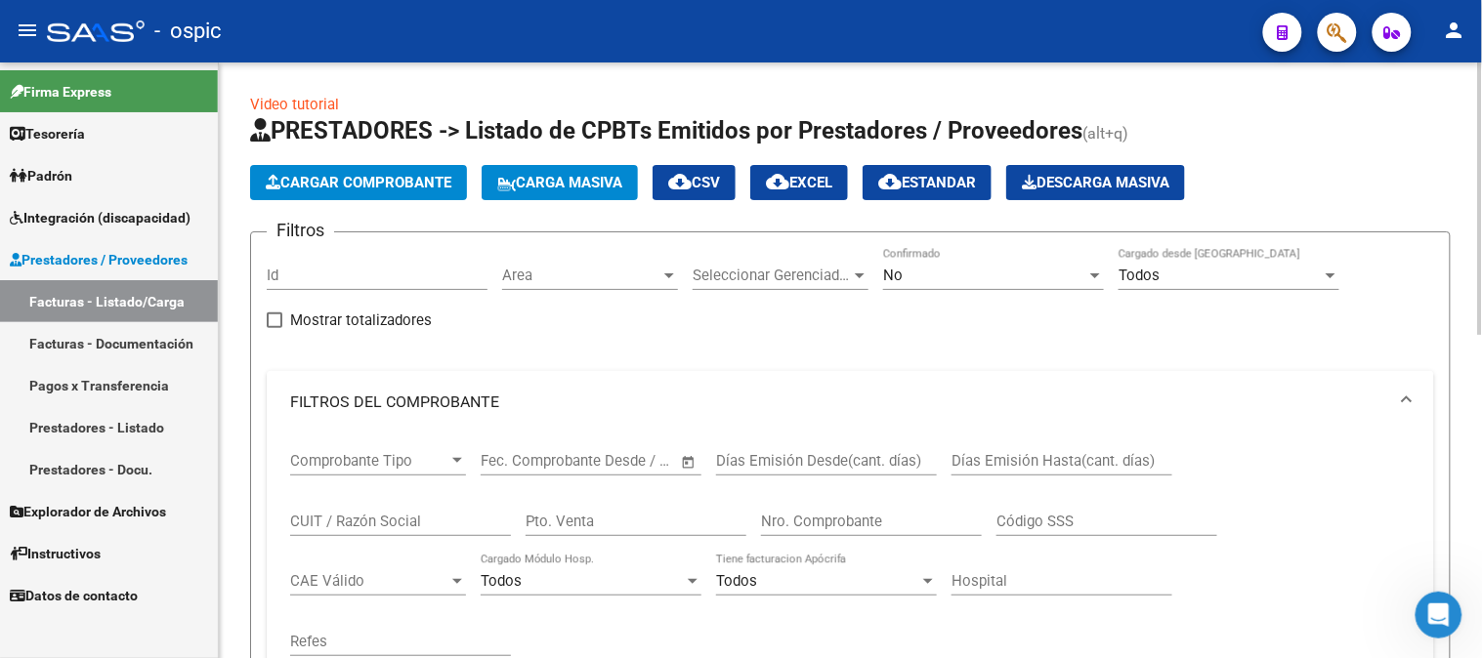
click at [905, 264] on div "No Confirmado" at bounding box center [993, 269] width 221 height 42
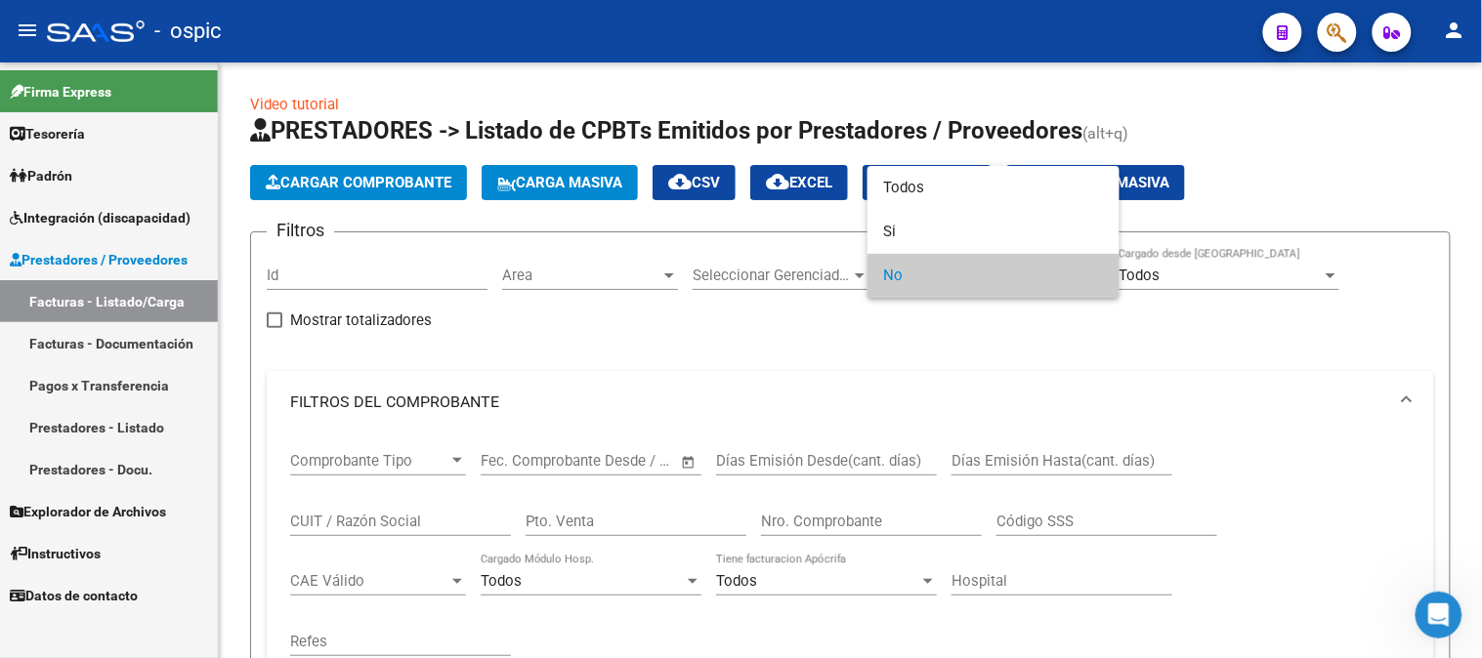
click at [635, 281] on div at bounding box center [741, 329] width 1482 height 658
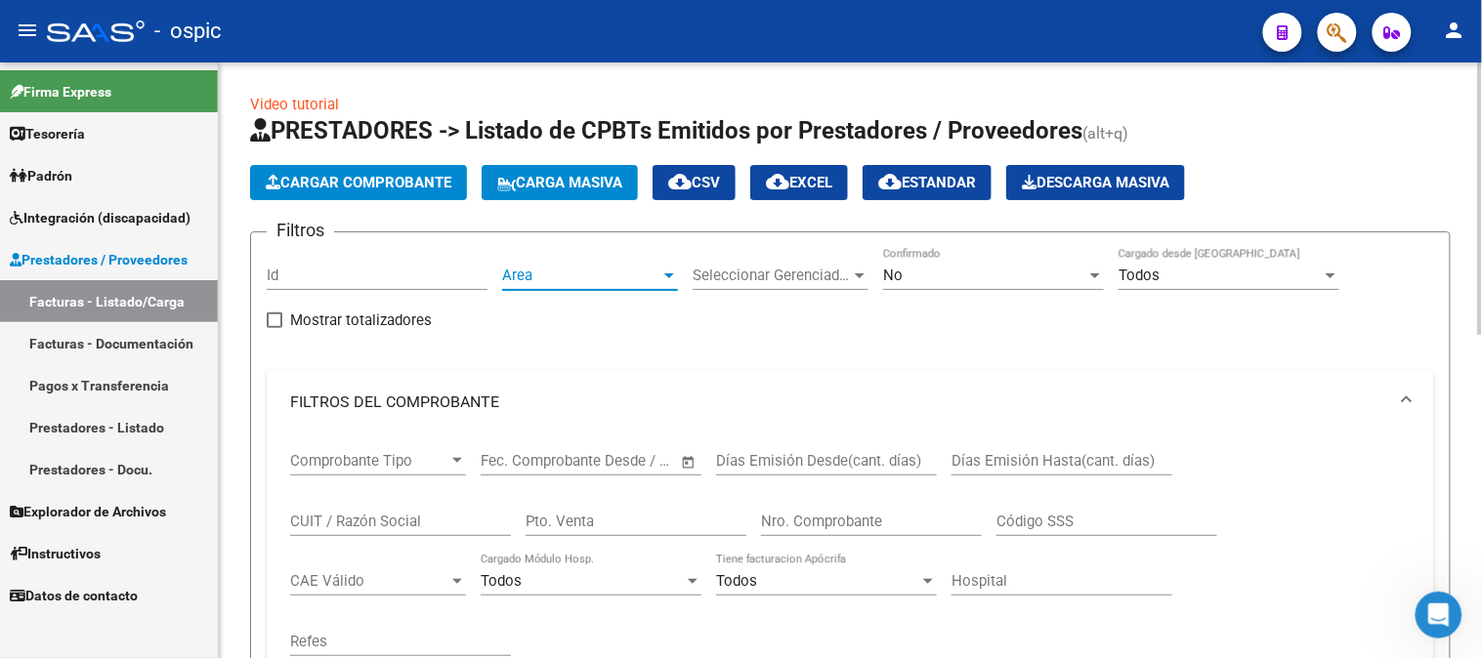
click at [635, 278] on span "Area" at bounding box center [581, 276] width 158 height 18
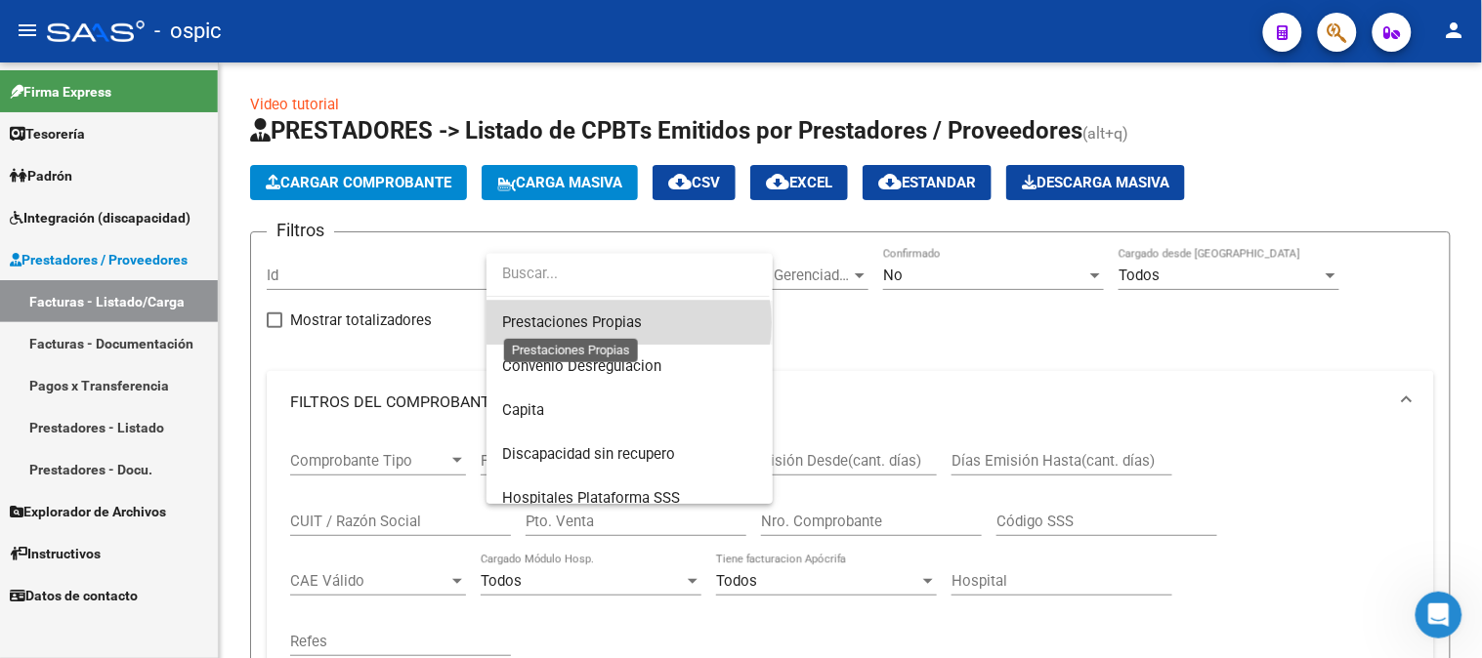
click at [625, 322] on span "Prestaciones Propias" at bounding box center [572, 323] width 140 height 18
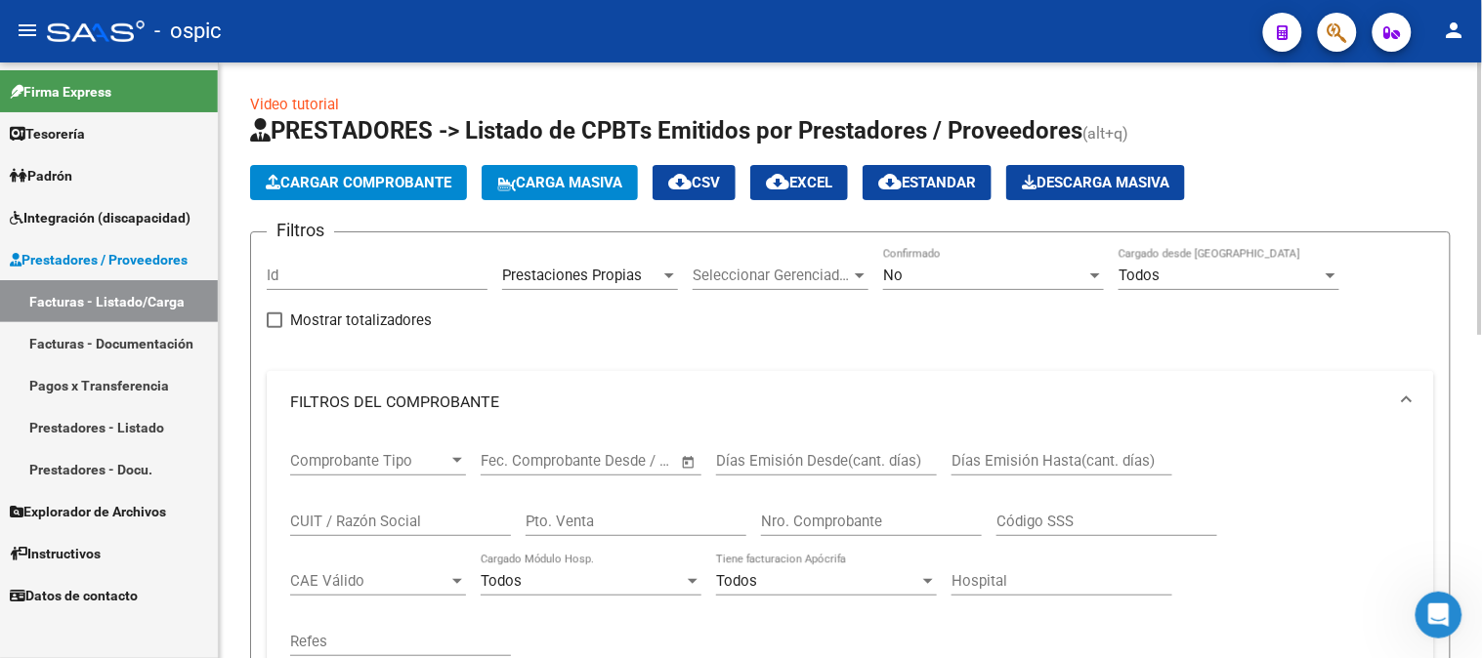
click at [955, 262] on div "No Confirmado" at bounding box center [993, 269] width 221 height 42
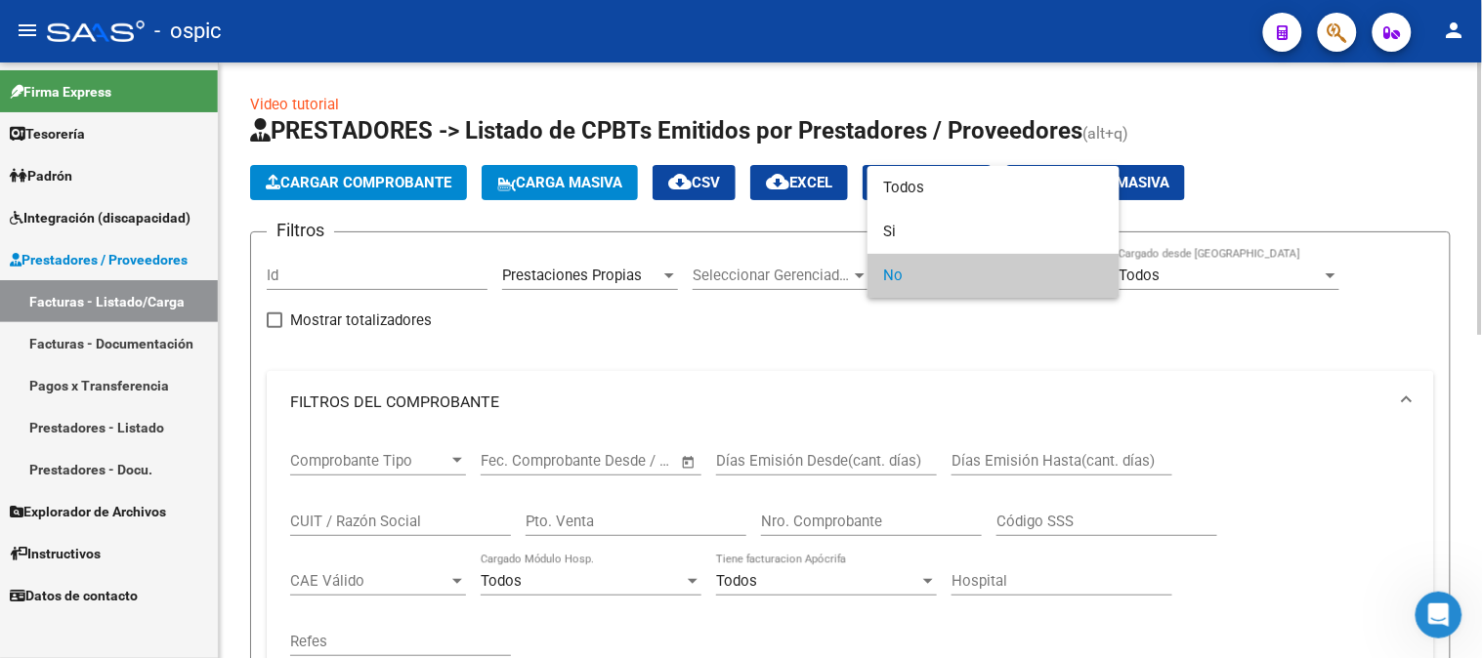
click at [955, 262] on span "No" at bounding box center [993, 276] width 221 height 44
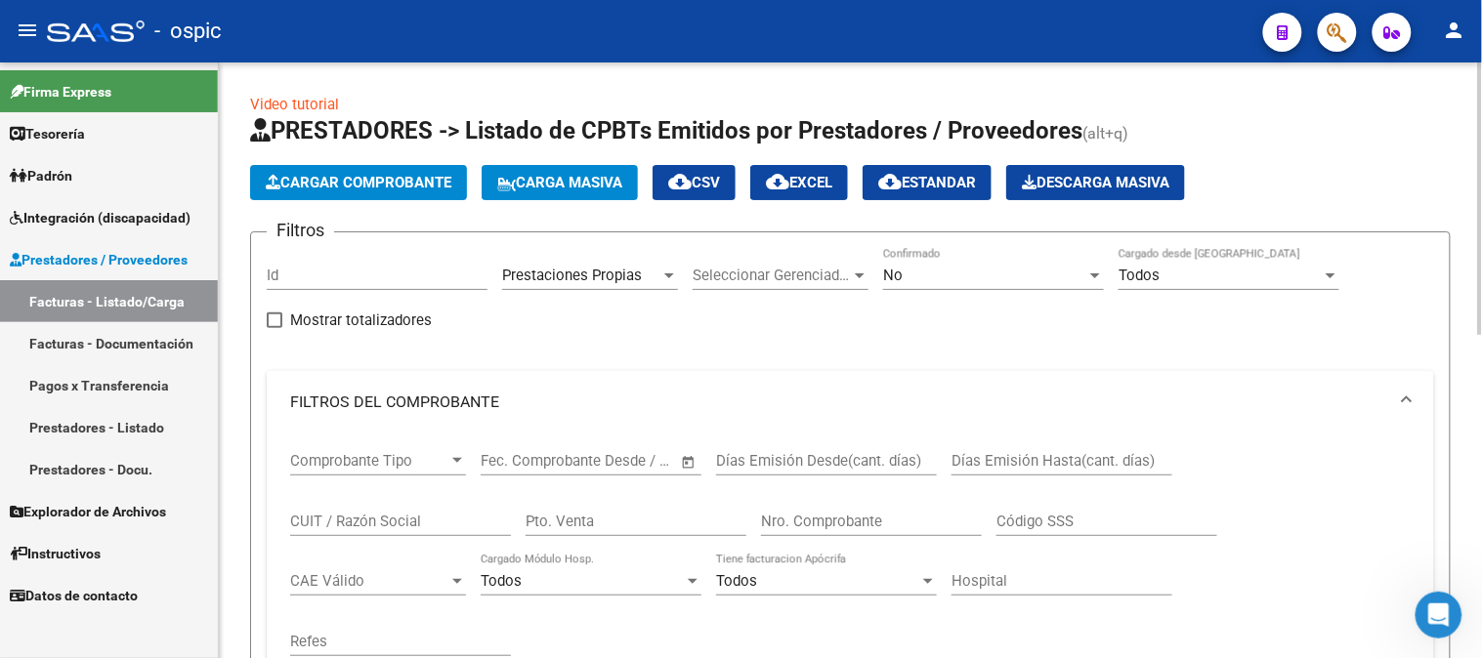
click at [955, 261] on div "No Confirmado" at bounding box center [993, 269] width 221 height 42
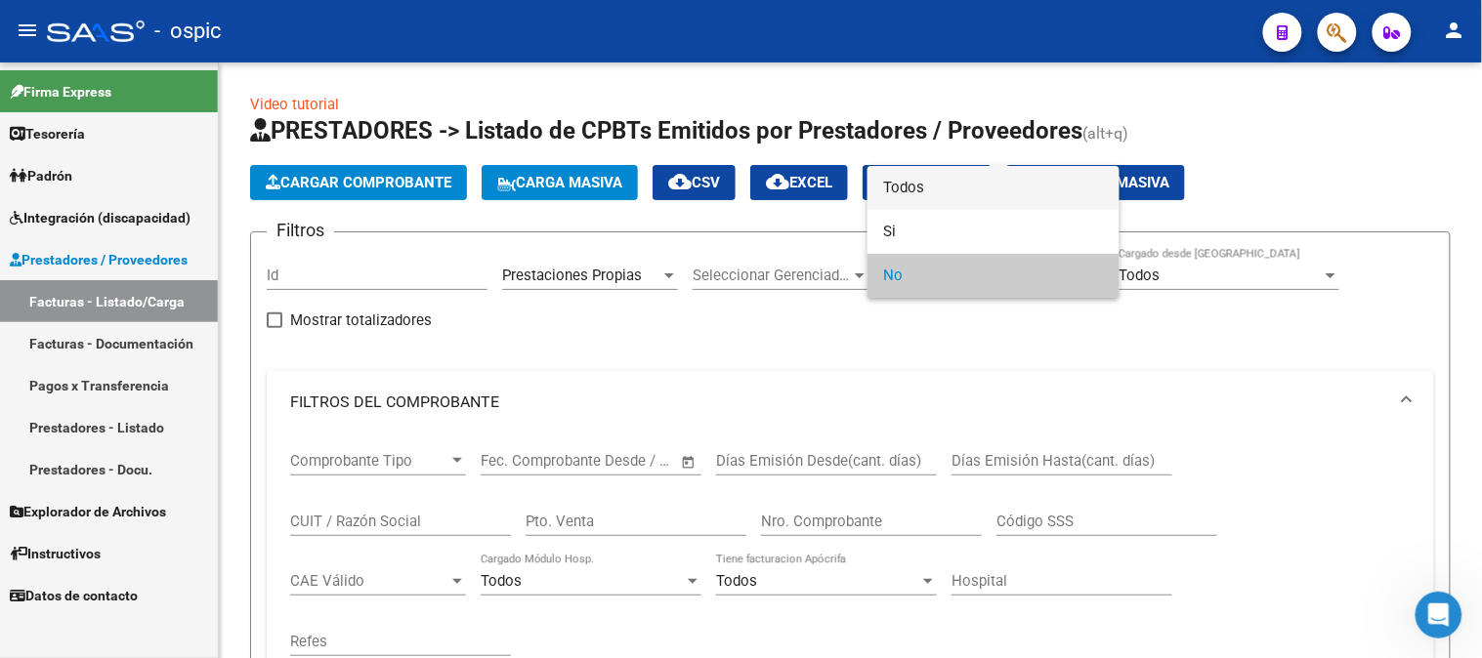
click at [941, 190] on span "Todos" at bounding box center [993, 188] width 221 height 44
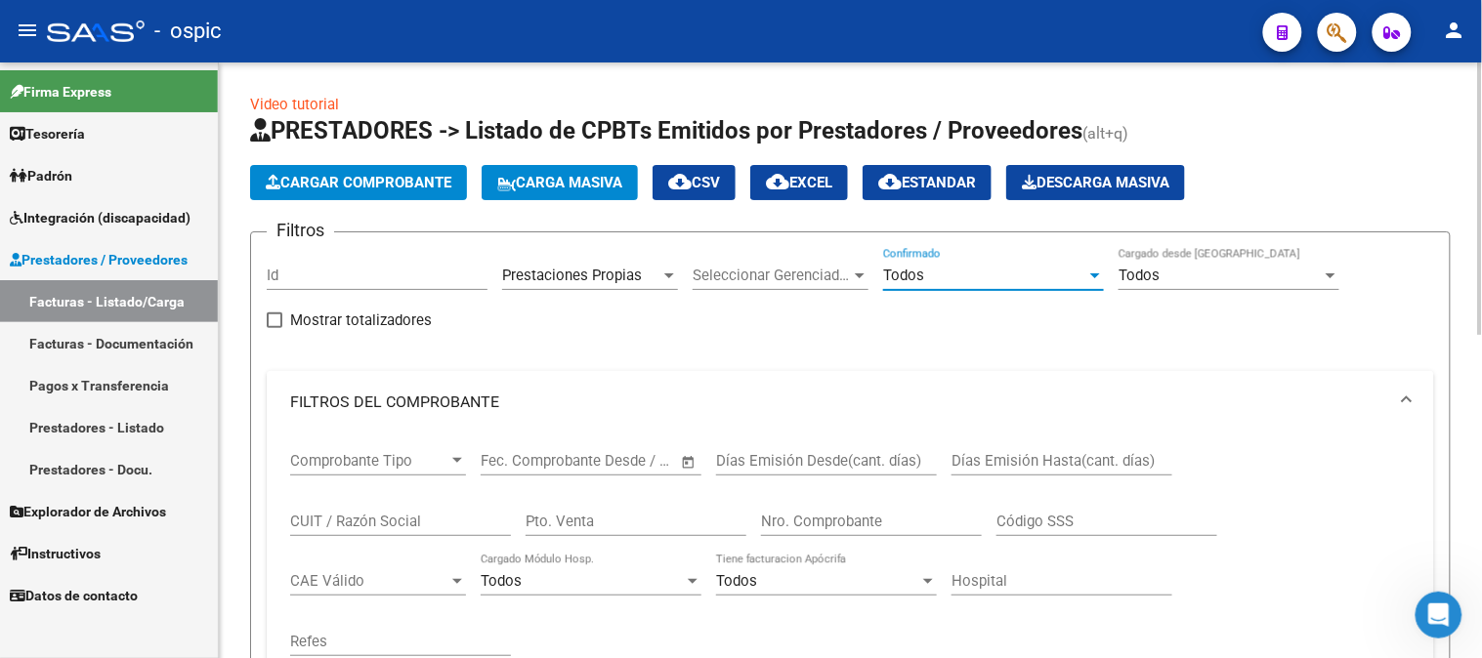
click at [916, 270] on span "Todos" at bounding box center [903, 276] width 41 height 18
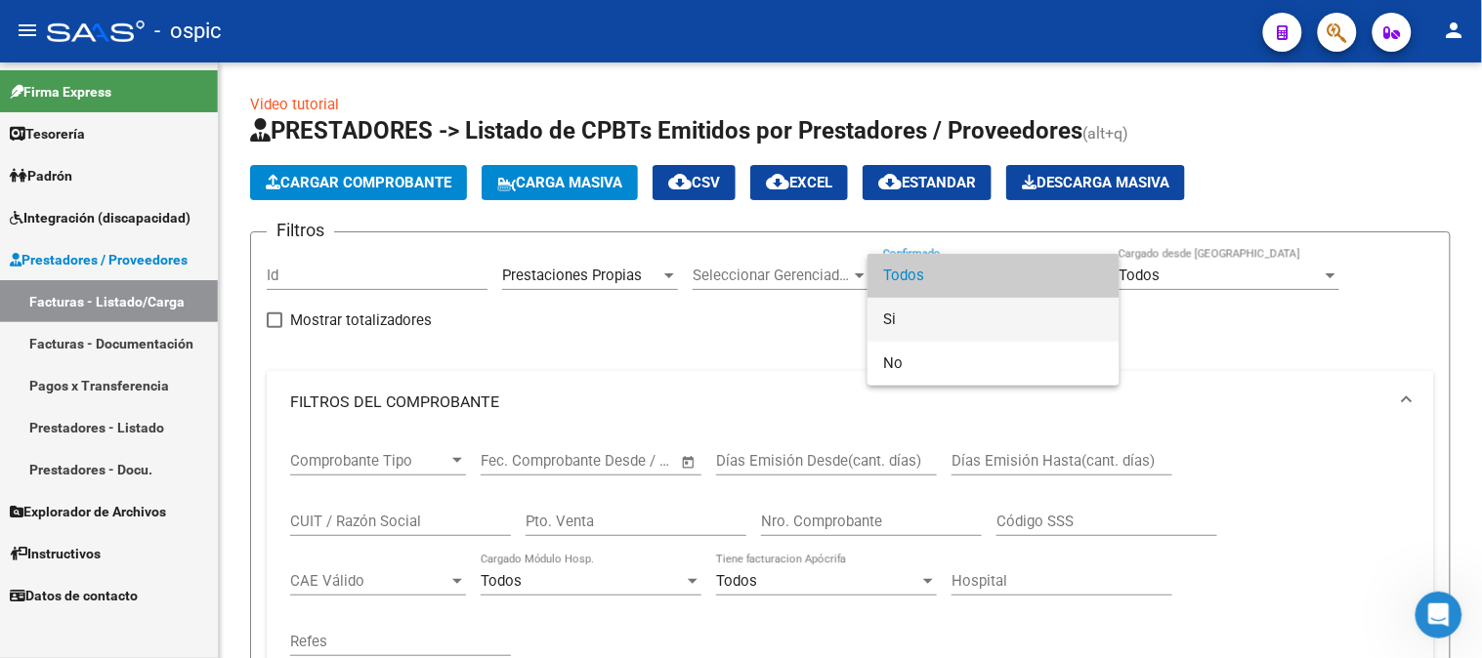
click at [905, 330] on span "Si" at bounding box center [993, 320] width 221 height 44
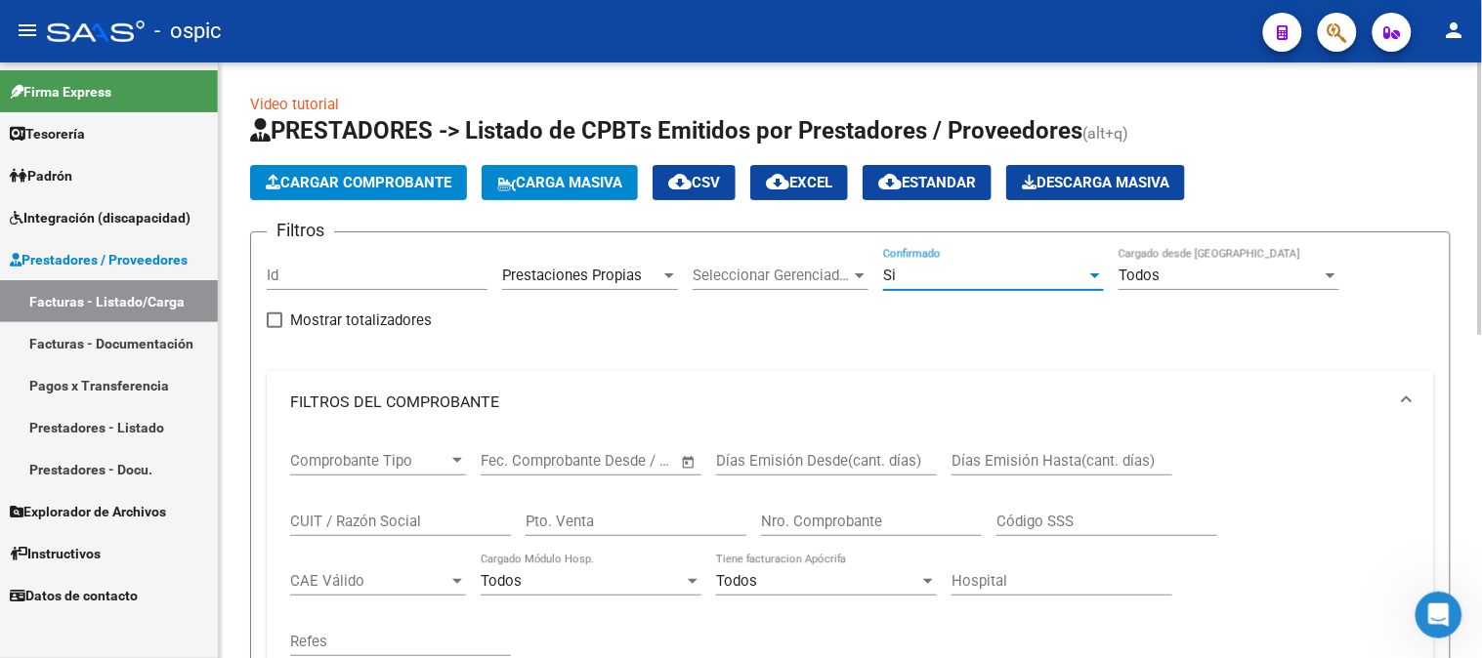
click at [371, 531] on div "CUIT / Razón Social" at bounding box center [400, 515] width 221 height 42
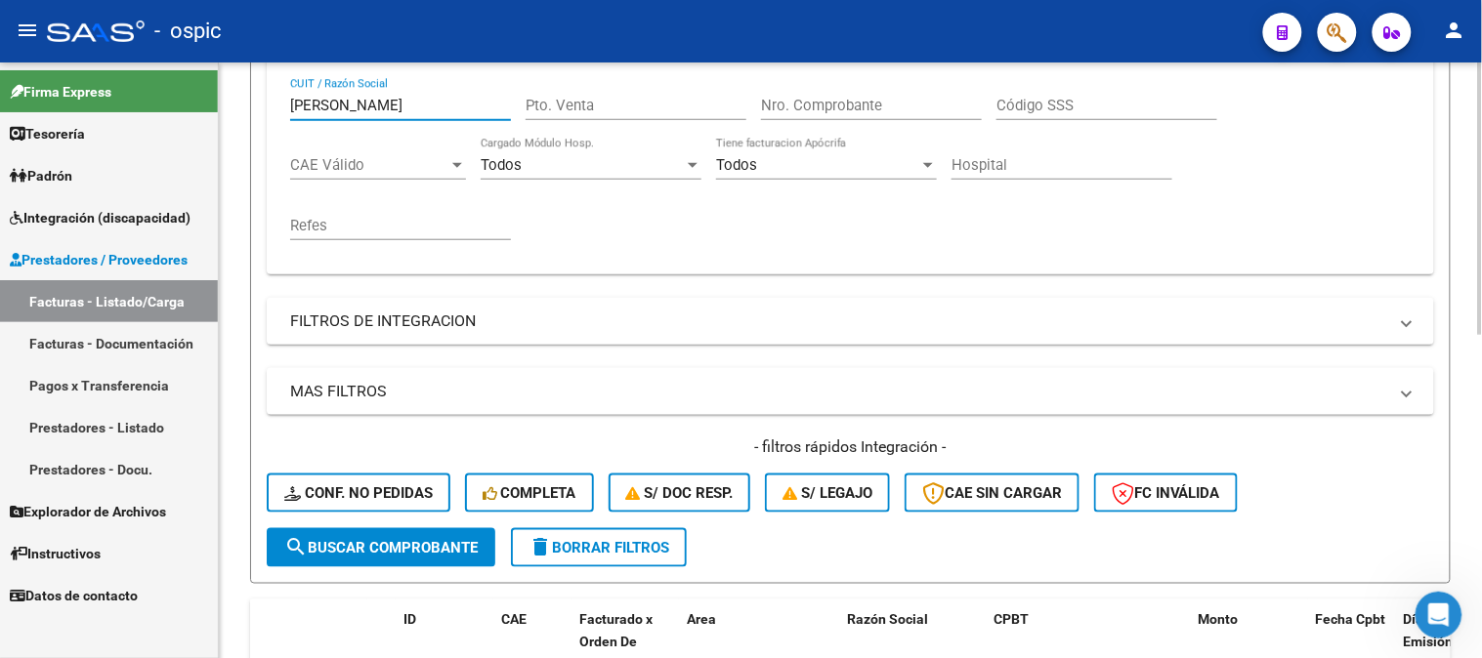
scroll to position [542, 0]
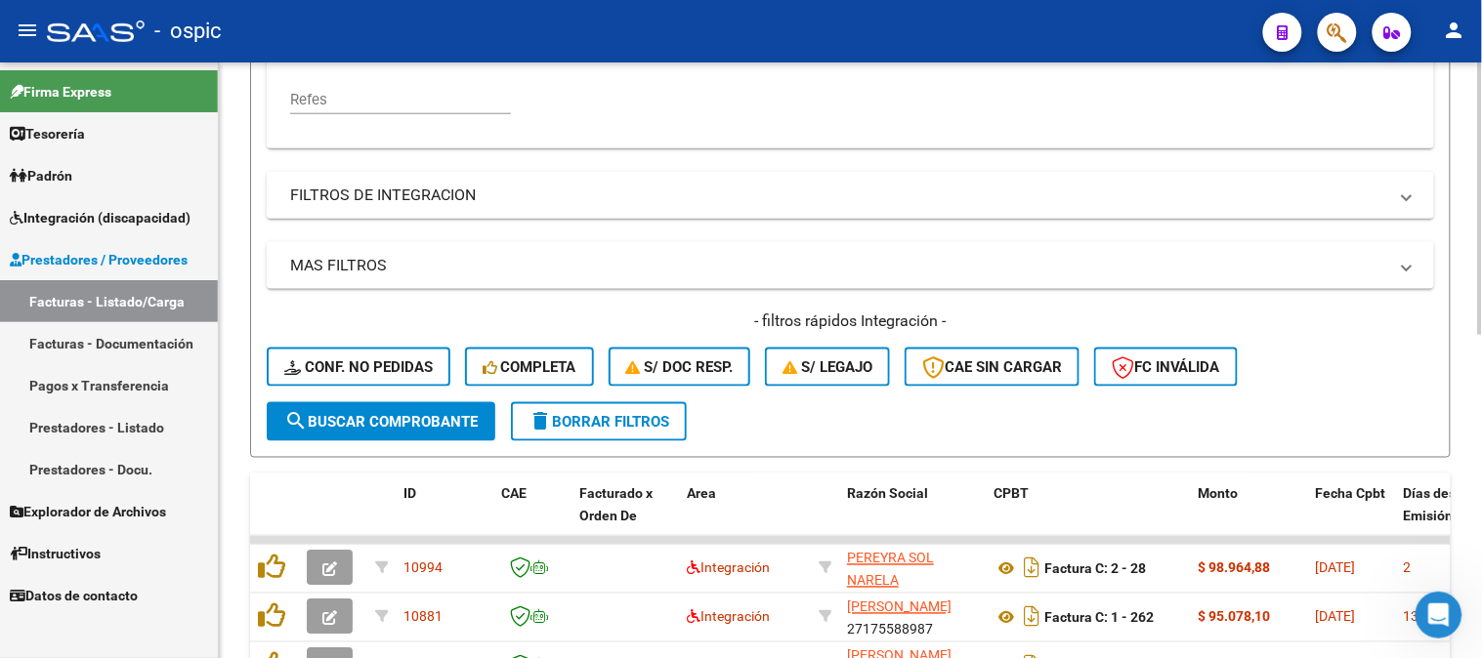
type input "[PERSON_NAME]"
click at [403, 427] on span "search Buscar Comprobante" at bounding box center [380, 422] width 193 height 18
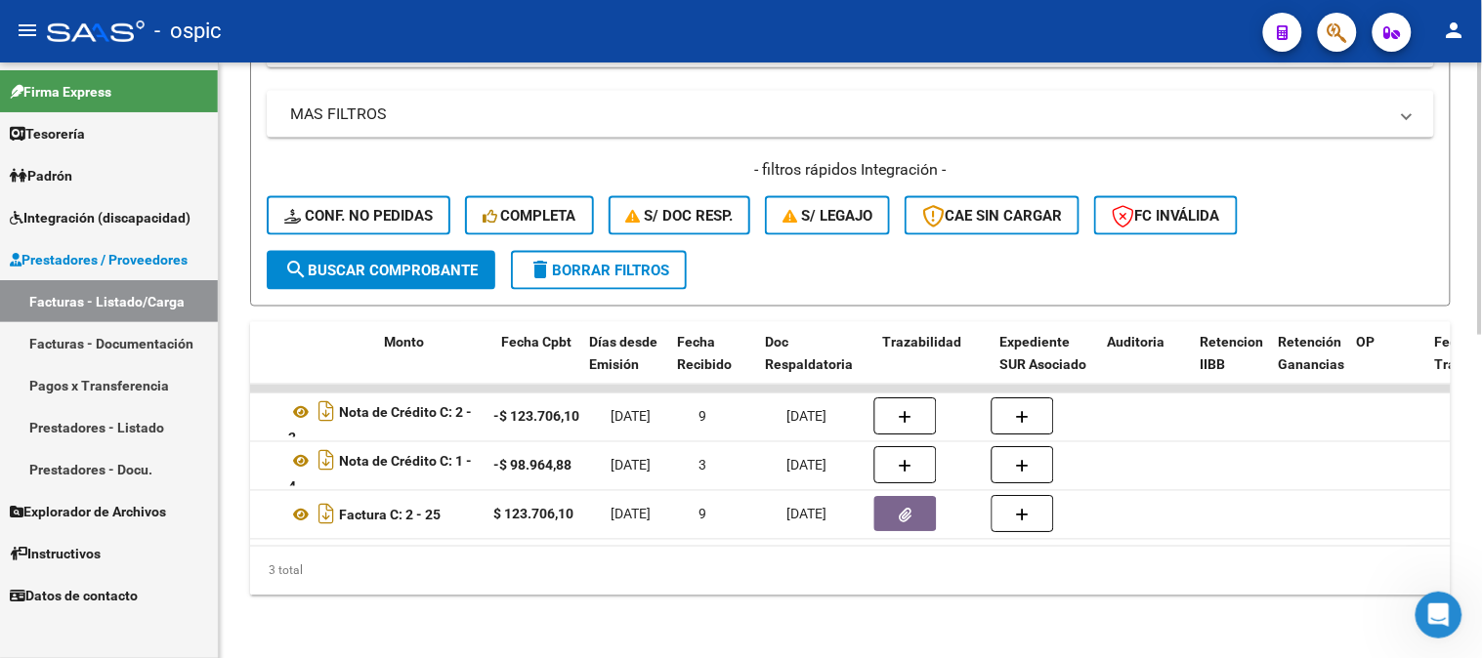
scroll to position [0, 0]
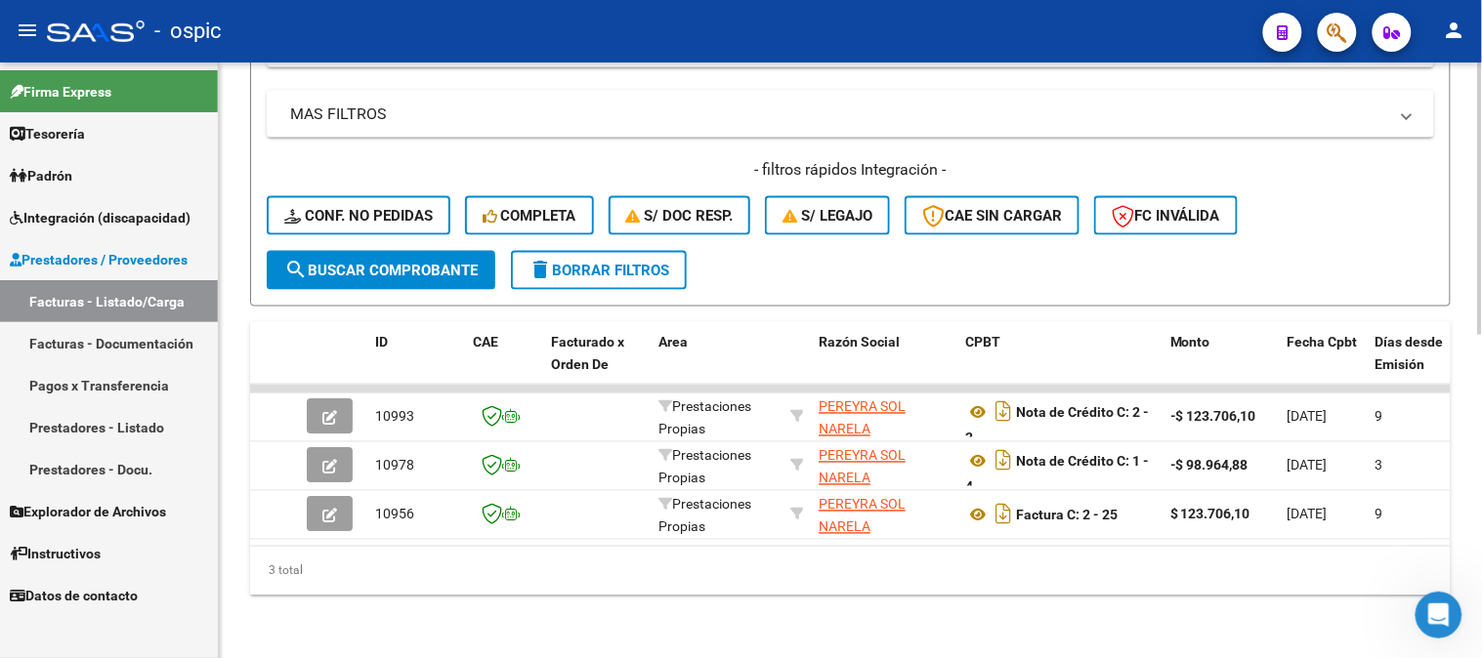
click at [568, 262] on span "delete Borrar Filtros" at bounding box center [599, 271] width 141 height 18
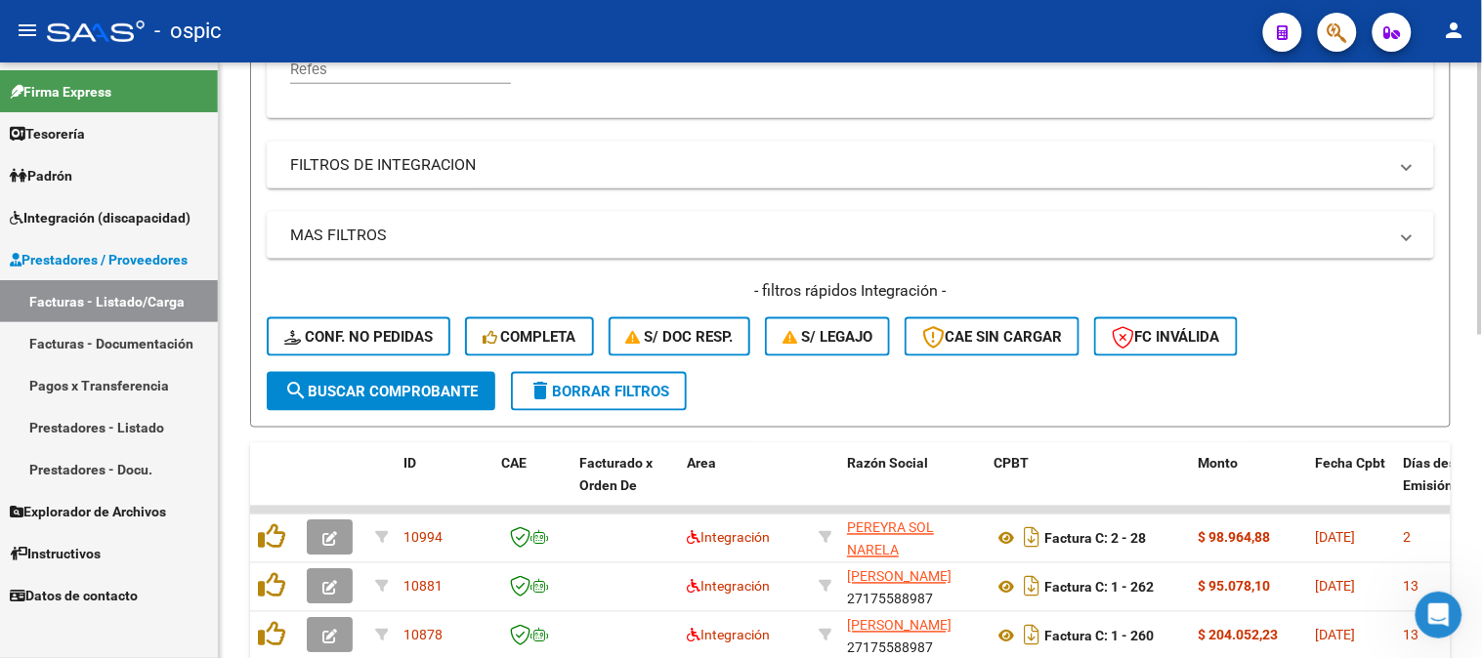
scroll to position [707, 0]
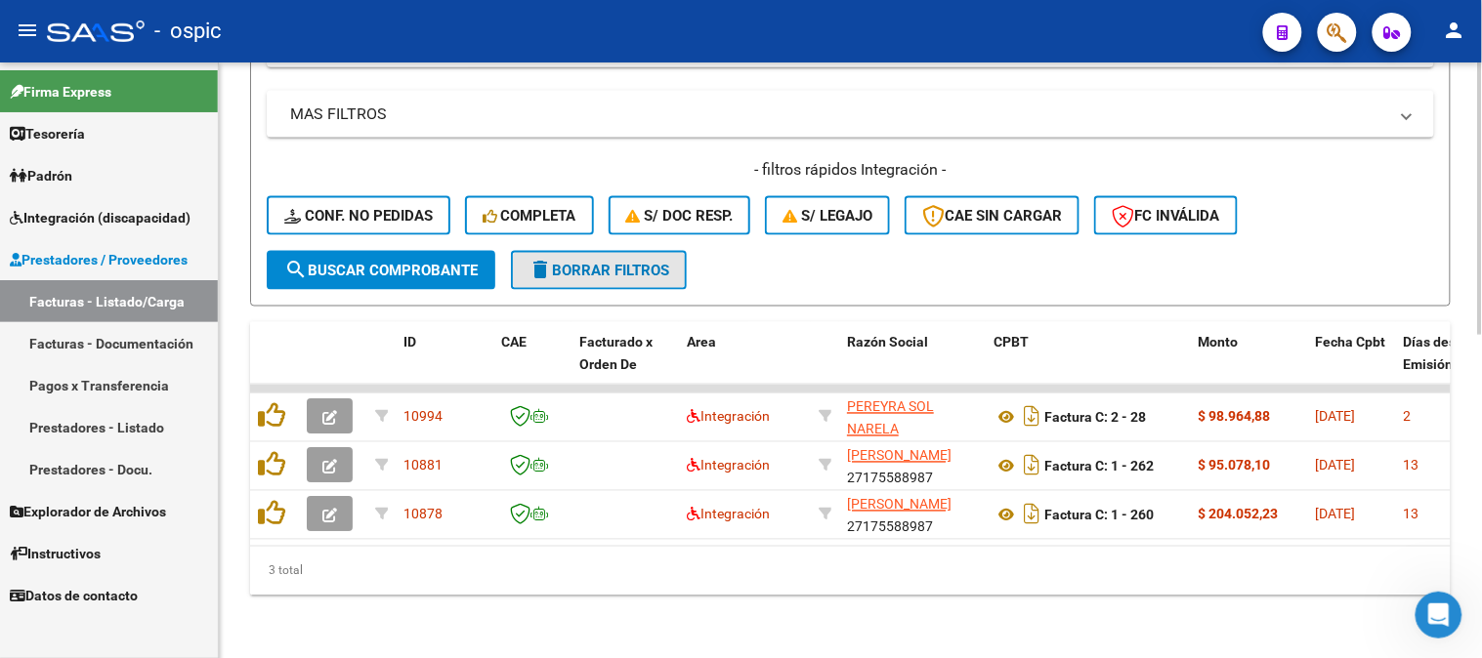
click at [608, 262] on span "delete Borrar Filtros" at bounding box center [599, 271] width 141 height 18
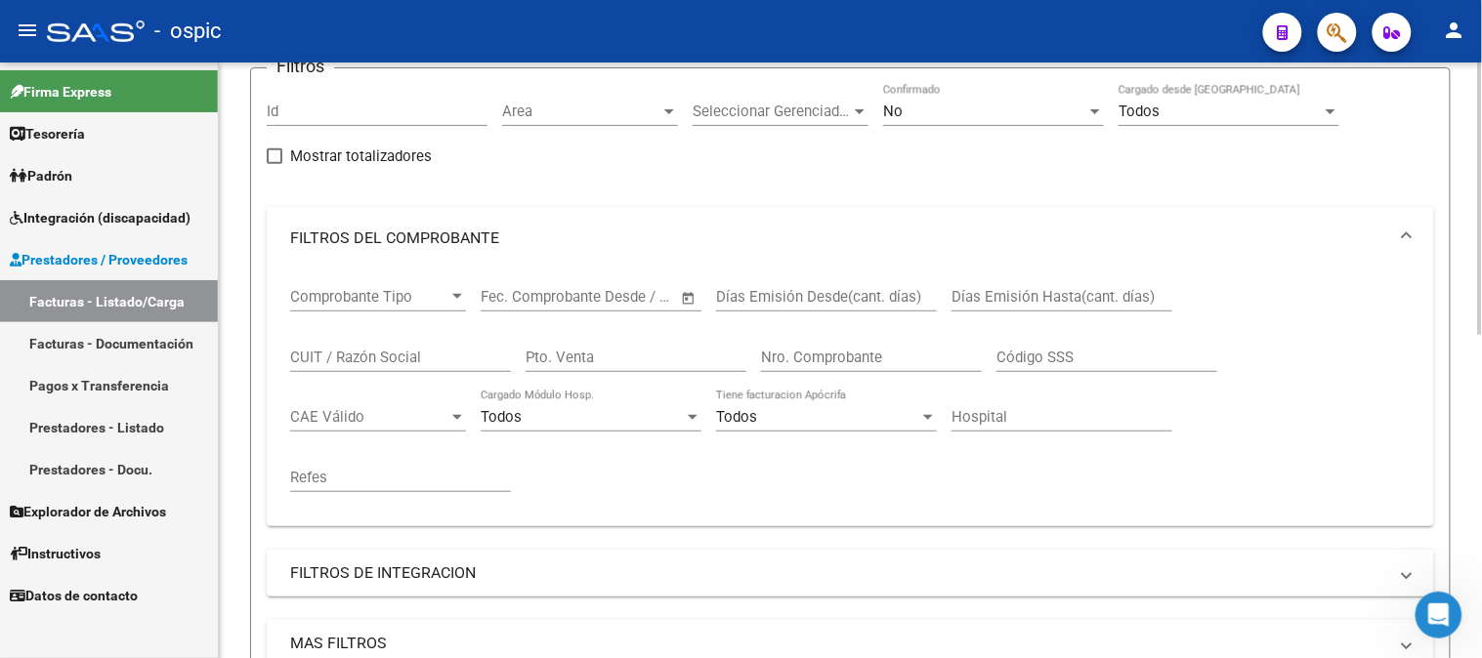
scroll to position [56, 0]
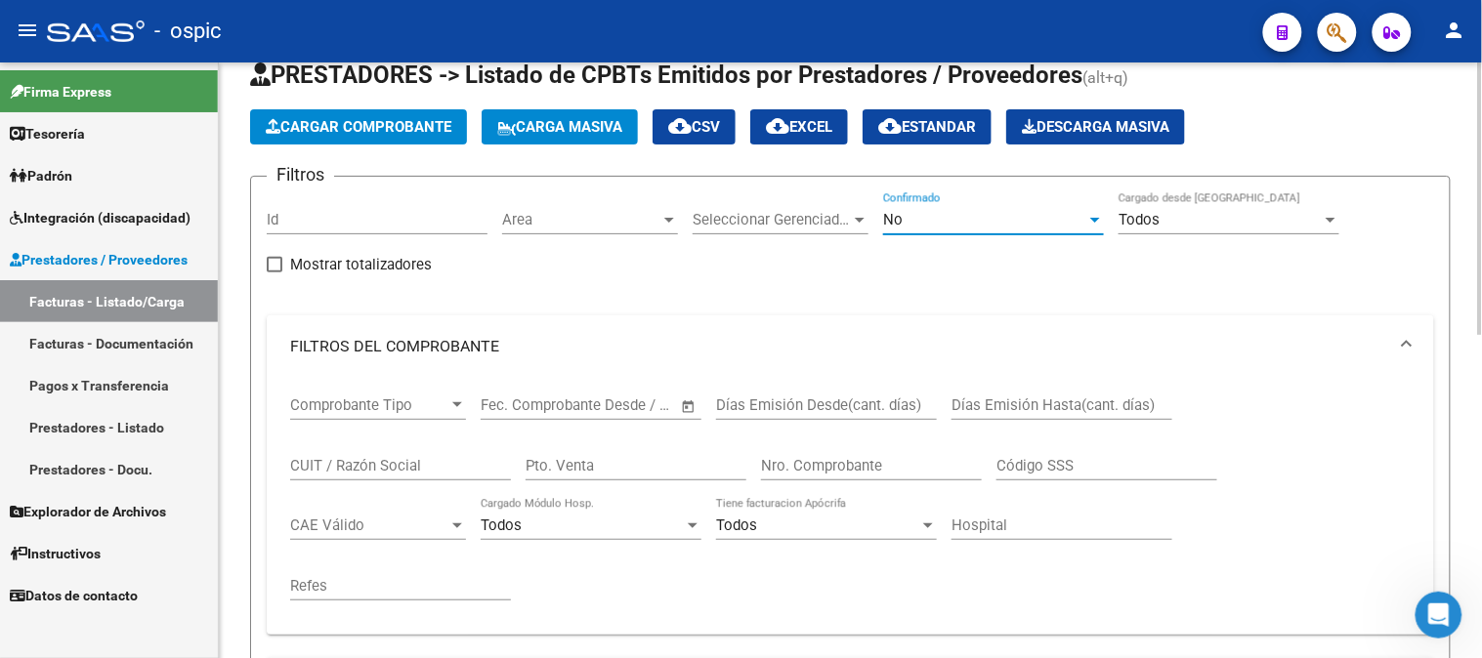
click at [899, 221] on span "No" at bounding box center [893, 220] width 20 height 18
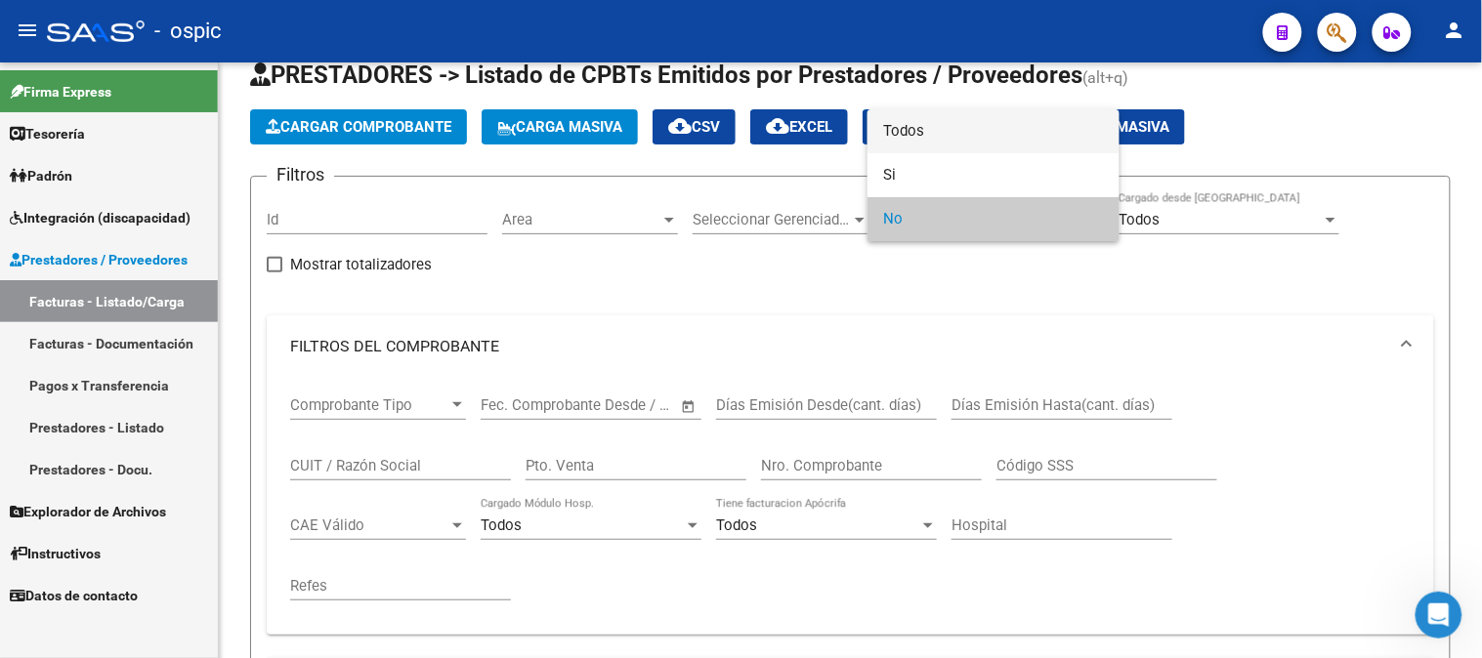
click at [914, 124] on span "Todos" at bounding box center [993, 131] width 221 height 44
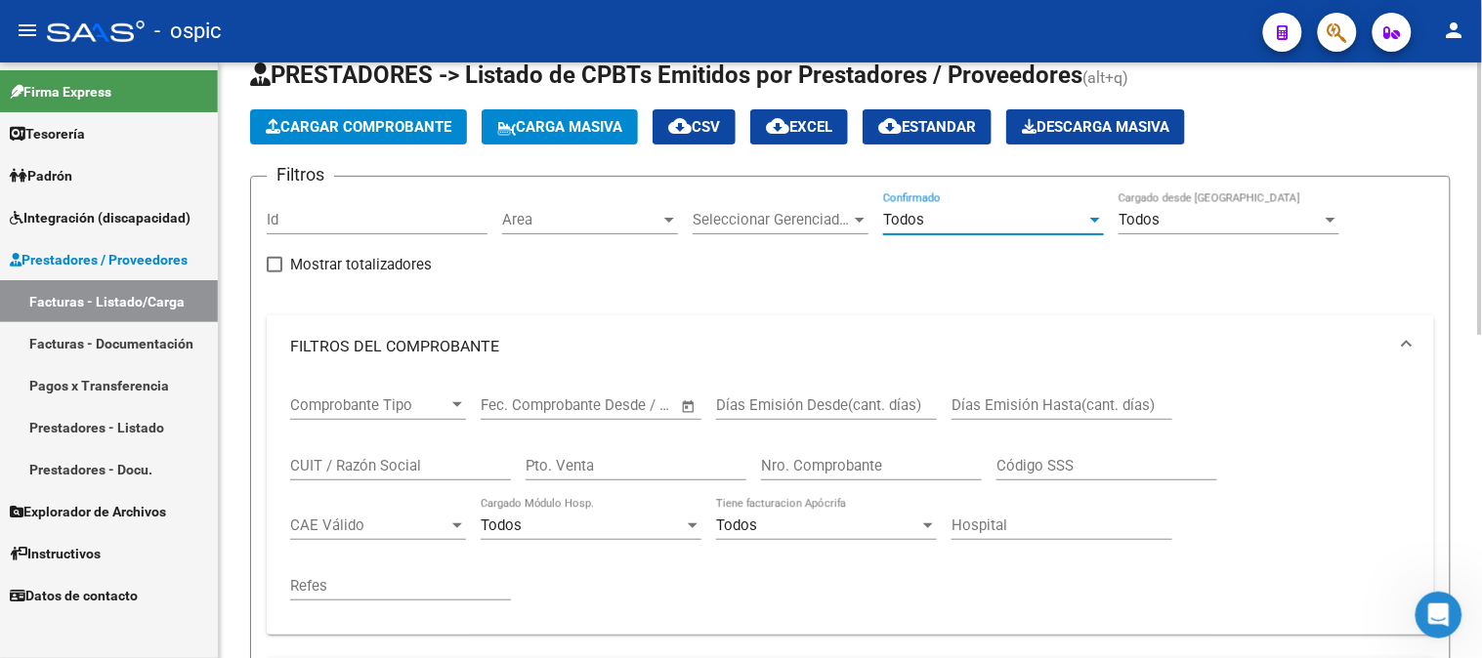
click at [630, 461] on input "Pto. Venta" at bounding box center [636, 466] width 221 height 18
type input "2"
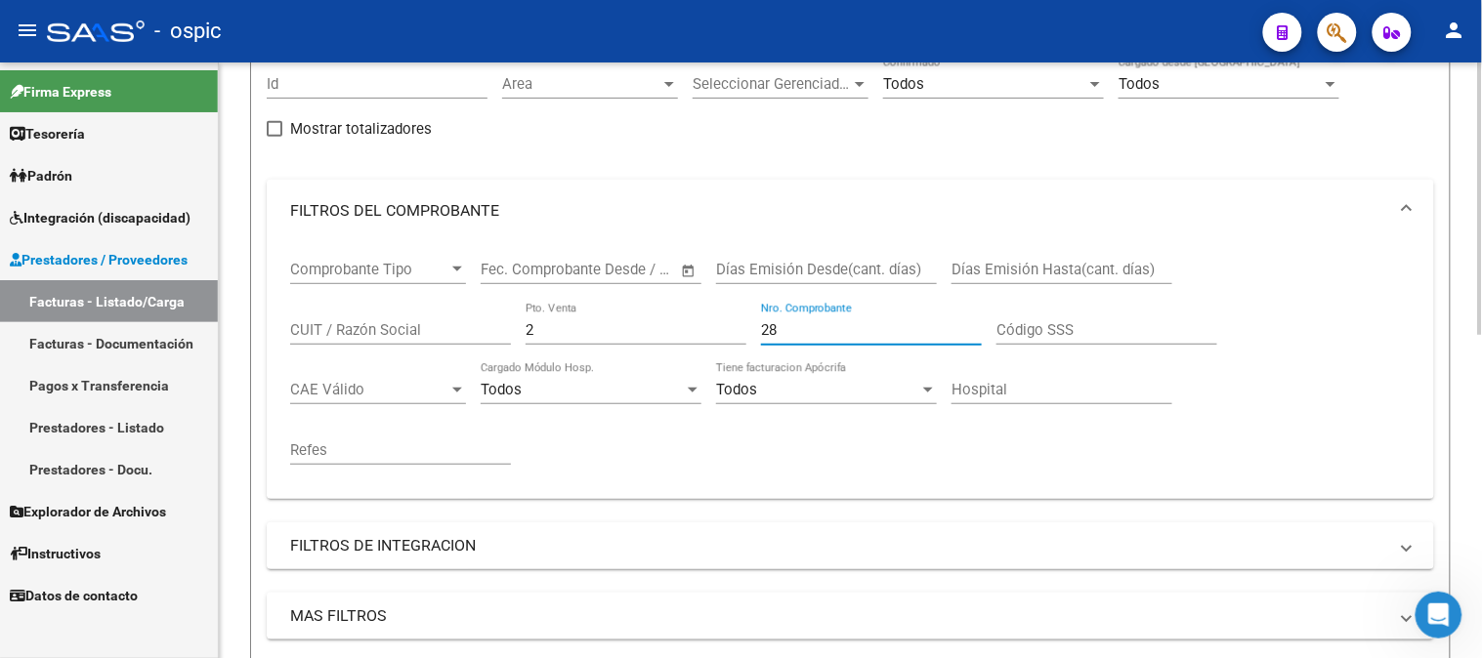
scroll to position [490, 0]
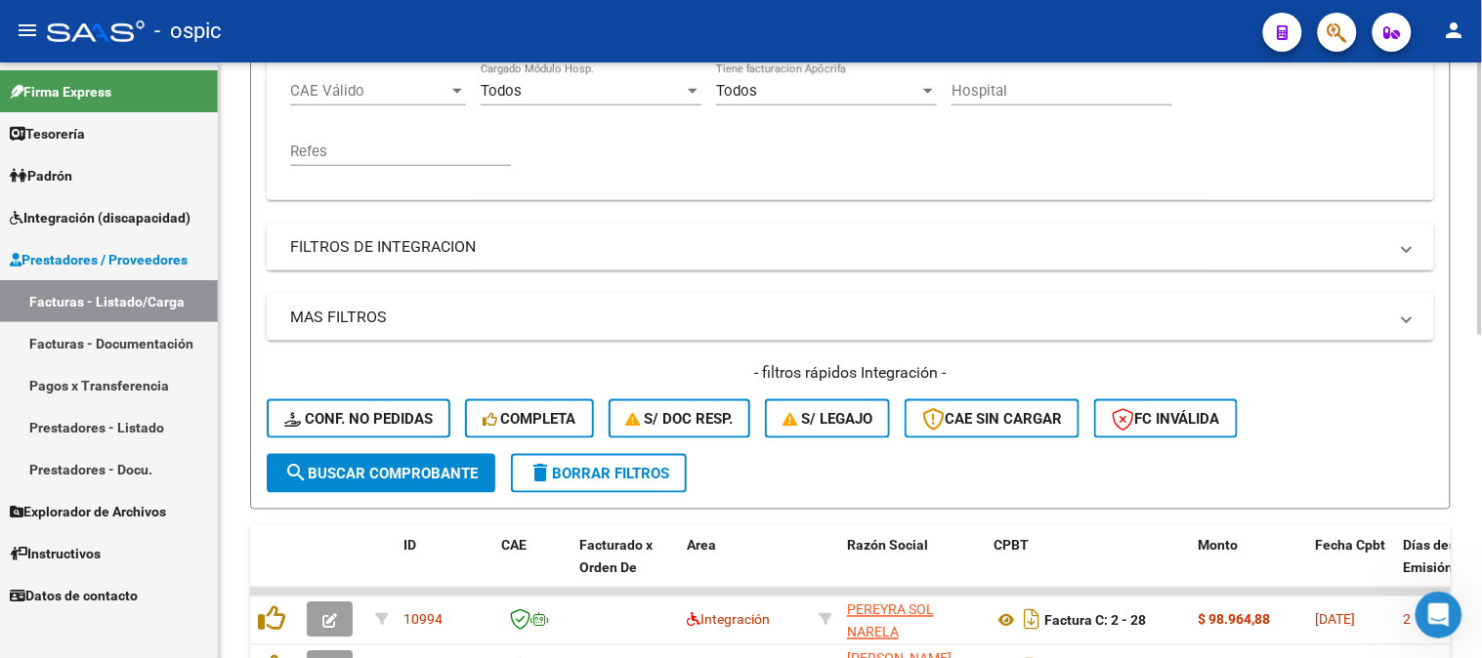
type input "28"
click at [404, 479] on span "search Buscar Comprobante" at bounding box center [380, 474] width 193 height 18
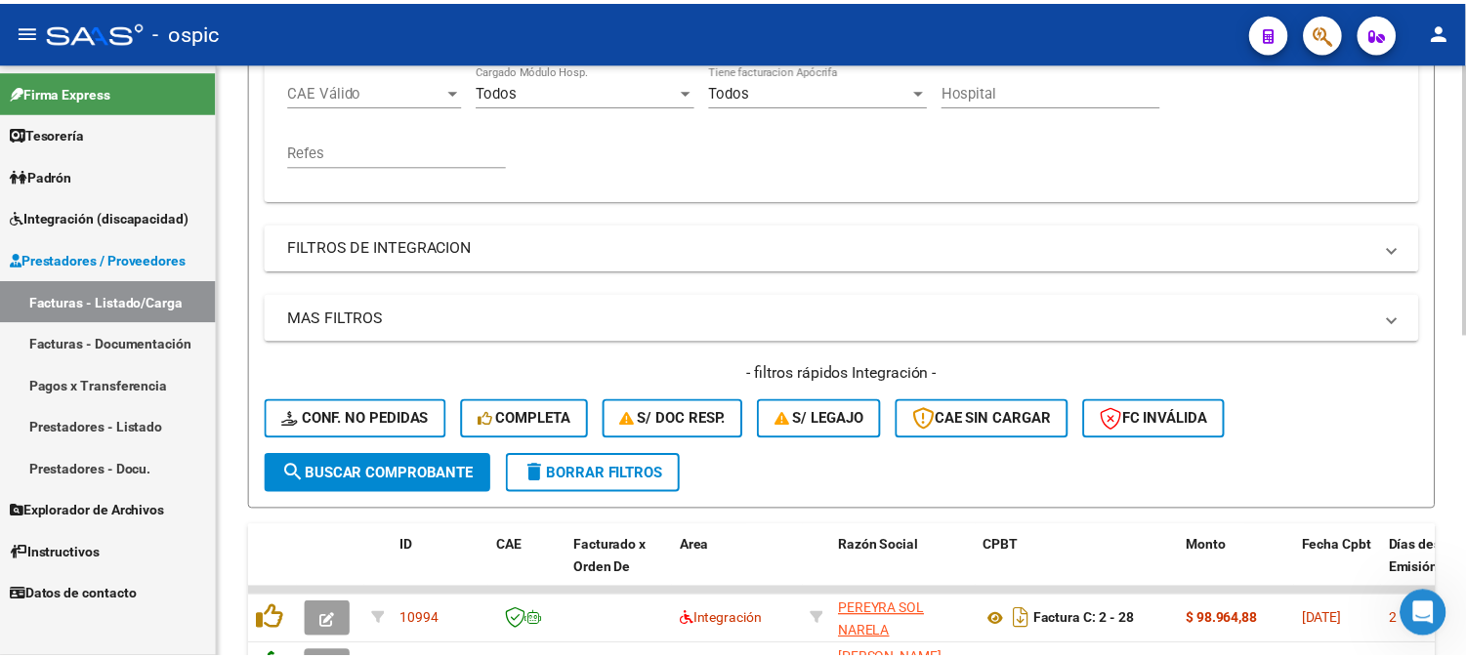
scroll to position [707, 0]
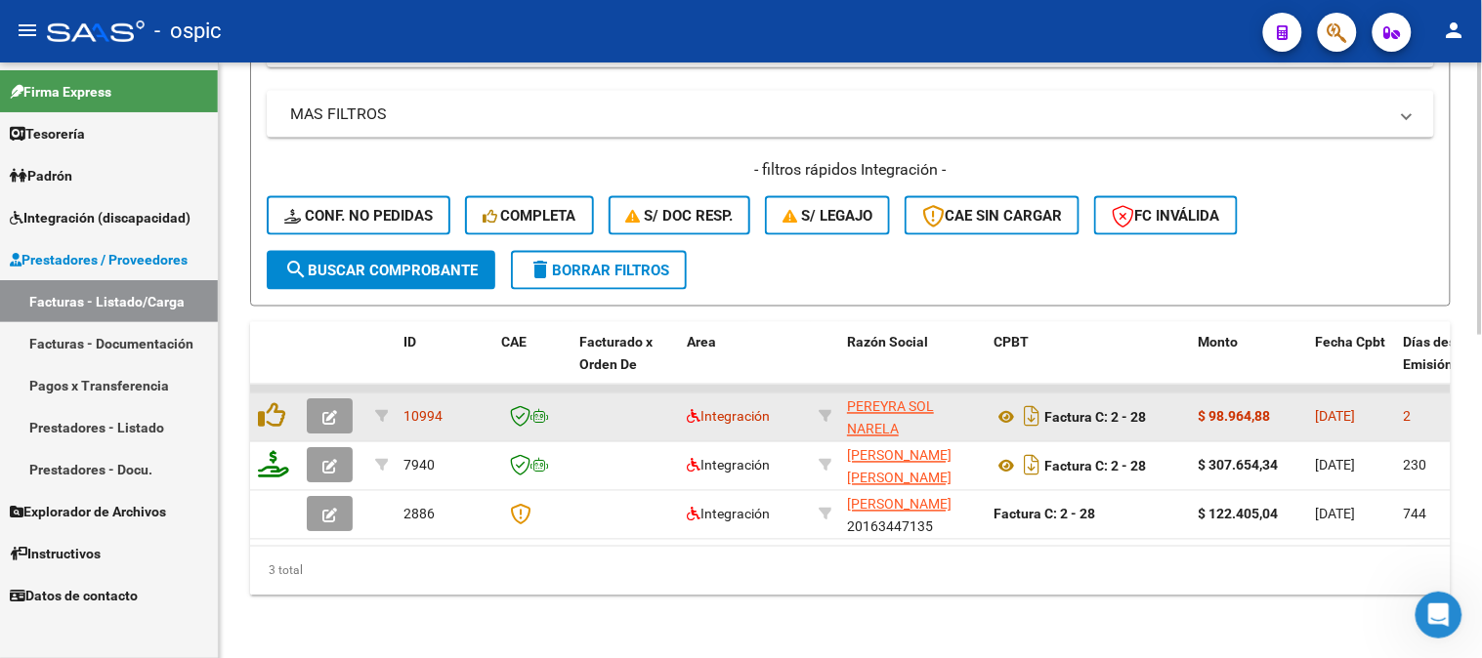
click at [335, 400] on button "button" at bounding box center [330, 417] width 46 height 35
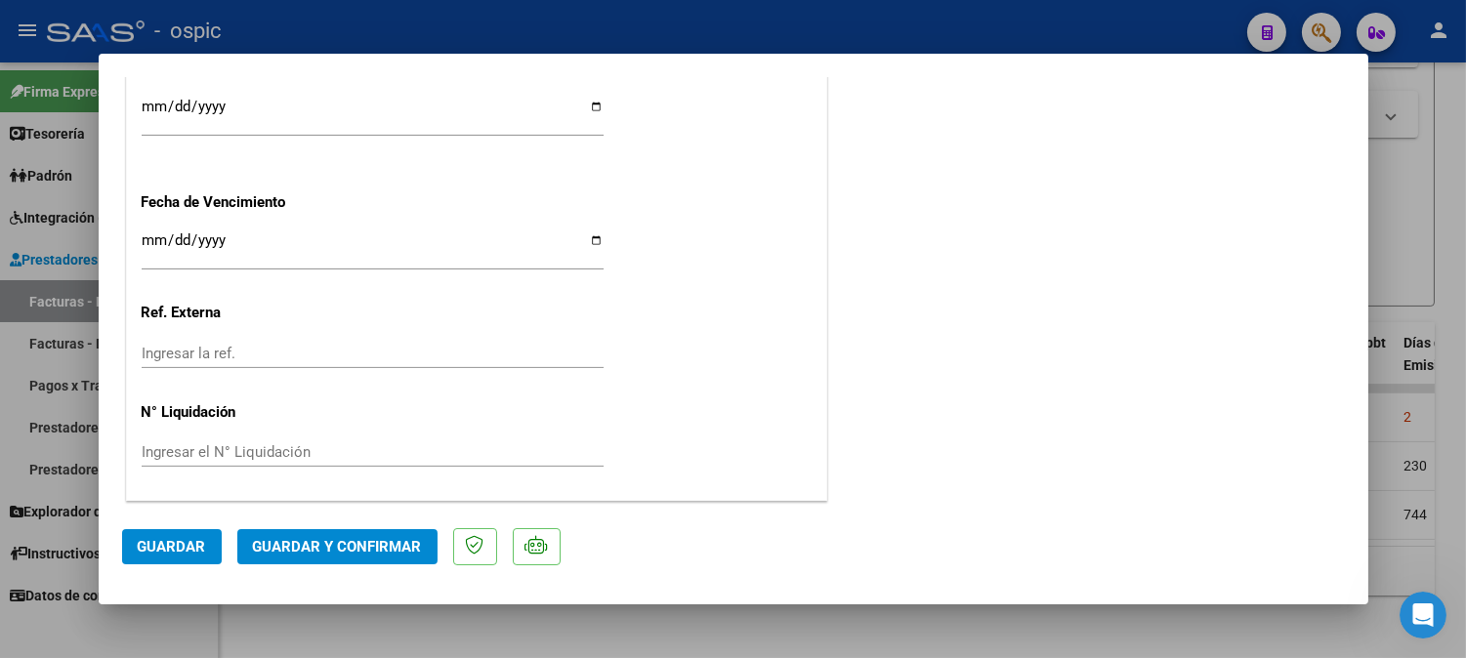
scroll to position [0, 0]
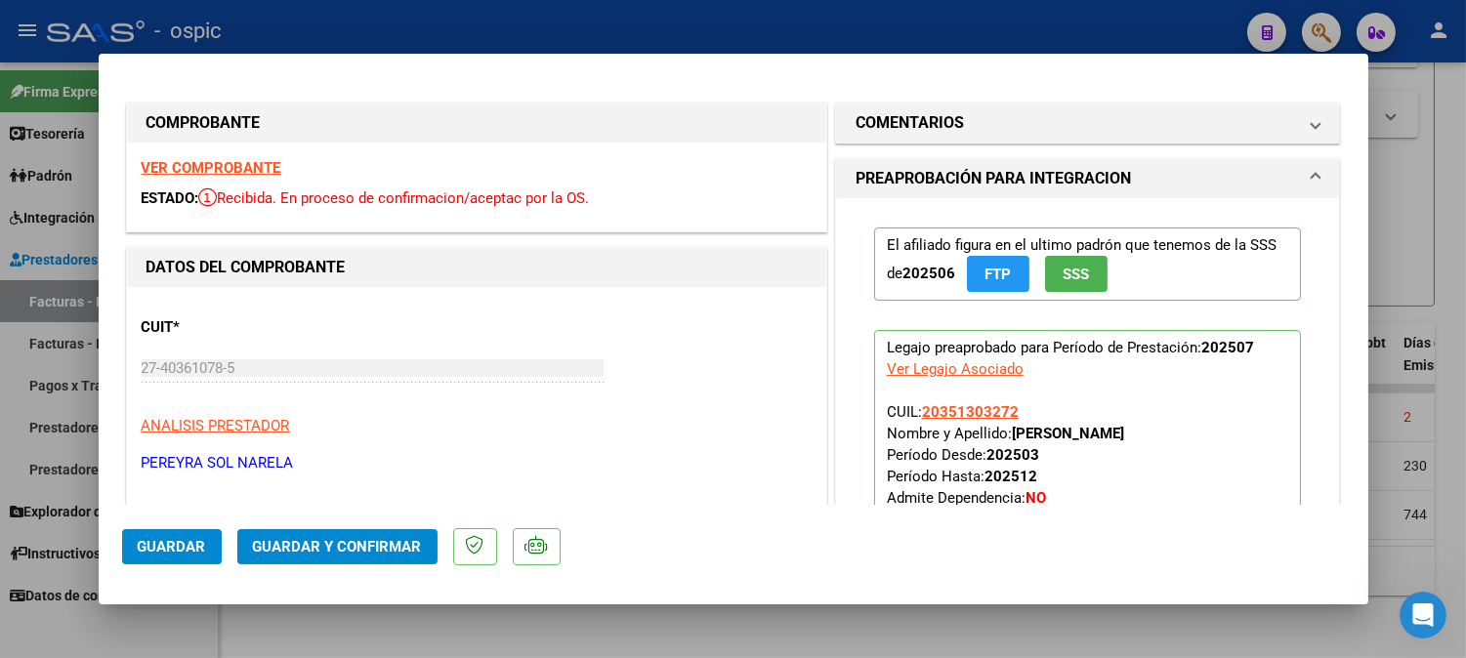
drag, startPoint x: 877, startPoint y: 117, endPoint x: 940, endPoint y: 348, distance: 238.9
click at [877, 121] on h1 "COMENTARIOS" at bounding box center [910, 122] width 108 height 23
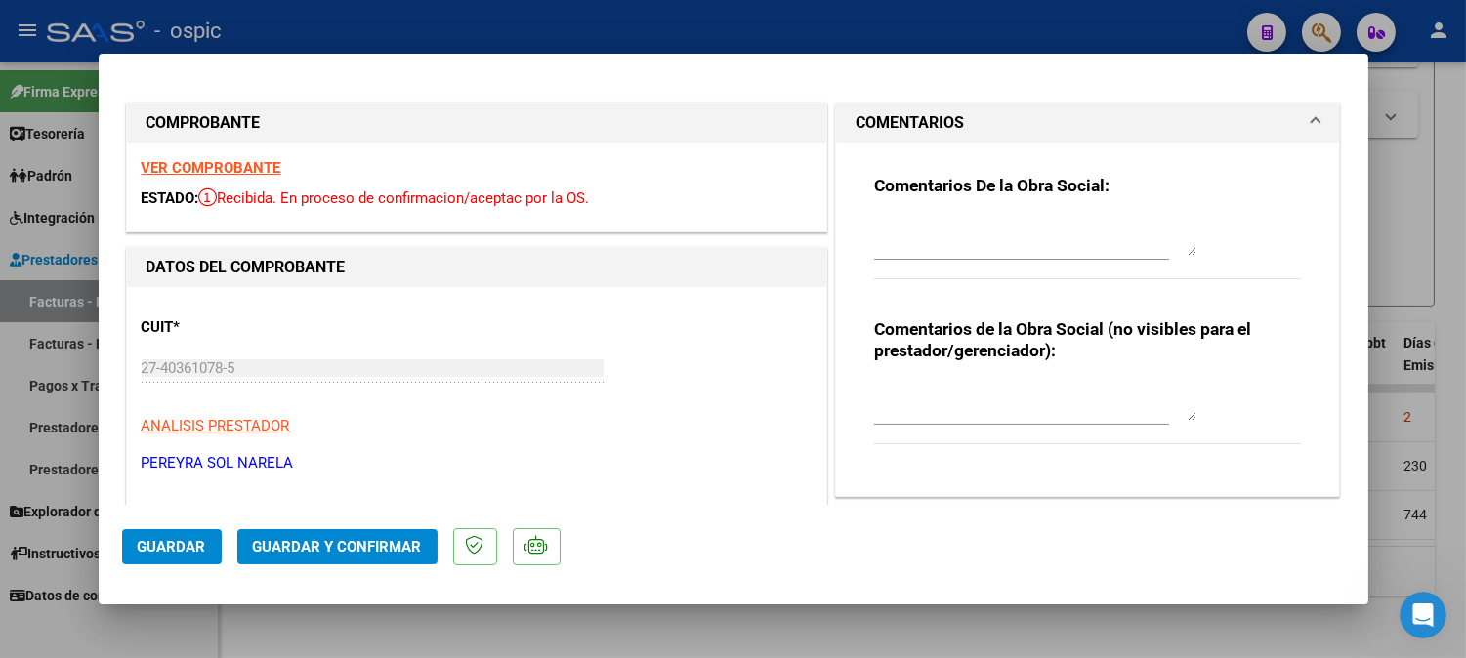
click at [948, 384] on textarea at bounding box center [1035, 401] width 322 height 39
type textarea "T.O 8 SESIONES"
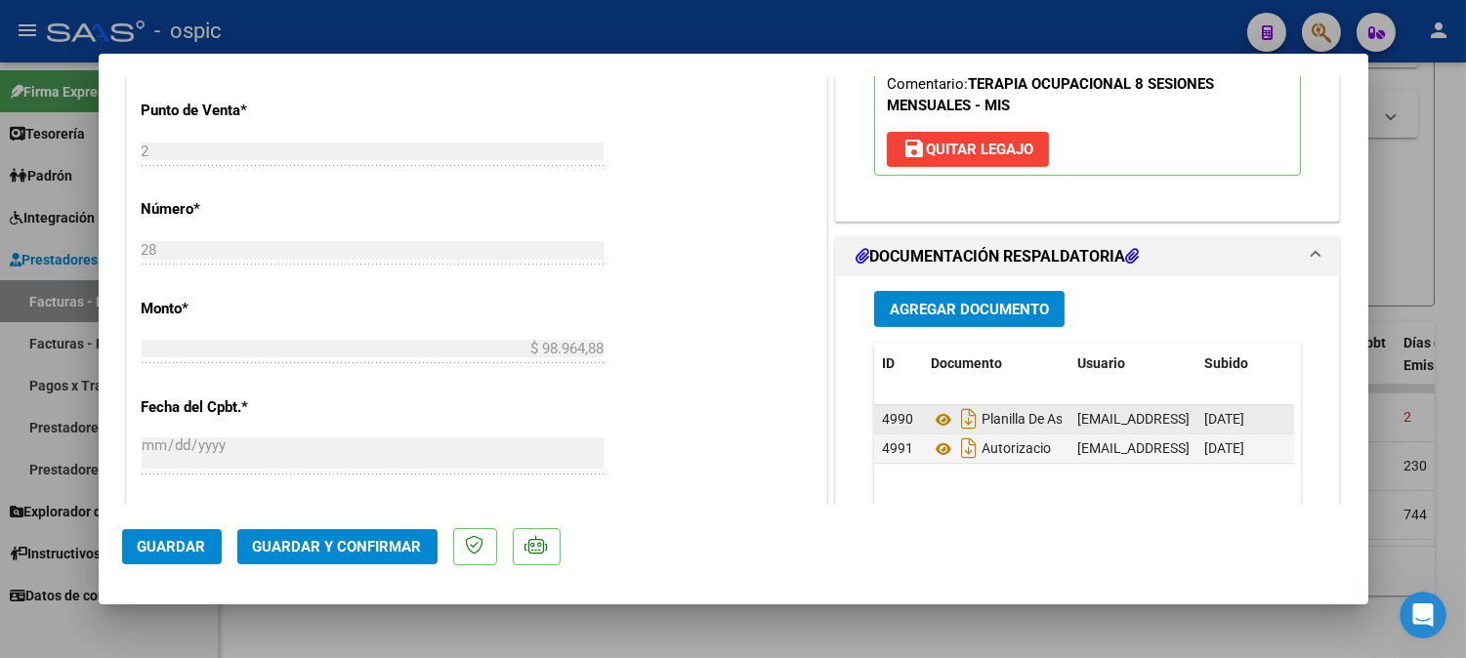
scroll to position [795, 0]
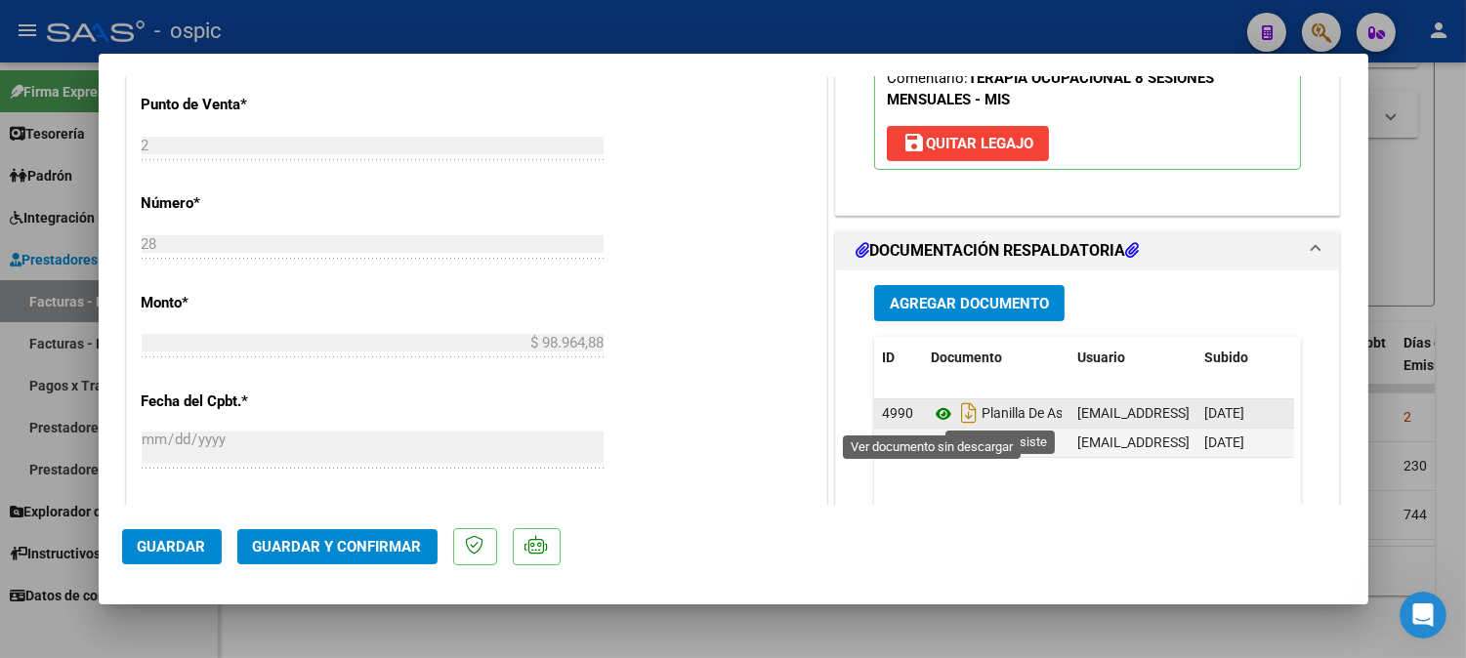
click at [935, 415] on icon at bounding box center [943, 414] width 25 height 23
click at [938, 414] on icon at bounding box center [943, 414] width 25 height 23
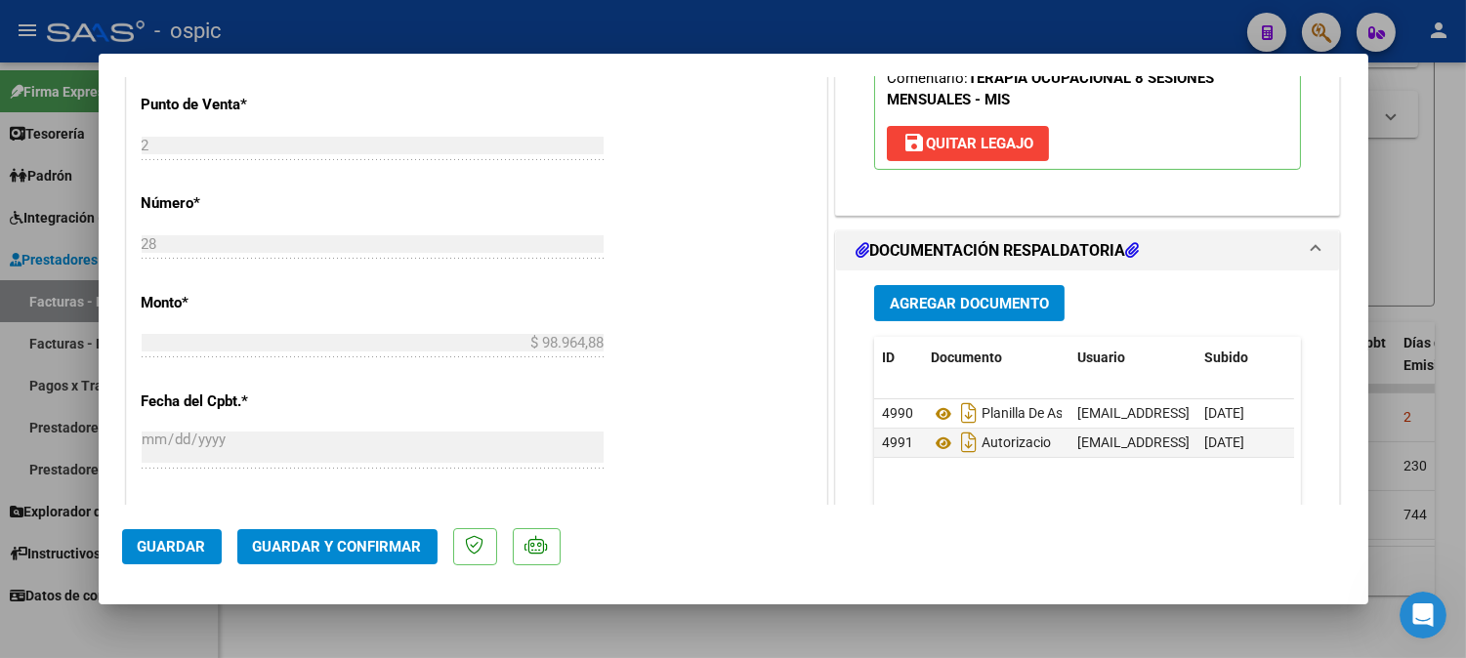
click at [375, 542] on span "Guardar y Confirmar" at bounding box center [337, 547] width 169 height 18
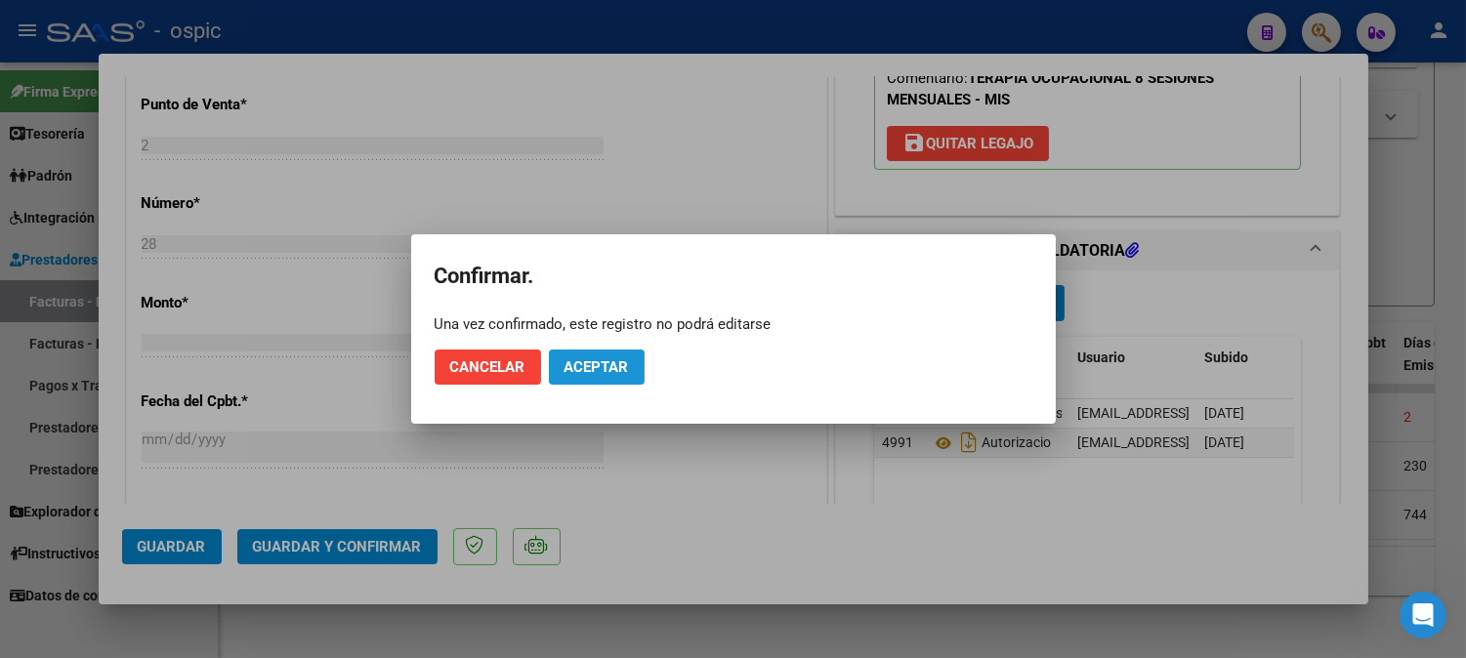
click at [629, 366] on button "Aceptar" at bounding box center [597, 367] width 96 height 35
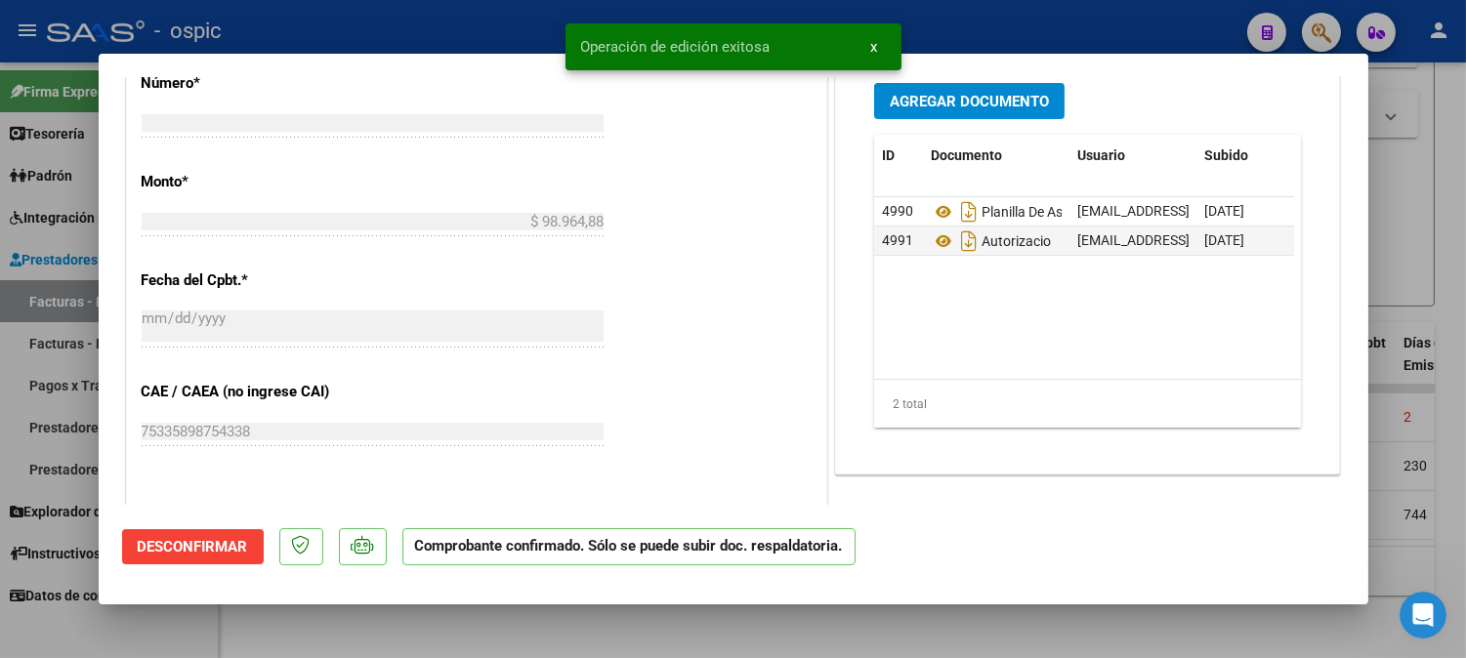
type input "$ 0,00"
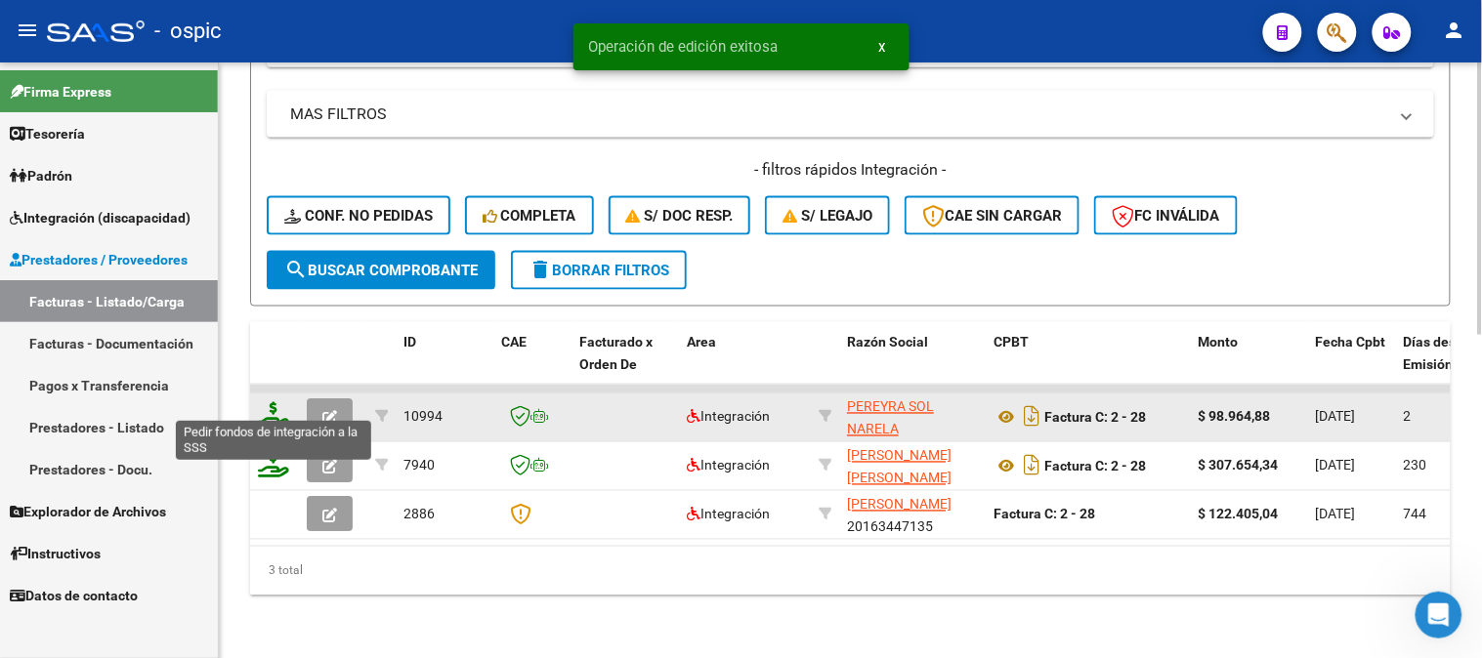
click at [276, 403] on icon at bounding box center [273, 416] width 31 height 27
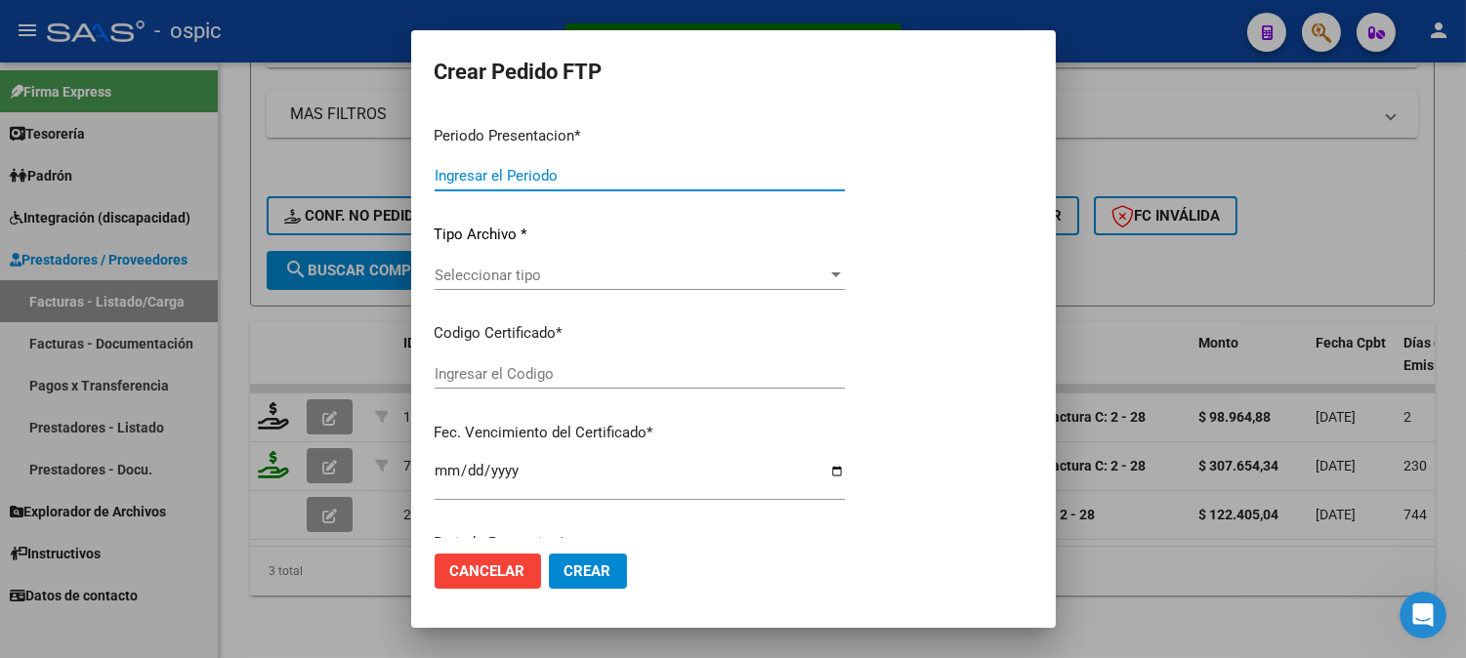
type input "202507"
type input "$ 98.964,88"
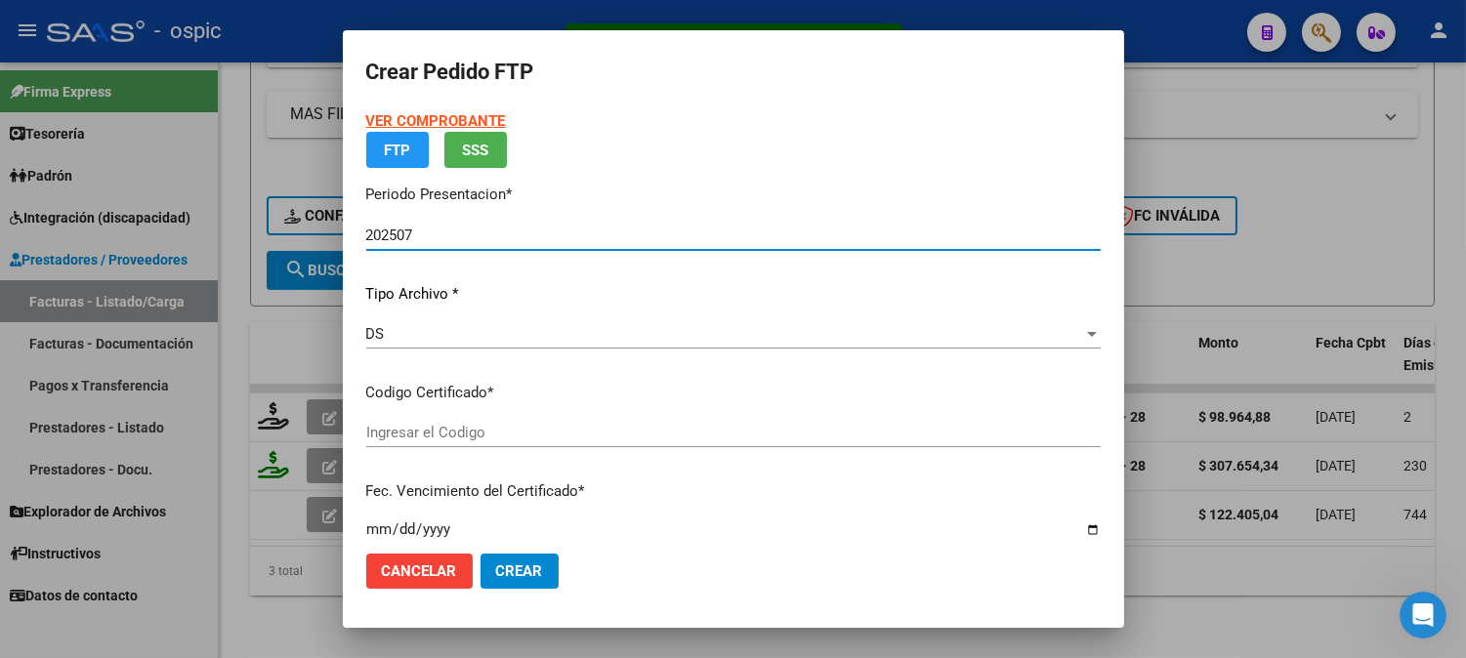
type input "8349674711"
type input "[DATE]"
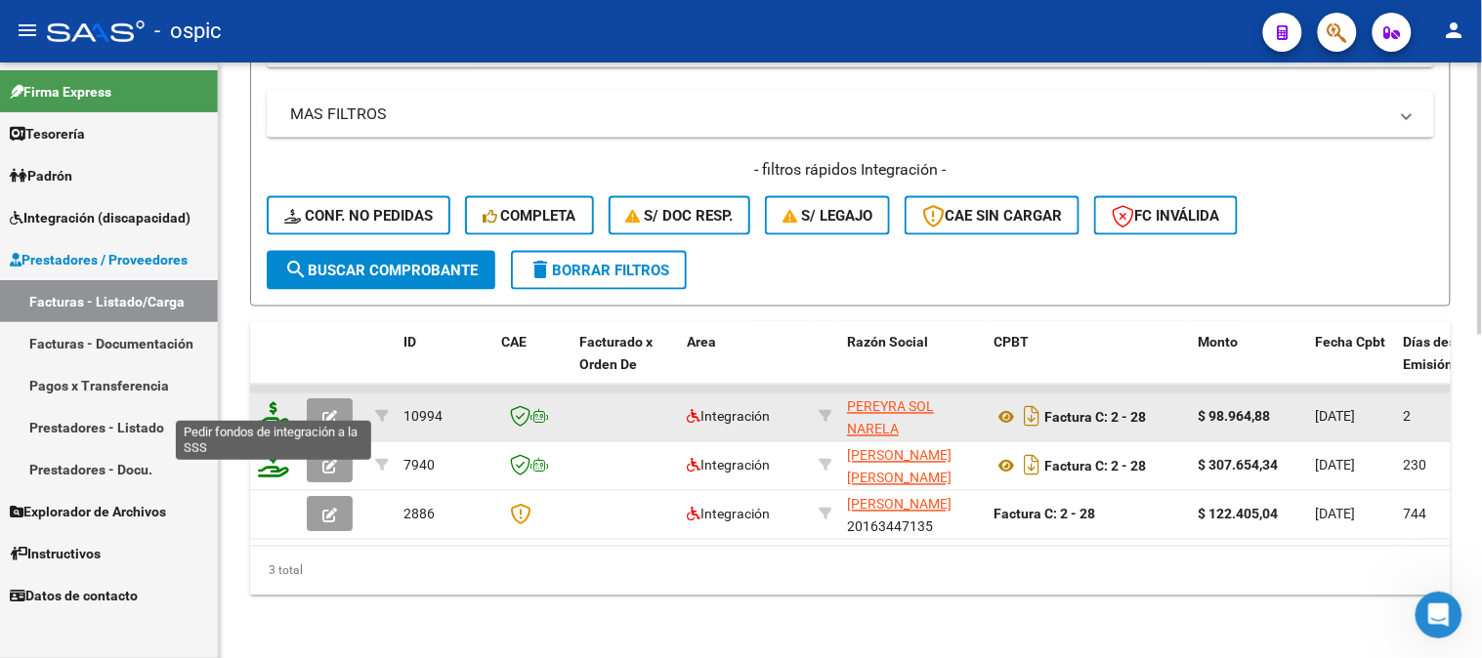
click at [269, 403] on icon at bounding box center [273, 416] width 31 height 27
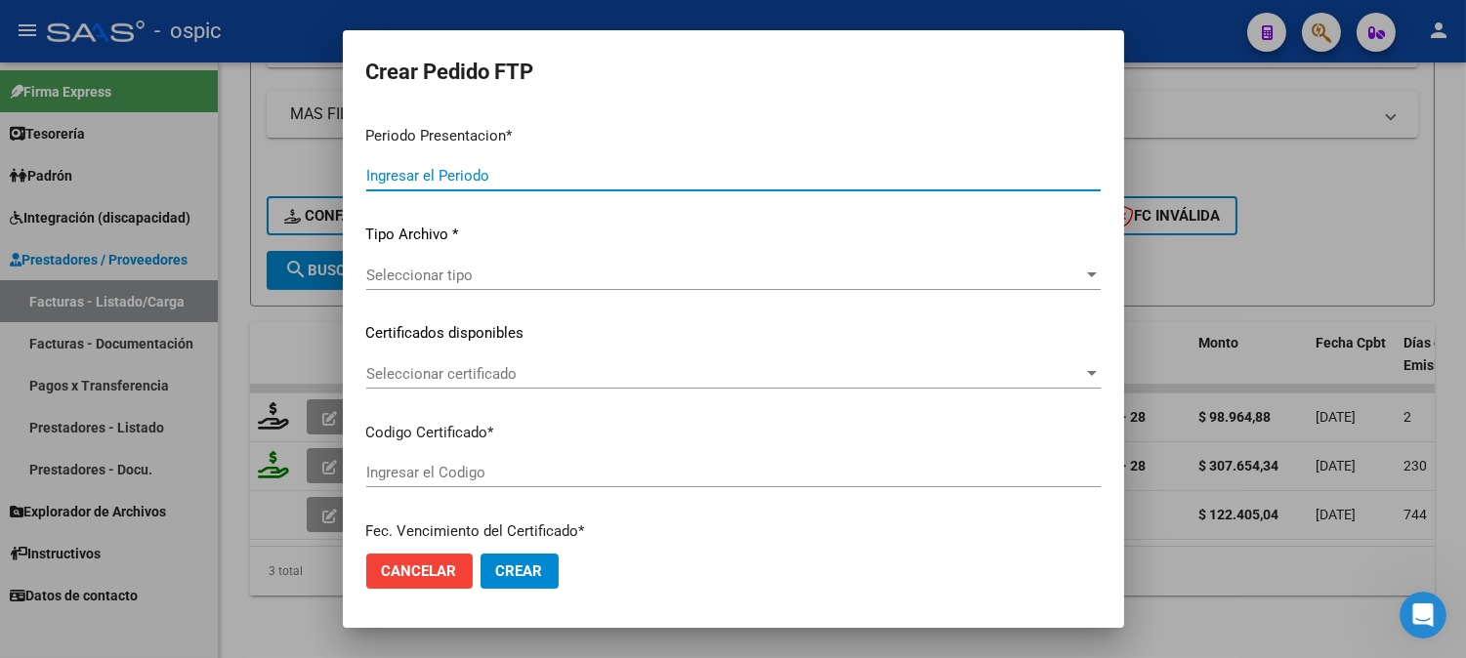
type input "202507"
type input "$ 98.964,88"
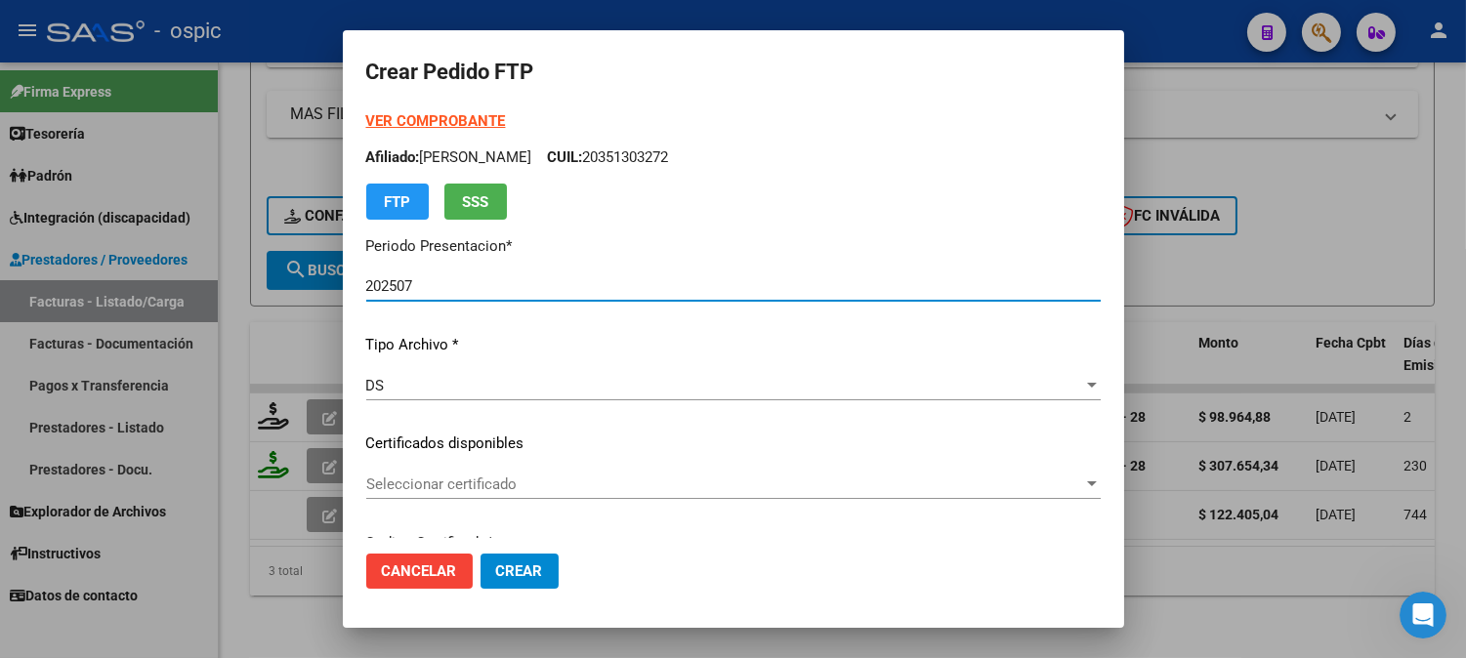
type input "8349674711"
type input "[DATE]"
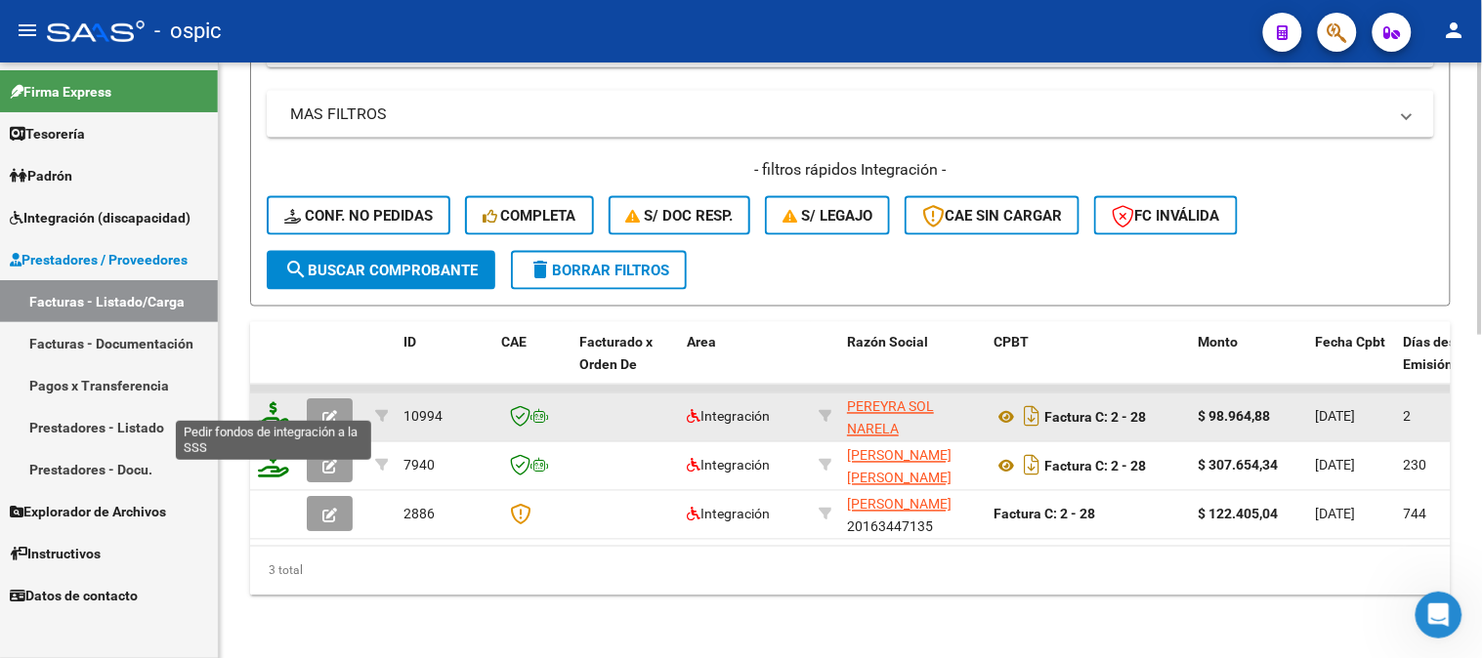
click at [274, 403] on icon at bounding box center [273, 416] width 31 height 27
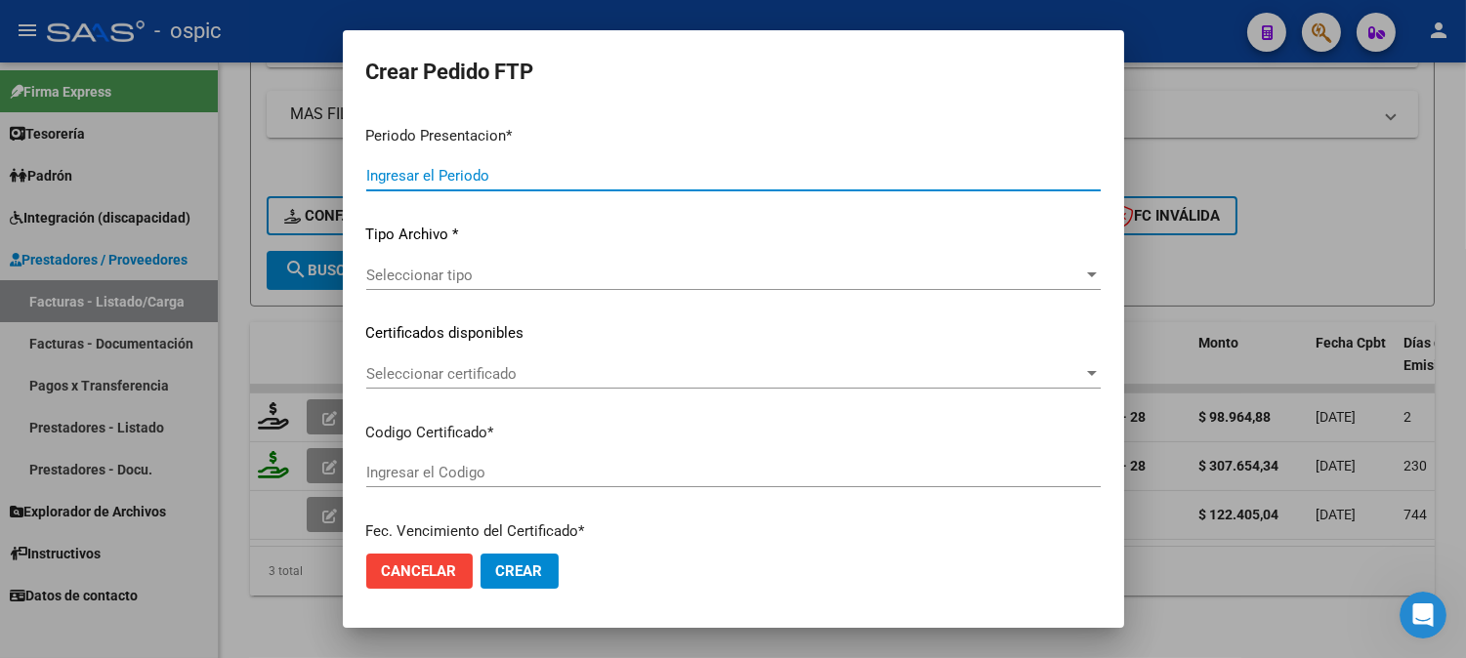
type input "202507"
type input "$ 98.964,88"
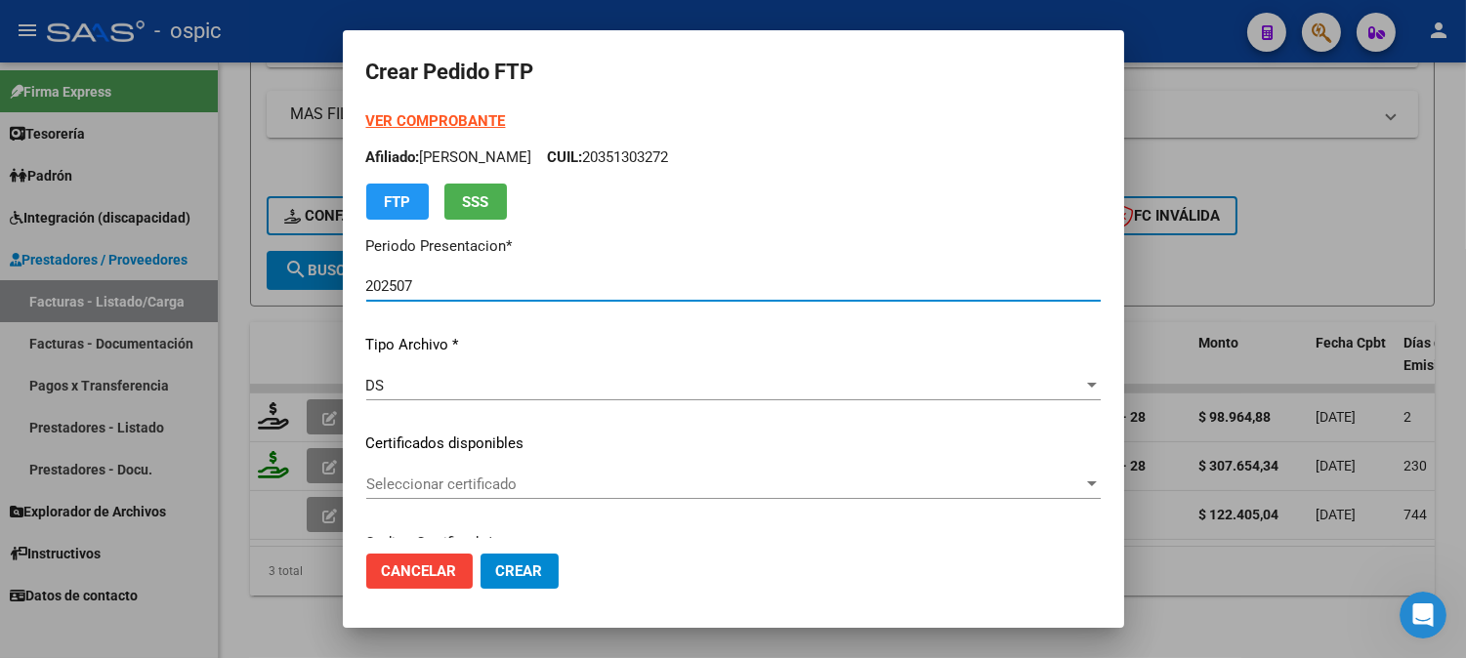
type input "8349674711"
type input "[DATE]"
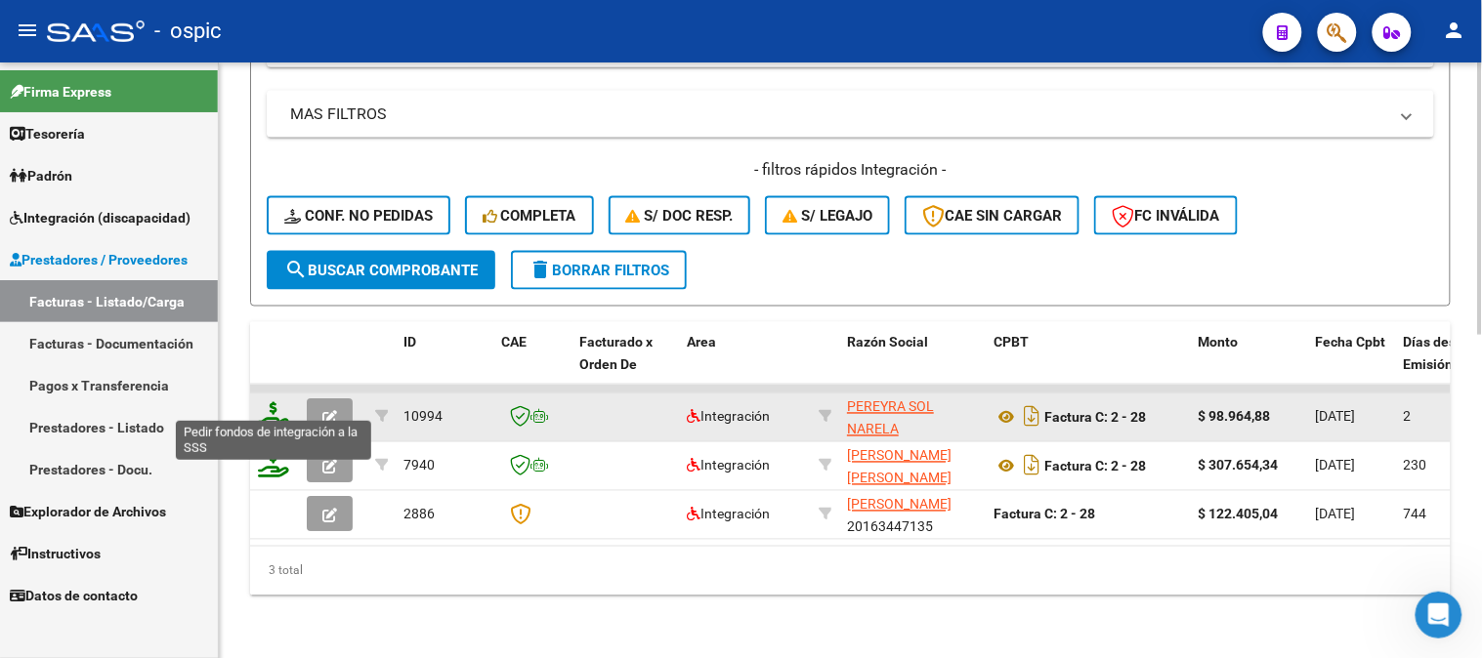
click at [275, 403] on icon at bounding box center [273, 416] width 31 height 27
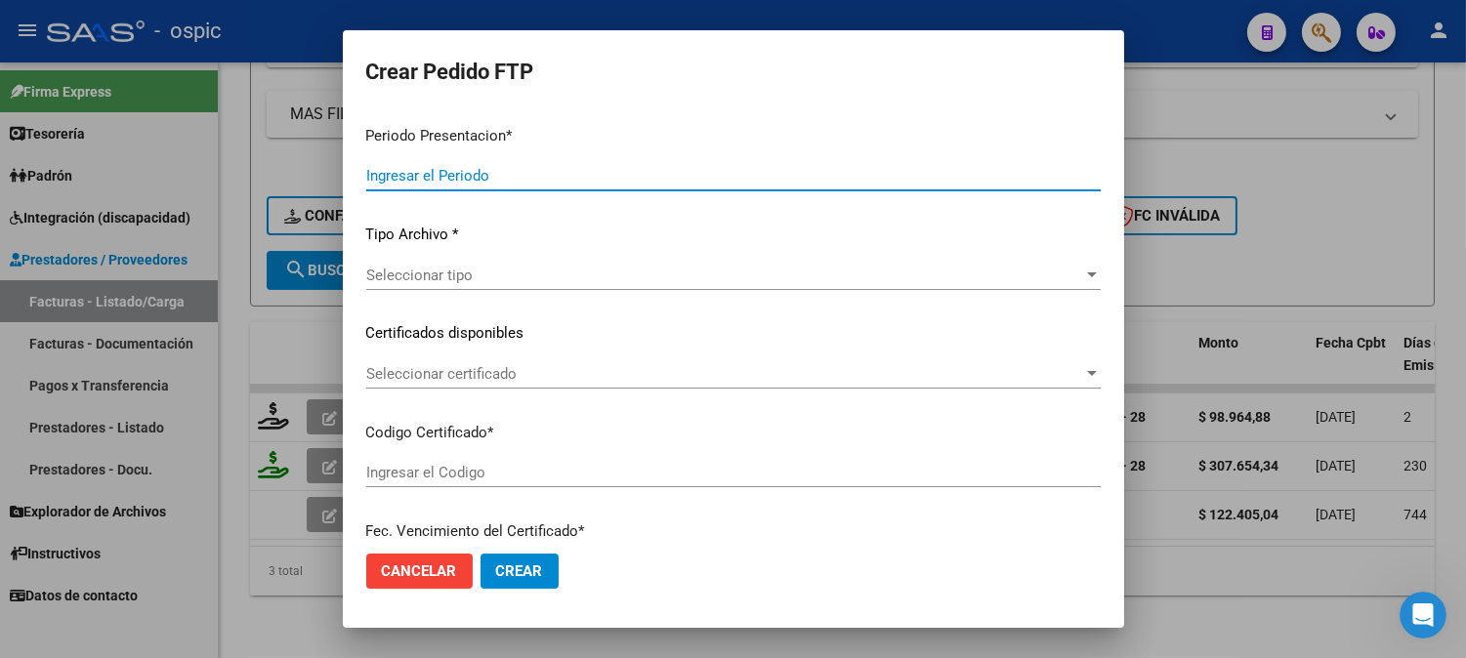
type input "202507"
type input "$ 98.964,88"
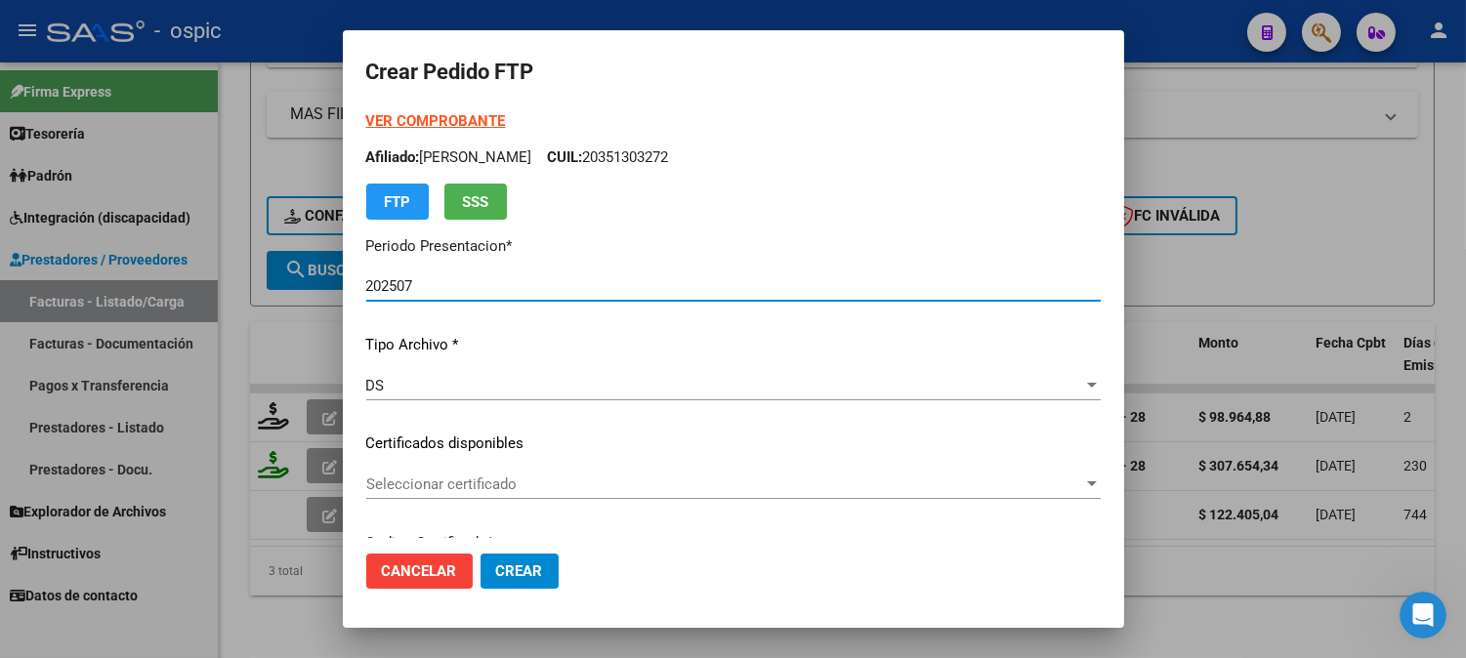
type input "8349674711"
type input "[DATE]"
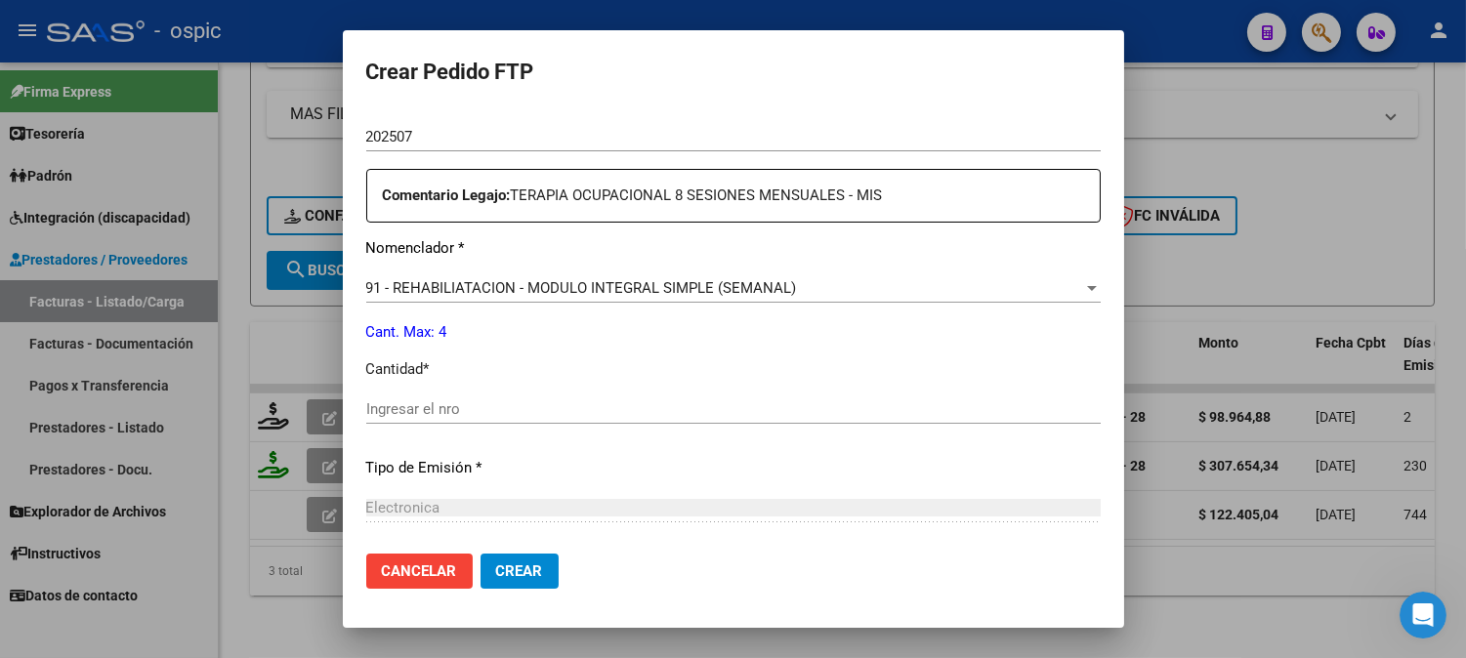
scroll to position [687, 0]
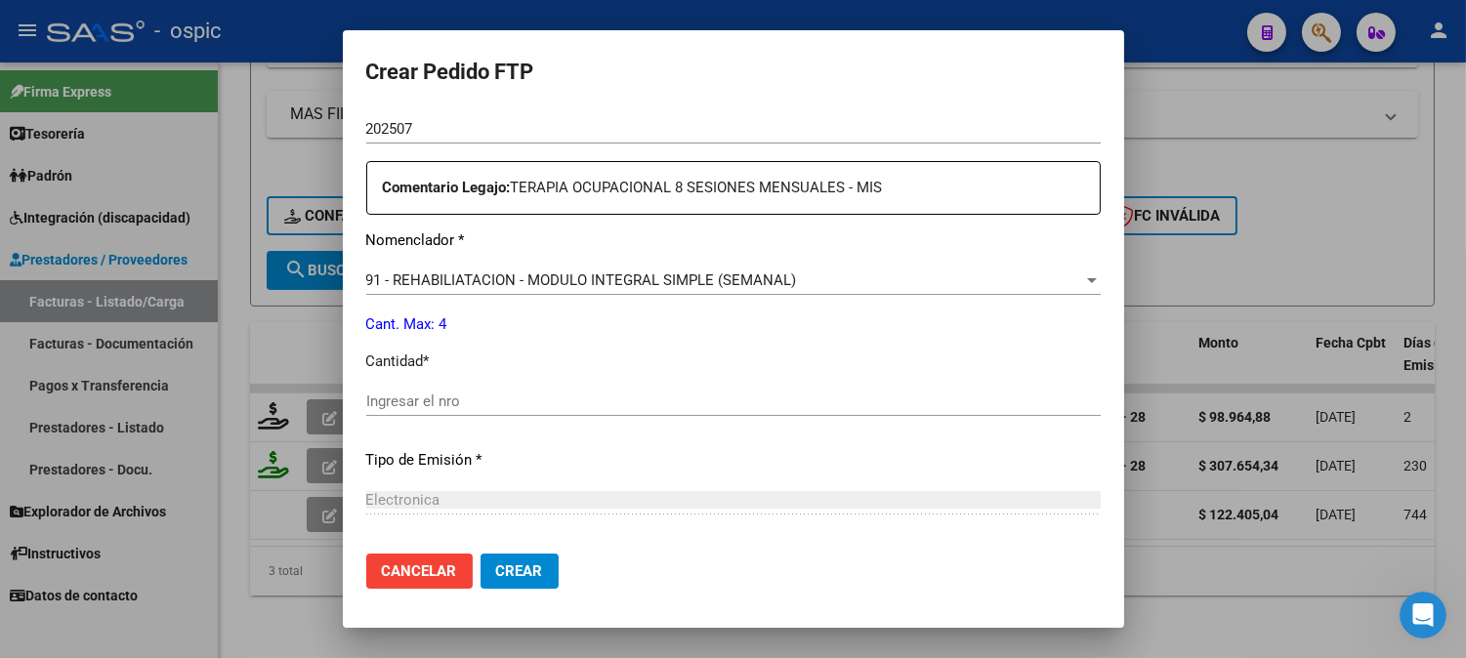
click at [666, 411] on div "Ingresar el nro" at bounding box center [733, 401] width 735 height 29
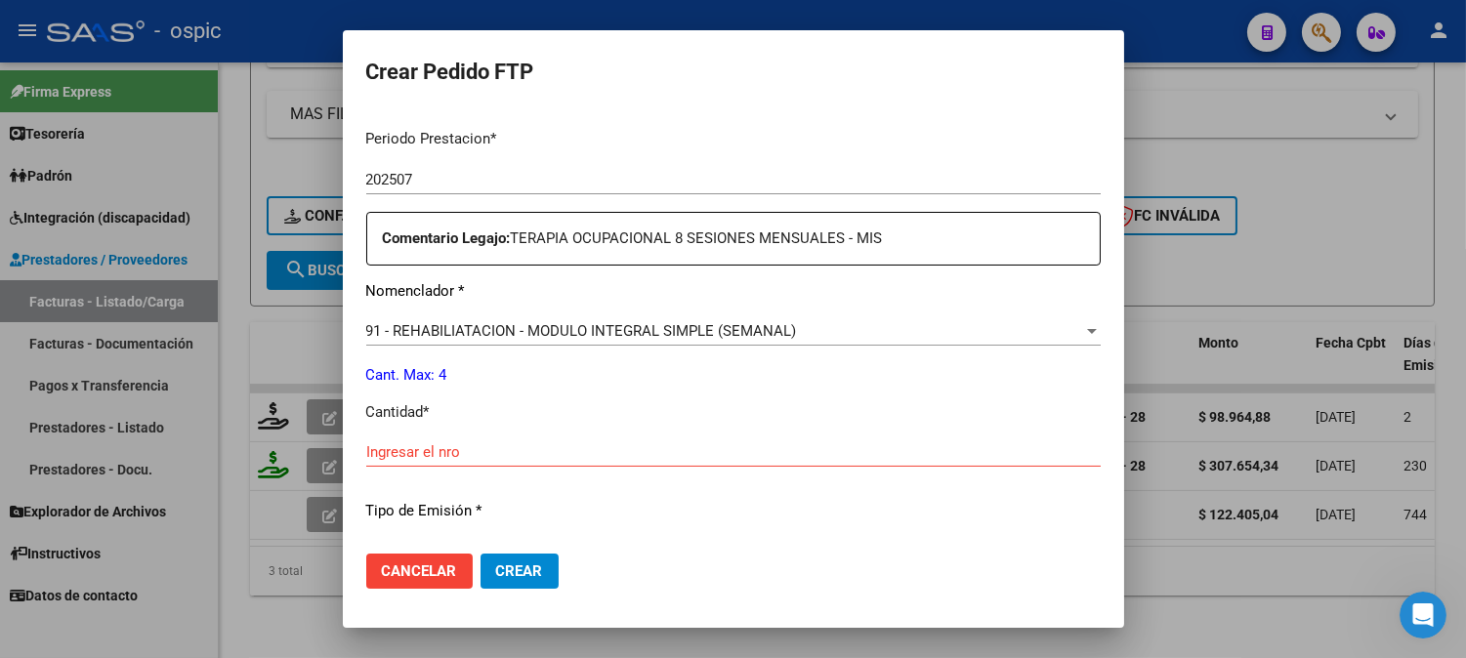
scroll to position [657, 0]
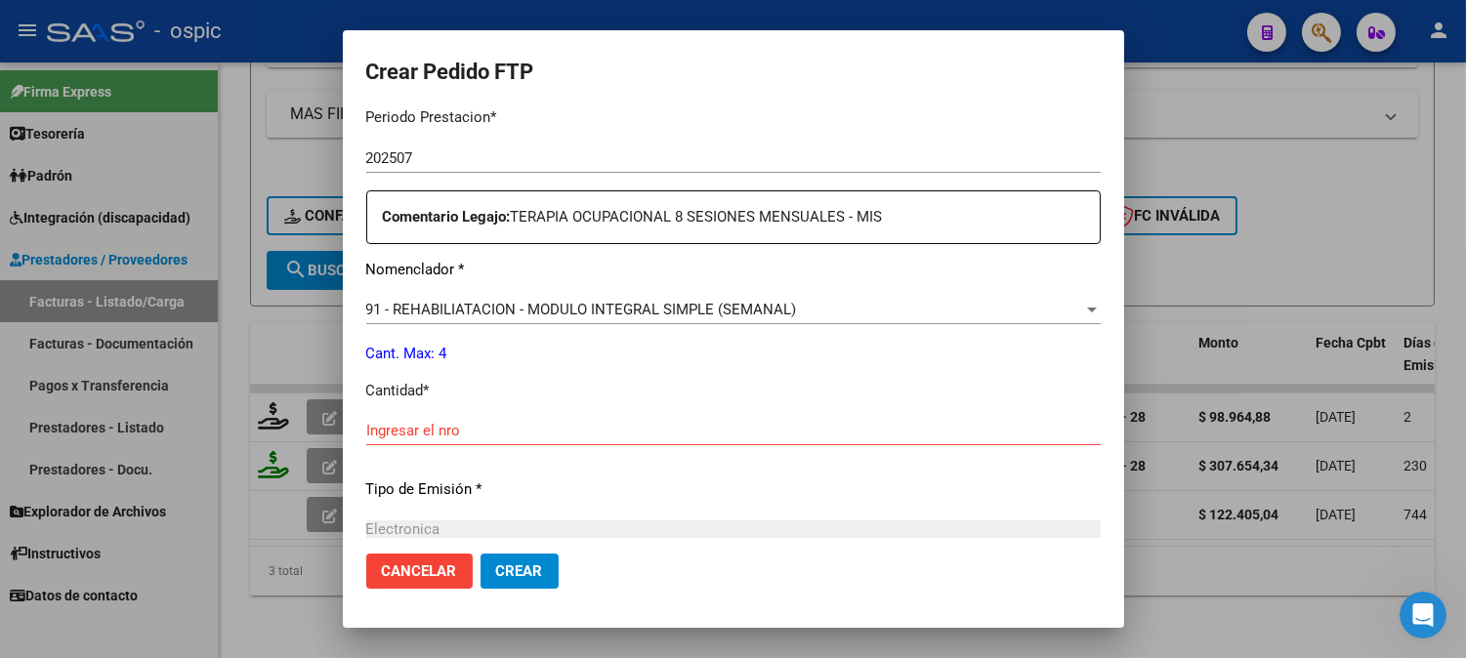
click at [676, 427] on input "Ingresar el nro" at bounding box center [733, 431] width 735 height 18
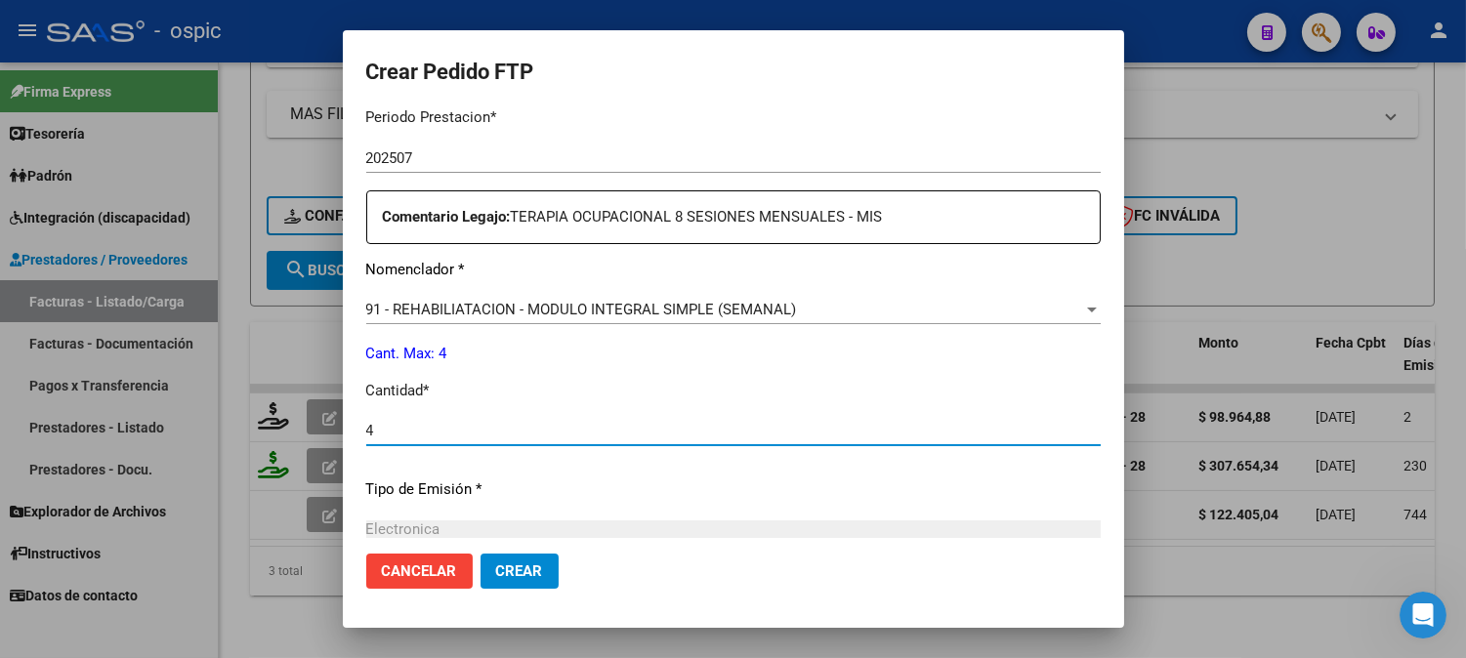
type input "4"
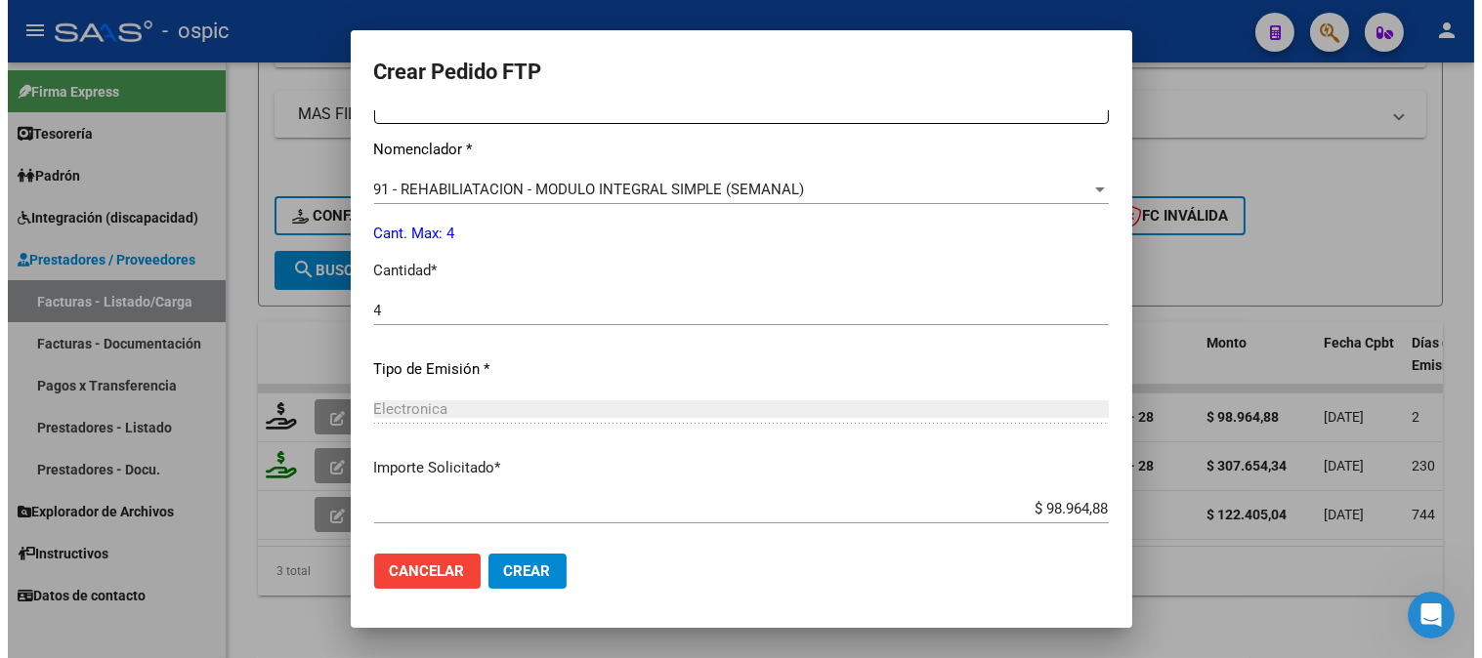
scroll to position [879, 0]
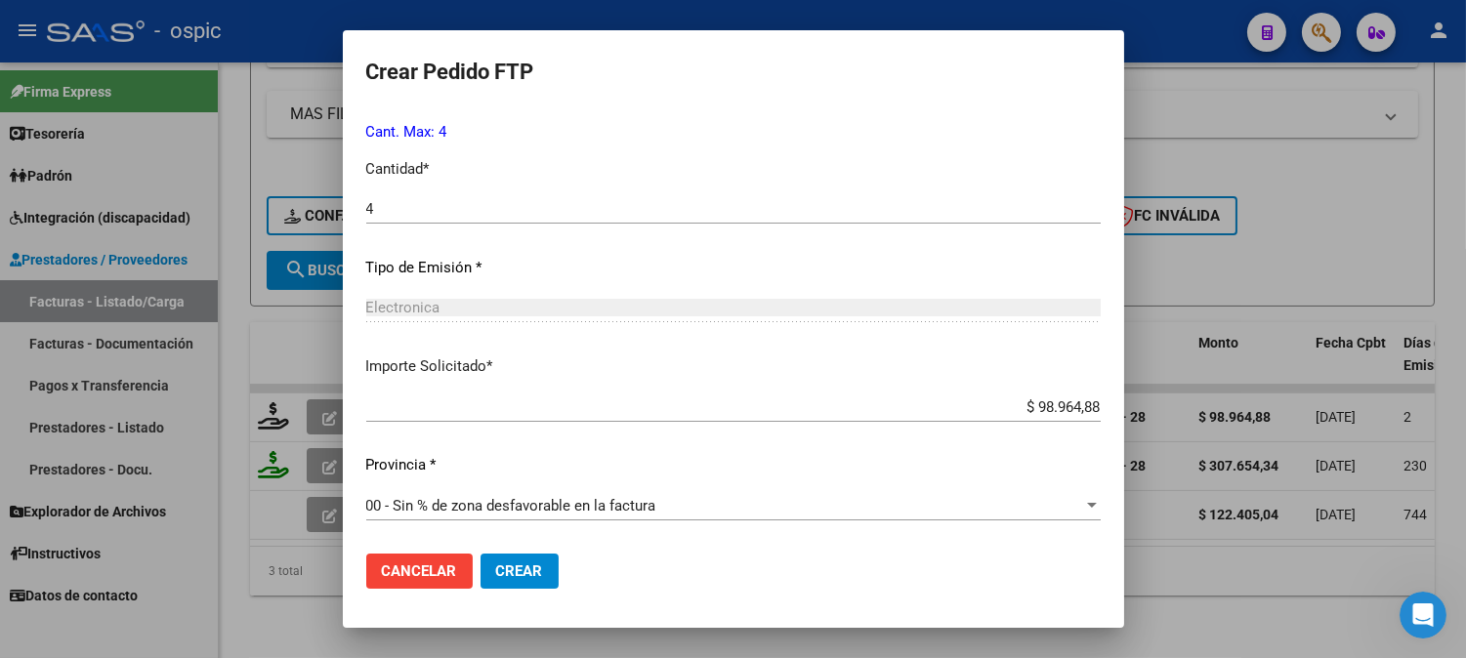
drag, startPoint x: 533, startPoint y: 561, endPoint x: 645, endPoint y: 520, distance: 118.7
click at [534, 560] on button "Crear" at bounding box center [520, 571] width 78 height 35
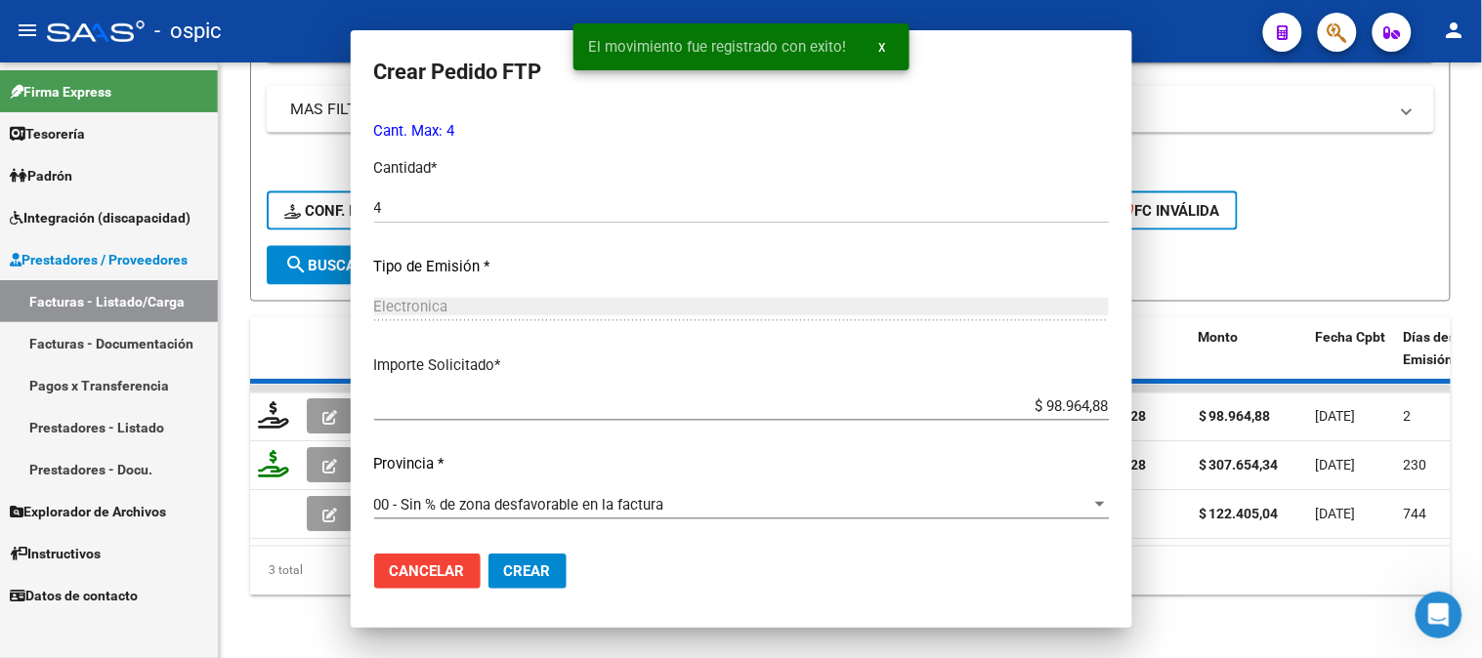
scroll to position [0, 0]
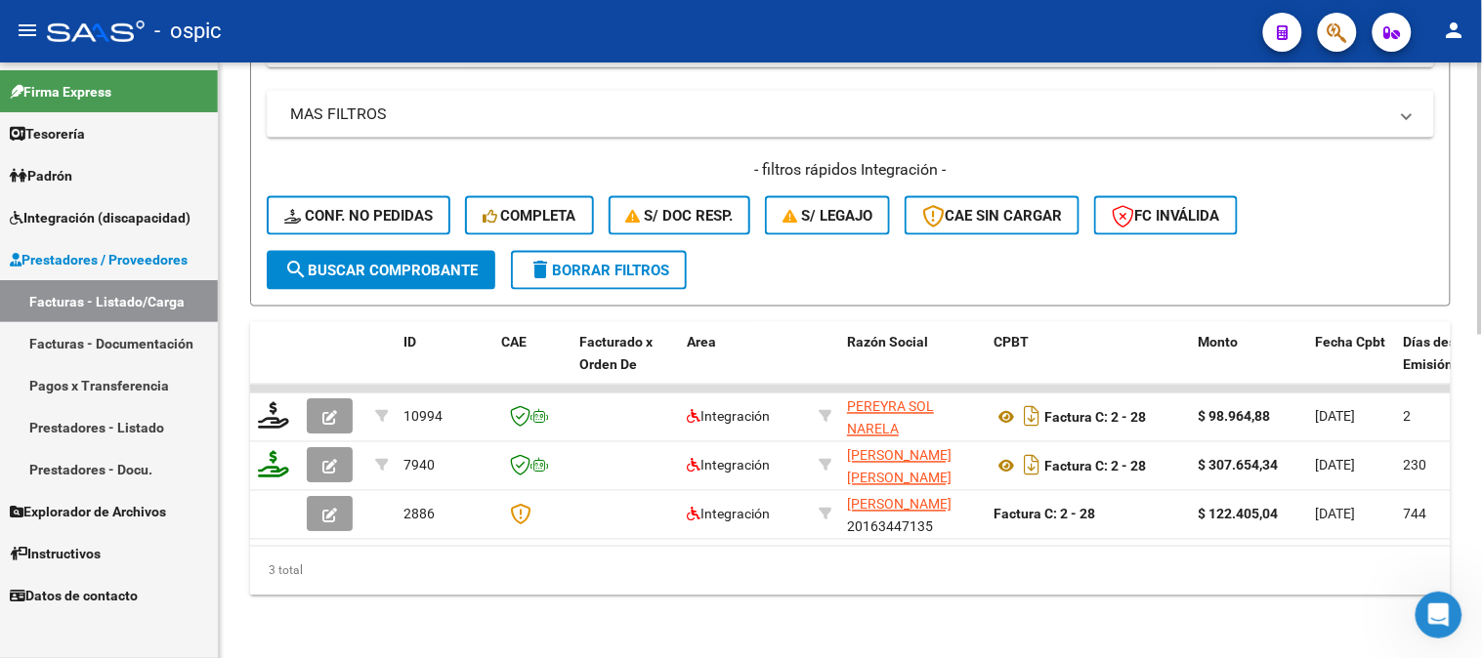
click at [681, 251] on button "delete Borrar Filtros" at bounding box center [599, 270] width 176 height 39
